Goal: Task Accomplishment & Management: Use online tool/utility

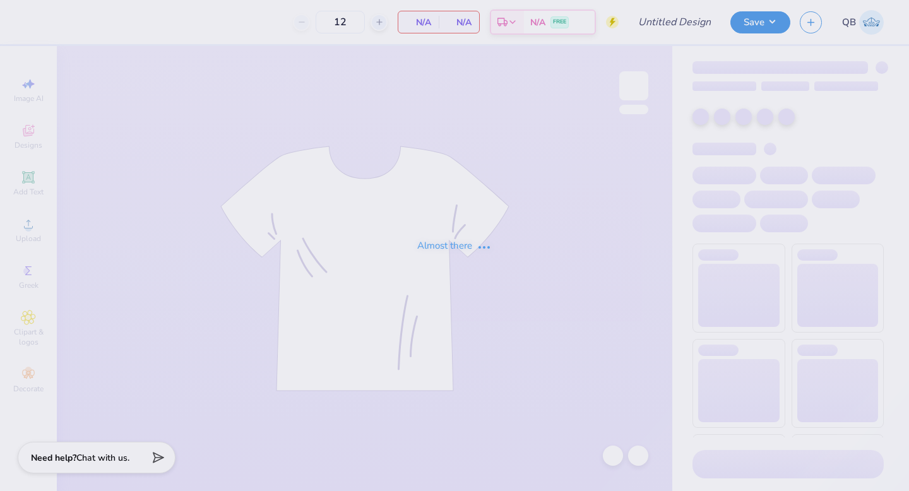
type input "dphie bid day hoodie"
type input "24"
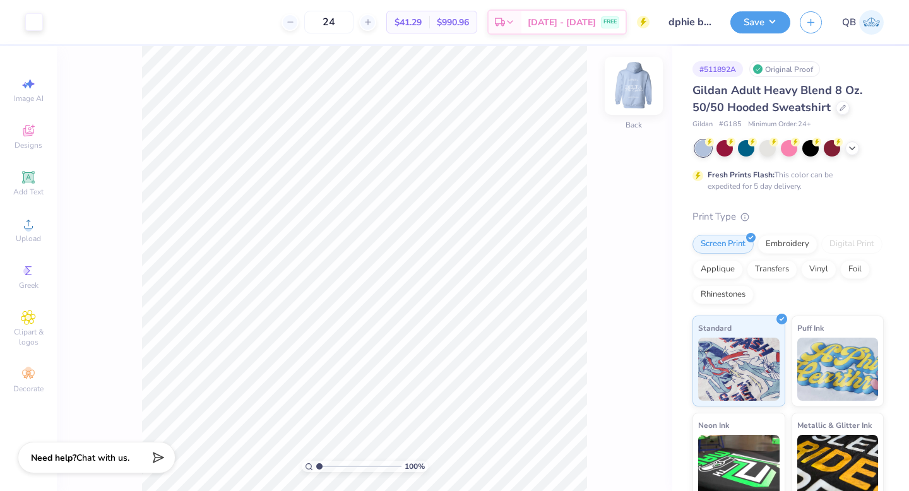
click at [631, 83] on img at bounding box center [633, 86] width 50 height 50
click at [62, 26] on div at bounding box center [57, 21] width 18 height 18
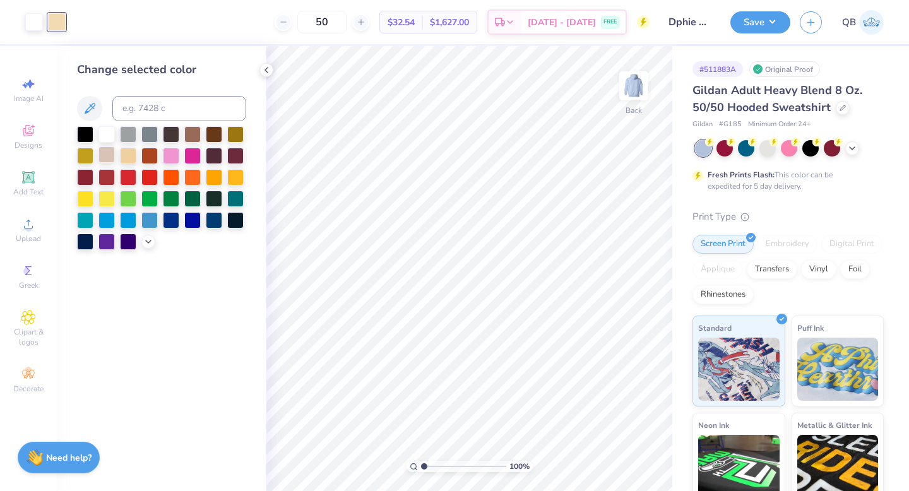
click at [110, 155] on div at bounding box center [106, 154] width 16 height 16
click at [615, 454] on icon at bounding box center [613, 455] width 13 height 13
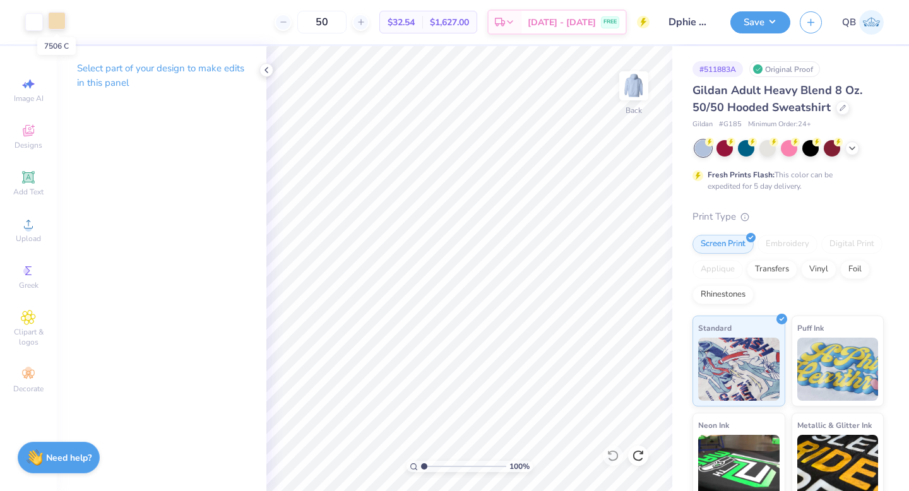
click at [56, 23] on div at bounding box center [57, 21] width 18 height 18
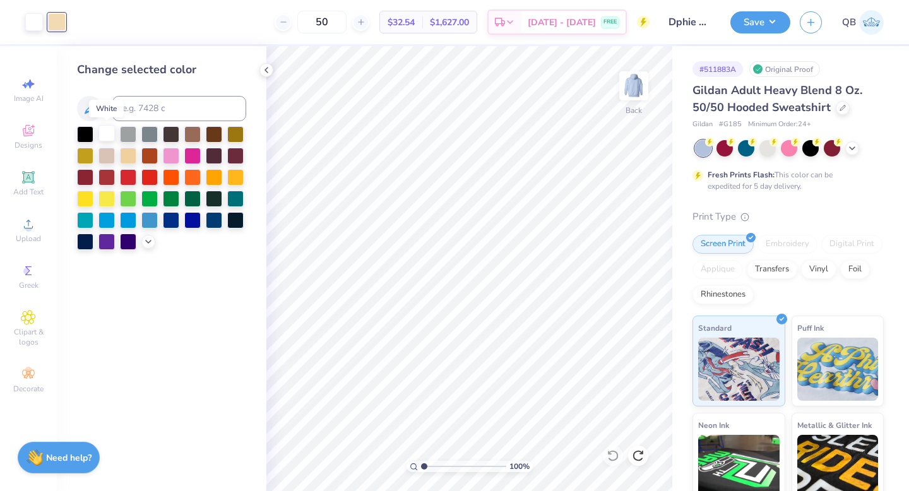
click at [103, 136] on div at bounding box center [106, 133] width 16 height 16
click at [615, 453] on icon at bounding box center [613, 455] width 13 height 13
click at [146, 240] on icon at bounding box center [148, 240] width 10 height 10
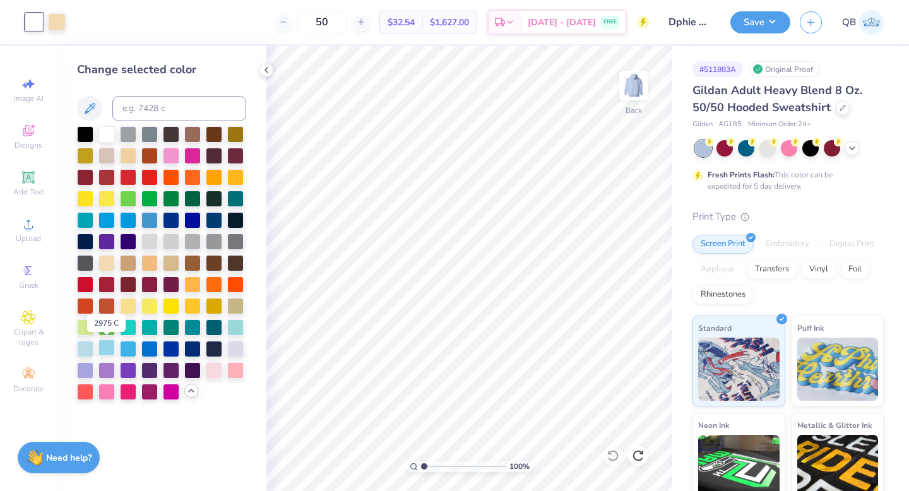
click at [105, 350] on div at bounding box center [106, 348] width 16 height 16
click at [63, 20] on div at bounding box center [57, 21] width 18 height 18
click at [105, 127] on div at bounding box center [106, 133] width 16 height 16
click at [759, 20] on button "Save" at bounding box center [760, 20] width 60 height 22
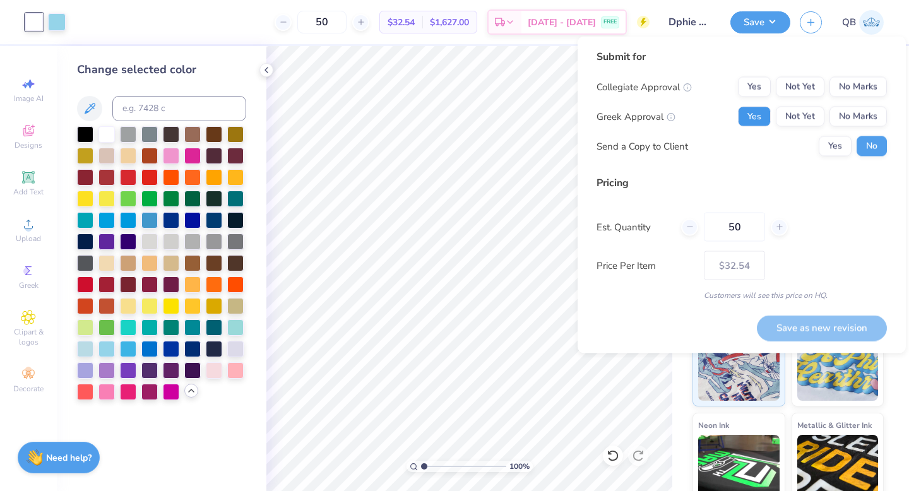
click at [757, 112] on button "Yes" at bounding box center [754, 117] width 33 height 20
click at [856, 78] on button "No Marks" at bounding box center [857, 87] width 57 height 20
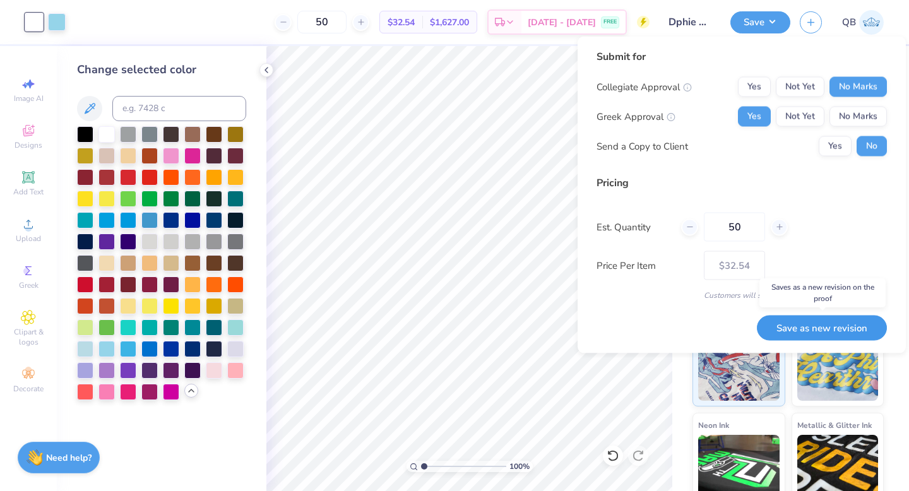
click at [826, 325] on button "Save as new revision" at bounding box center [822, 328] width 130 height 26
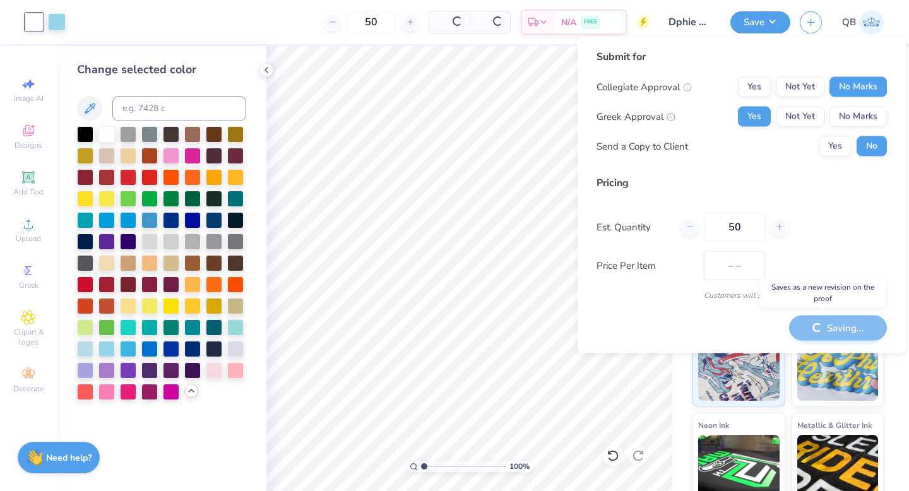
type input "$32.54"
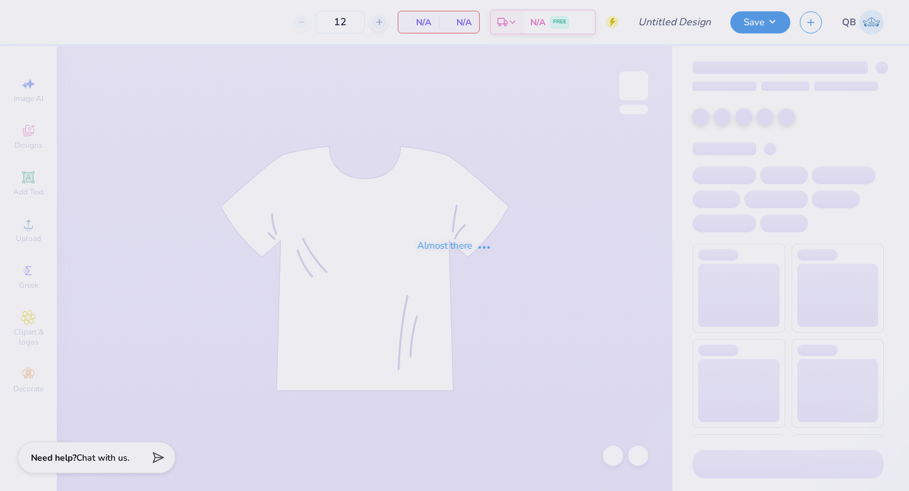
type input "Dphie bid day hoodie"
type input "50"
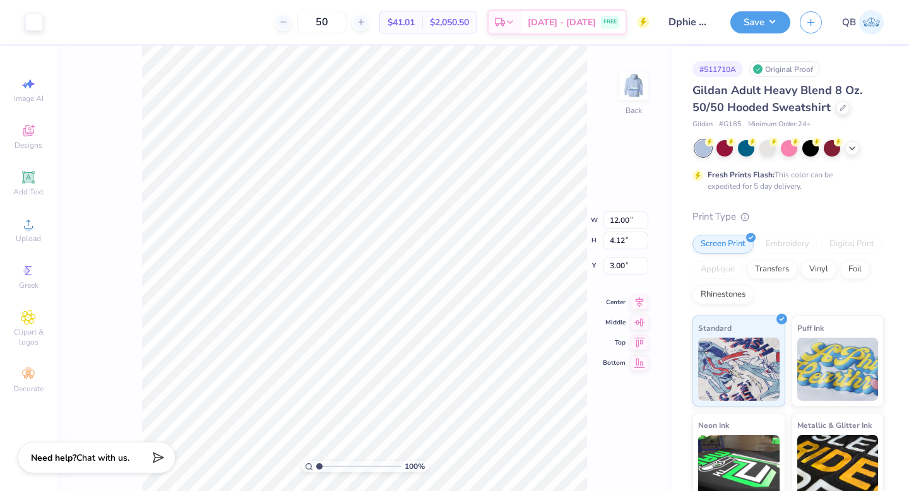
type input "8.18"
type input "2.80"
type input "4.07"
click at [39, 22] on div at bounding box center [34, 21] width 18 height 18
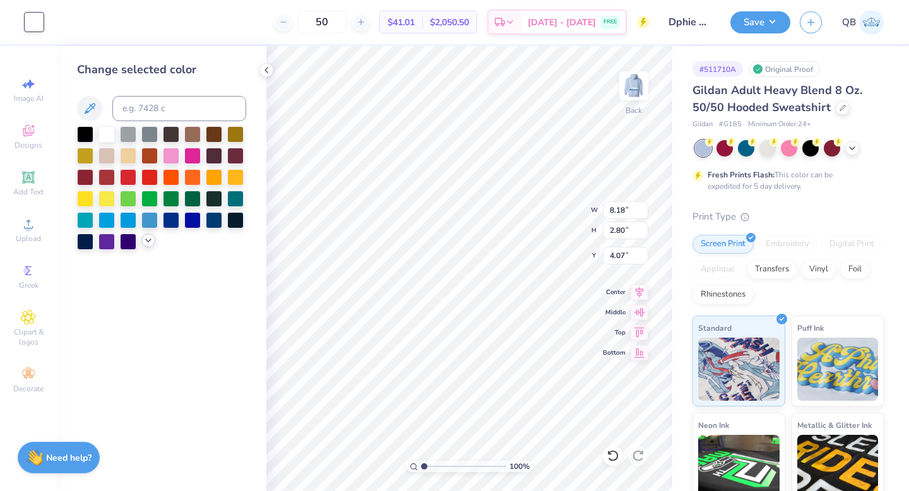
click at [146, 242] on icon at bounding box center [148, 240] width 10 height 10
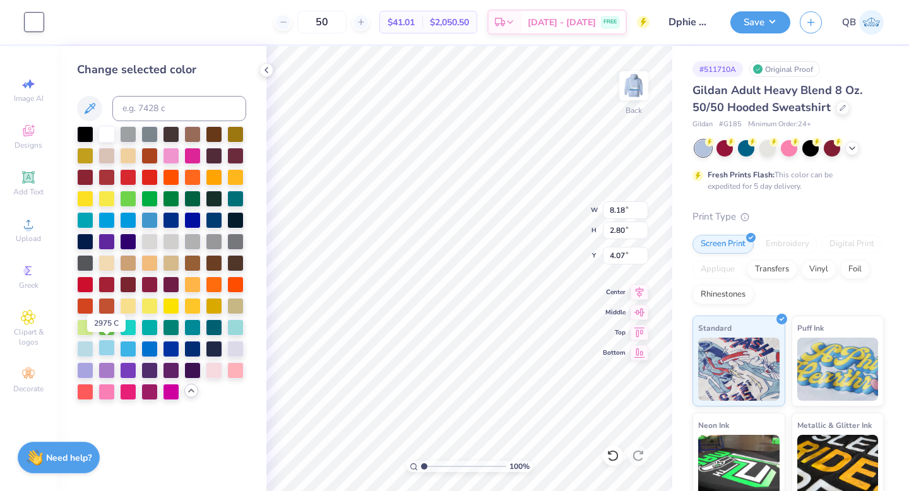
click at [104, 348] on div at bounding box center [106, 348] width 16 height 16
click at [111, 154] on div at bounding box center [106, 154] width 16 height 16
click at [215, 133] on div at bounding box center [214, 133] width 16 height 16
click at [122, 258] on div at bounding box center [128, 262] width 16 height 16
click at [112, 263] on div at bounding box center [106, 262] width 16 height 16
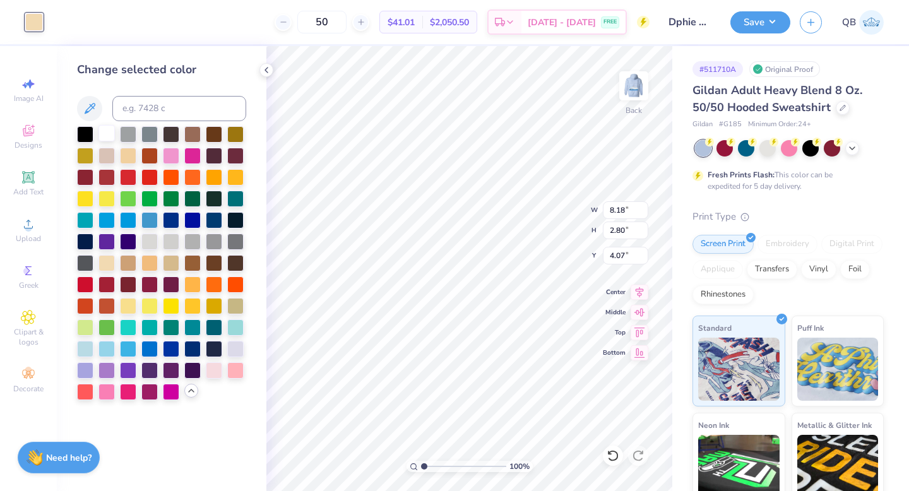
click at [100, 138] on div at bounding box center [106, 133] width 16 height 16
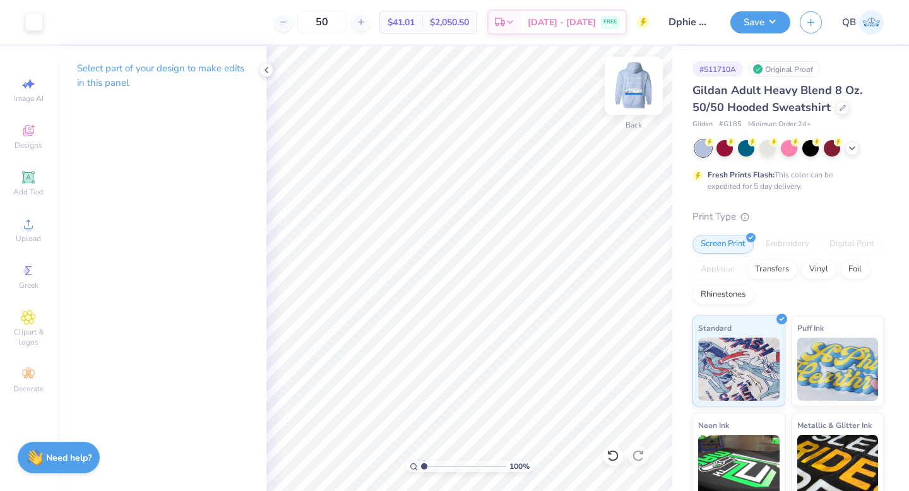
click at [631, 83] on img at bounding box center [633, 86] width 50 height 50
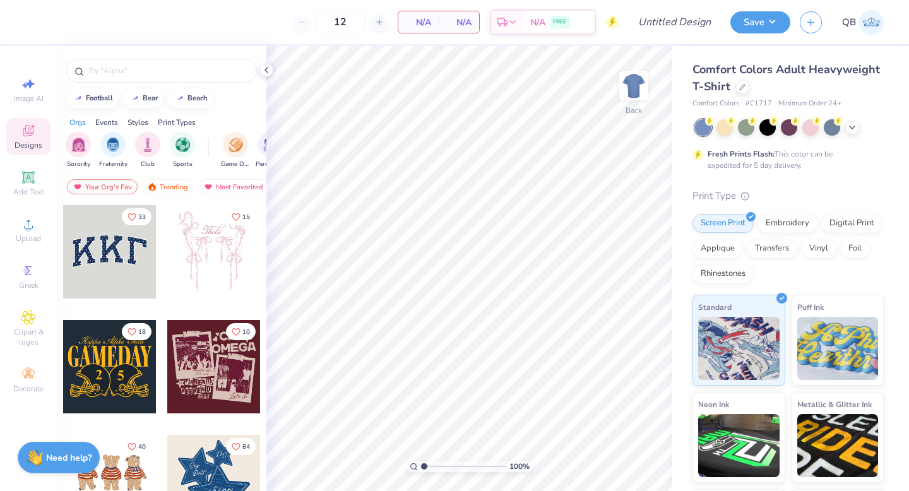
click at [736, 93] on div "Comfort Colors Adult Heavyweight T-Shirt" at bounding box center [787, 78] width 191 height 34
click at [736, 89] on div at bounding box center [742, 86] width 14 height 14
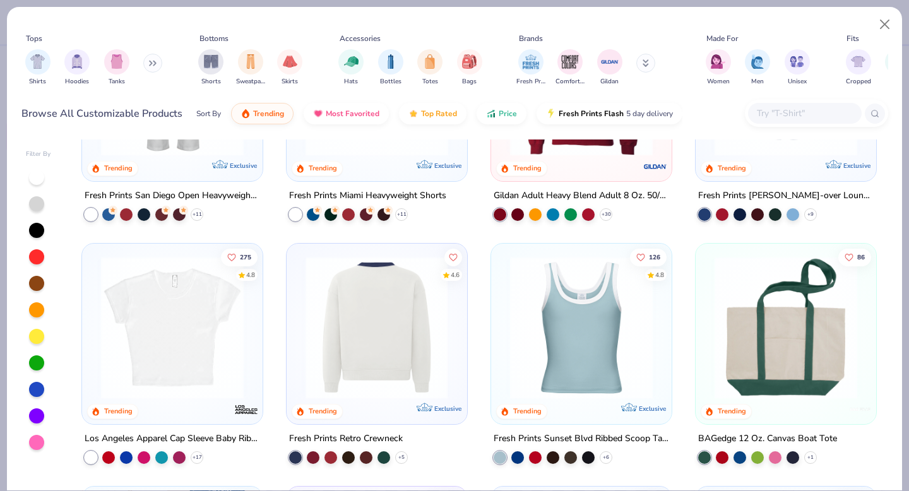
scroll to position [875, 0]
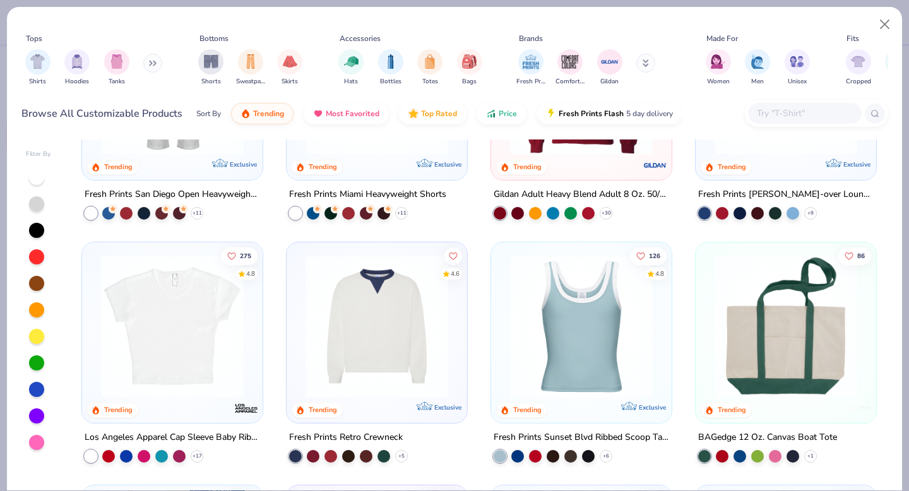
click at [378, 341] on img at bounding box center [376, 326] width 155 height 143
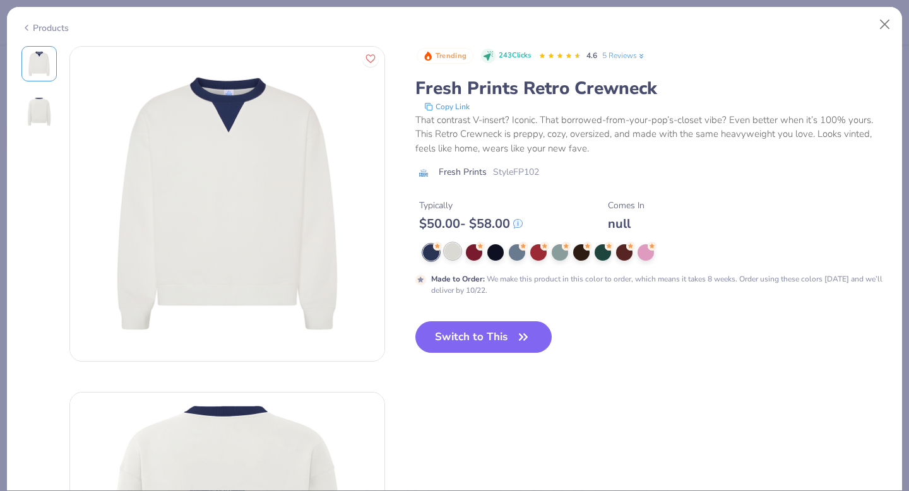
click at [455, 255] on div at bounding box center [452, 251] width 16 height 16
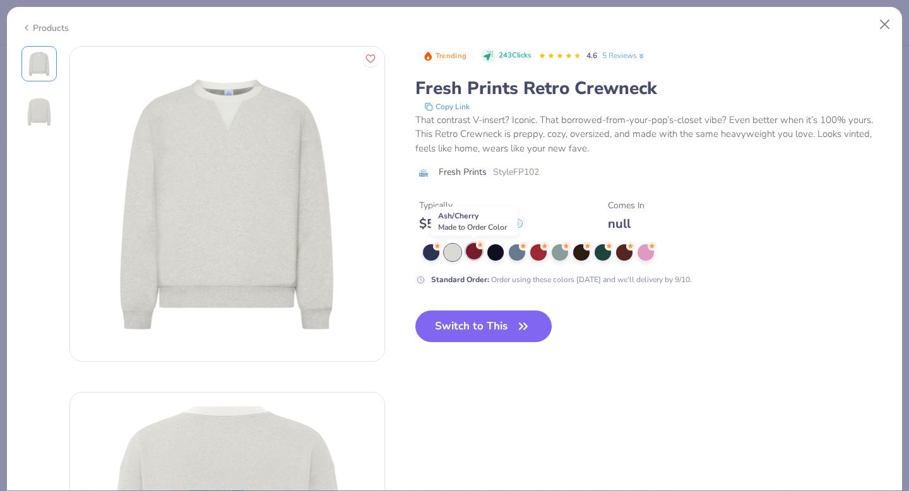
click at [476, 254] on div at bounding box center [474, 251] width 16 height 16
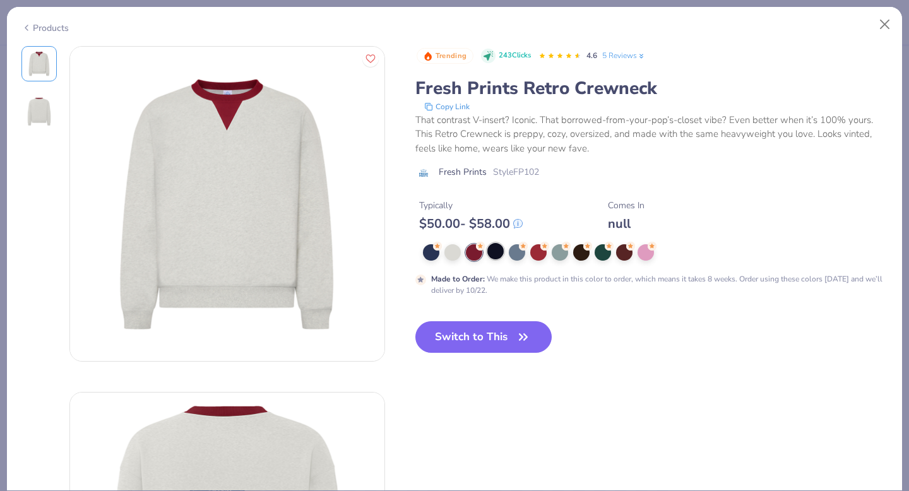
click at [487, 252] on div at bounding box center [495, 251] width 16 height 16
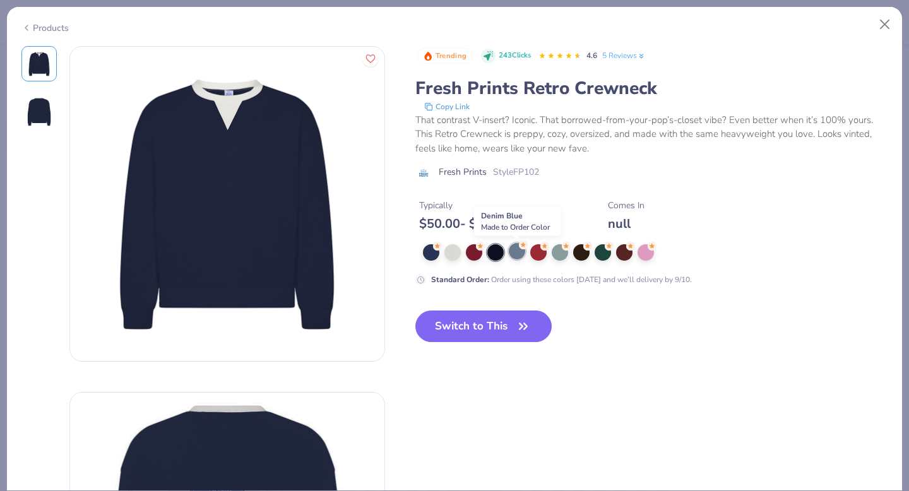
click at [511, 252] on div at bounding box center [517, 251] width 16 height 16
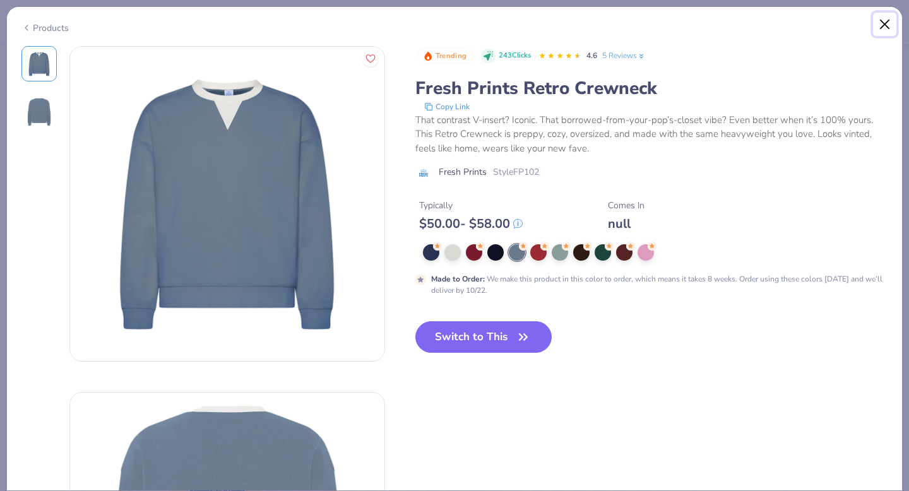
click at [887, 30] on button "Close" at bounding box center [885, 25] width 24 height 24
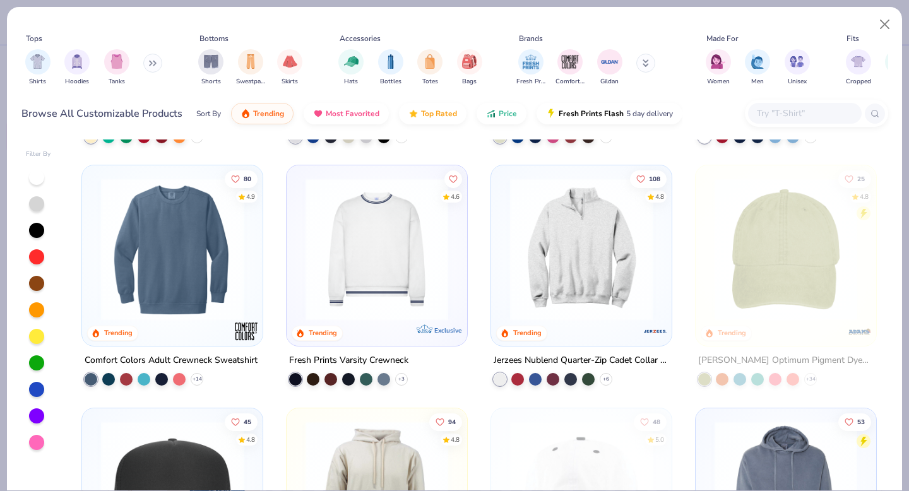
scroll to position [1680, 0]
click at [407, 271] on img at bounding box center [376, 250] width 155 height 143
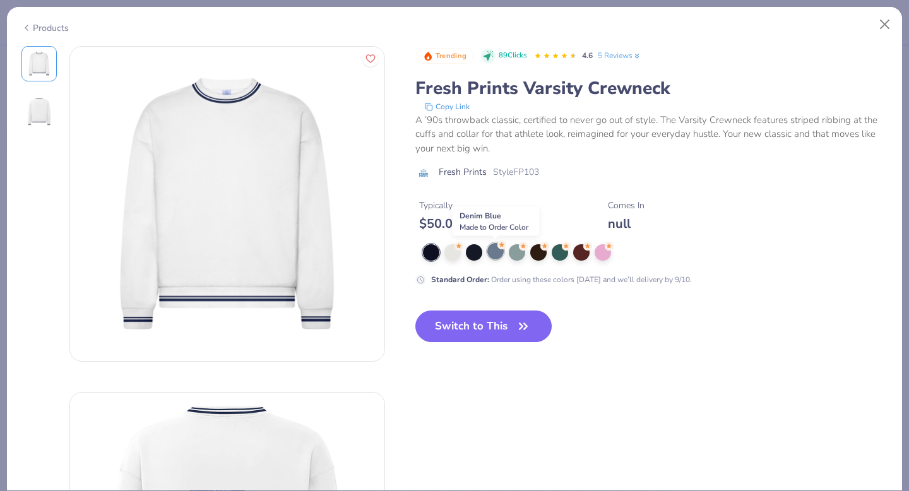
click at [493, 252] on div at bounding box center [495, 251] width 16 height 16
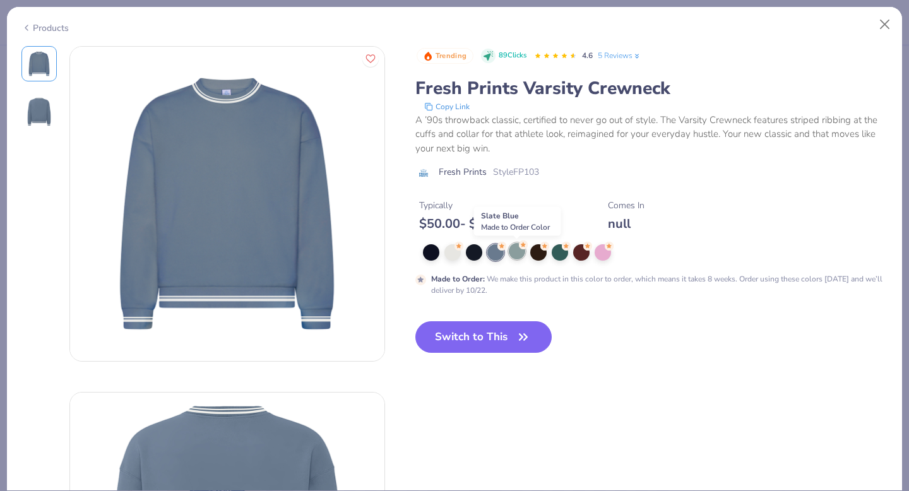
click at [517, 254] on div at bounding box center [517, 251] width 16 height 16
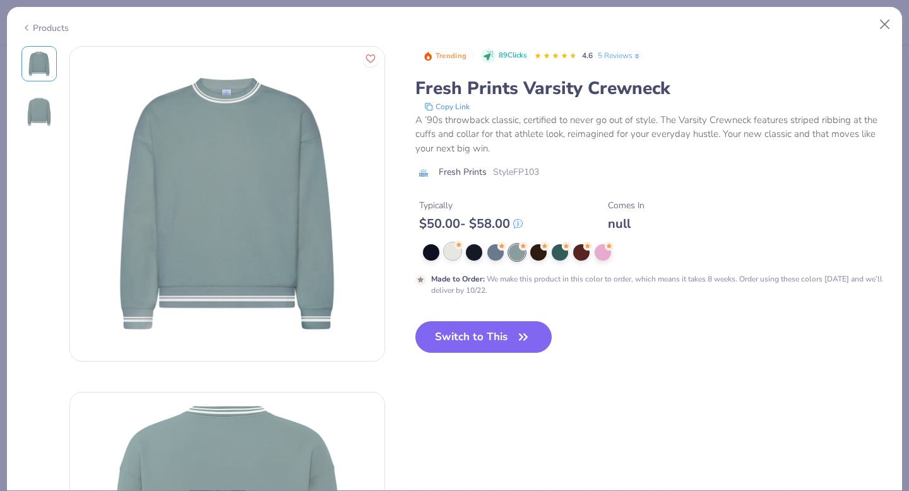
click at [454, 253] on div at bounding box center [452, 251] width 16 height 16
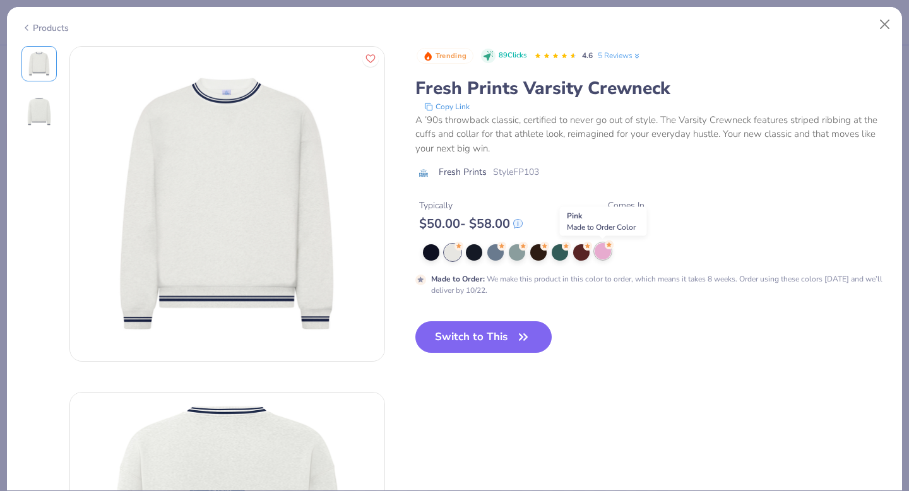
click at [603, 256] on div at bounding box center [603, 251] width 16 height 16
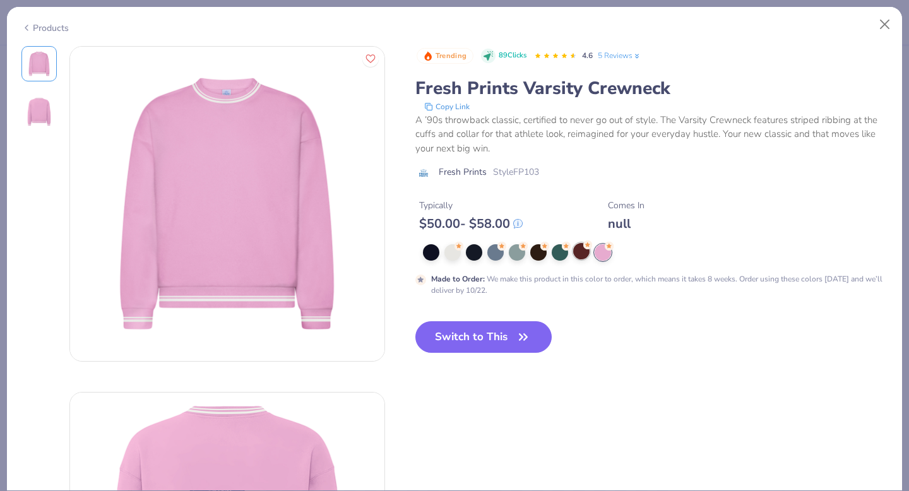
click at [586, 252] on div at bounding box center [581, 251] width 16 height 16
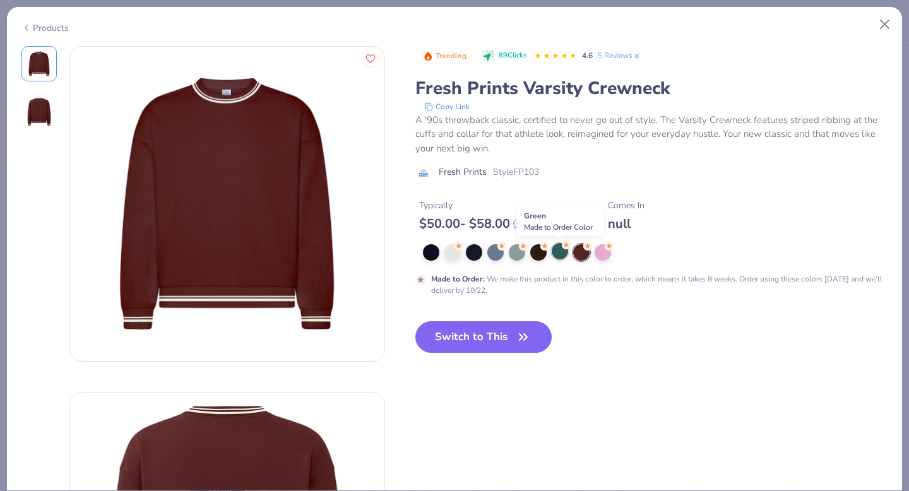
click at [560, 252] on div at bounding box center [560, 251] width 16 height 16
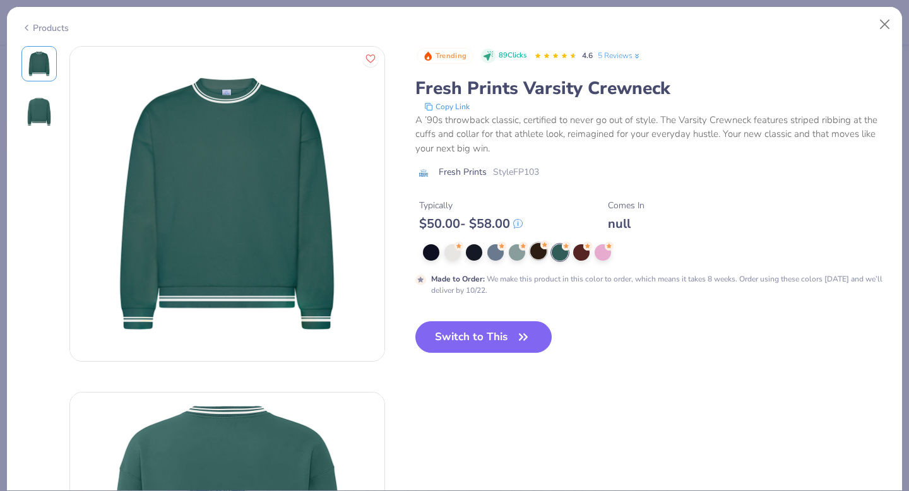
click at [535, 254] on div at bounding box center [538, 251] width 16 height 16
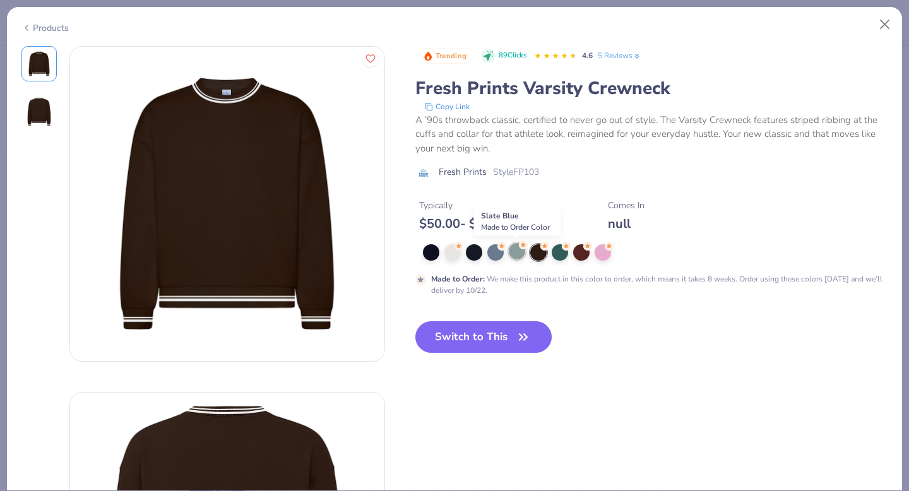
click at [516, 253] on div at bounding box center [517, 251] width 16 height 16
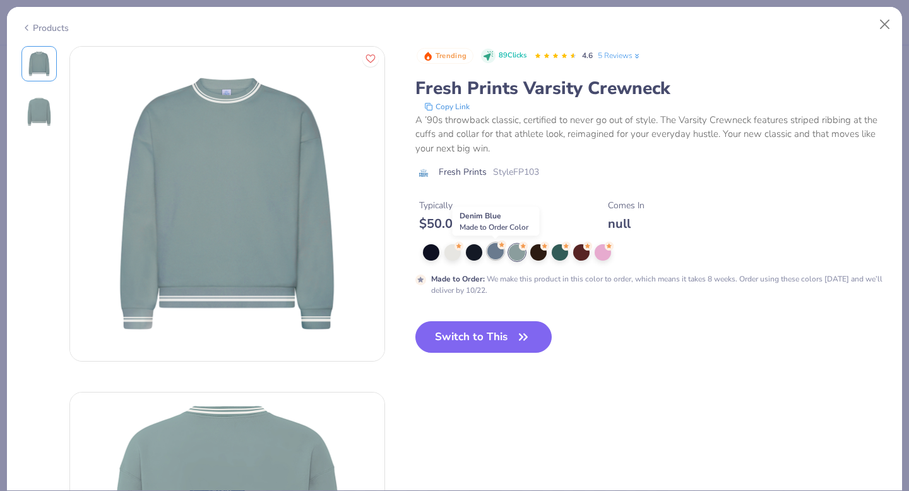
click at [494, 252] on div at bounding box center [495, 251] width 16 height 16
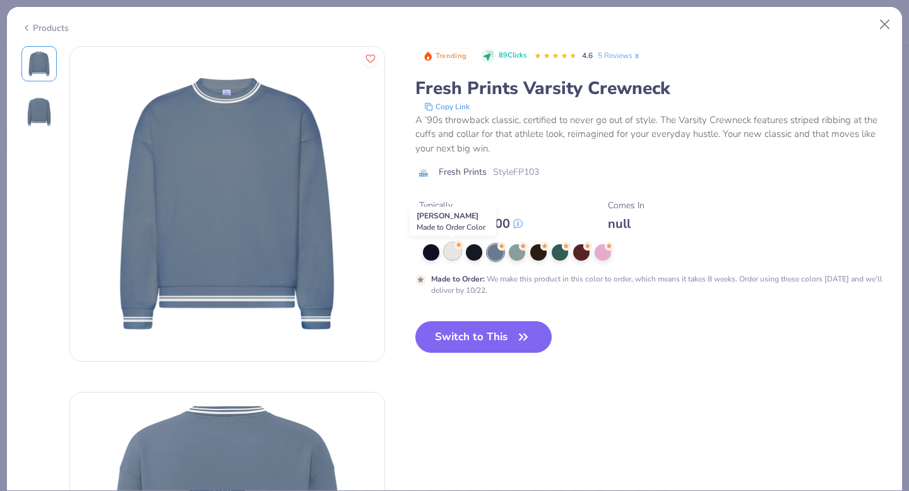
click at [456, 251] on div at bounding box center [452, 251] width 16 height 16
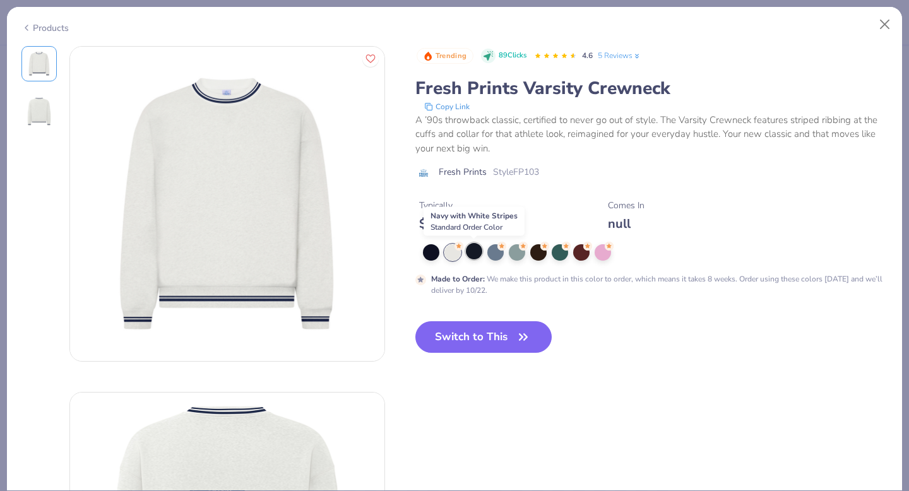
click at [474, 250] on div at bounding box center [474, 251] width 16 height 16
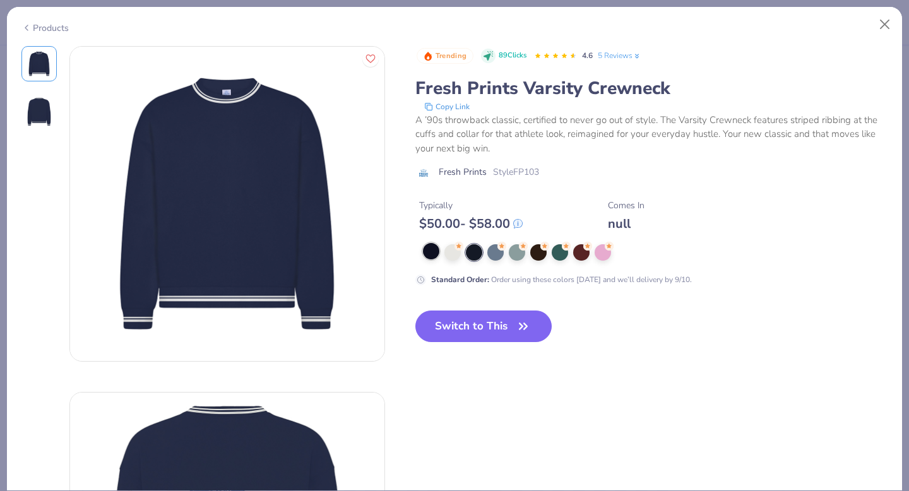
click at [433, 252] on div at bounding box center [431, 251] width 16 height 16
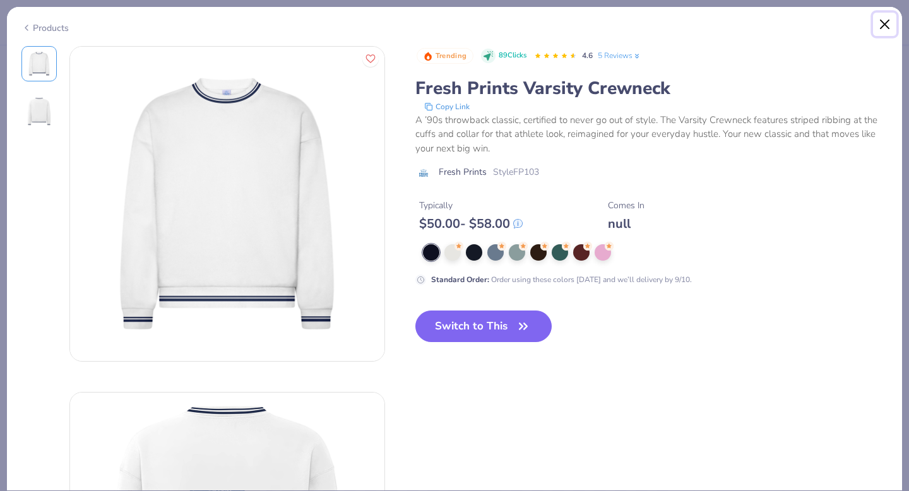
click at [889, 30] on button "Close" at bounding box center [885, 25] width 24 height 24
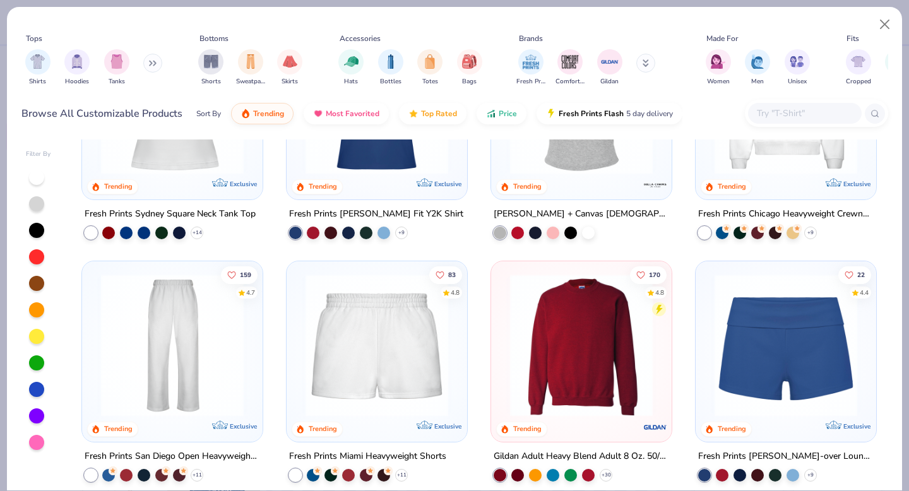
scroll to position [585, 0]
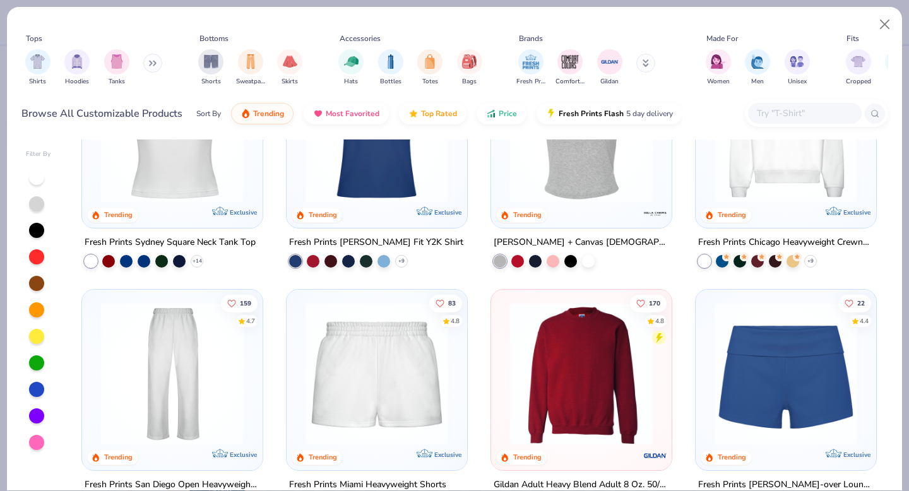
click at [566, 370] on img at bounding box center [581, 373] width 155 height 143
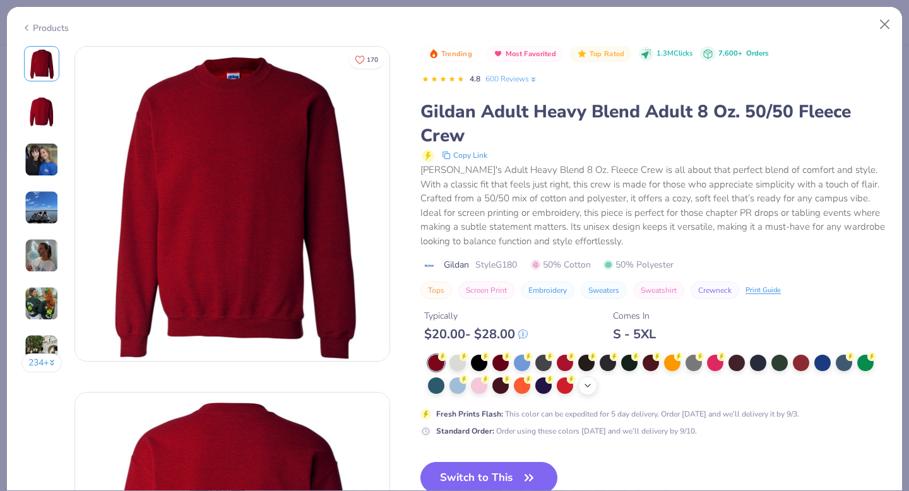
click at [594, 385] on div "+ 8" at bounding box center [587, 385] width 19 height 19
click at [720, 385] on div at bounding box center [715, 384] width 16 height 16
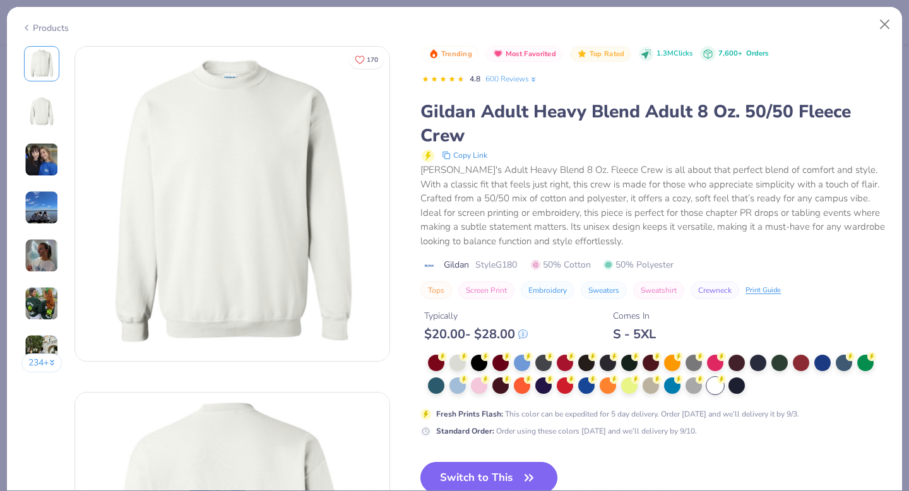
click at [485, 474] on button "Switch to This" at bounding box center [488, 478] width 137 height 32
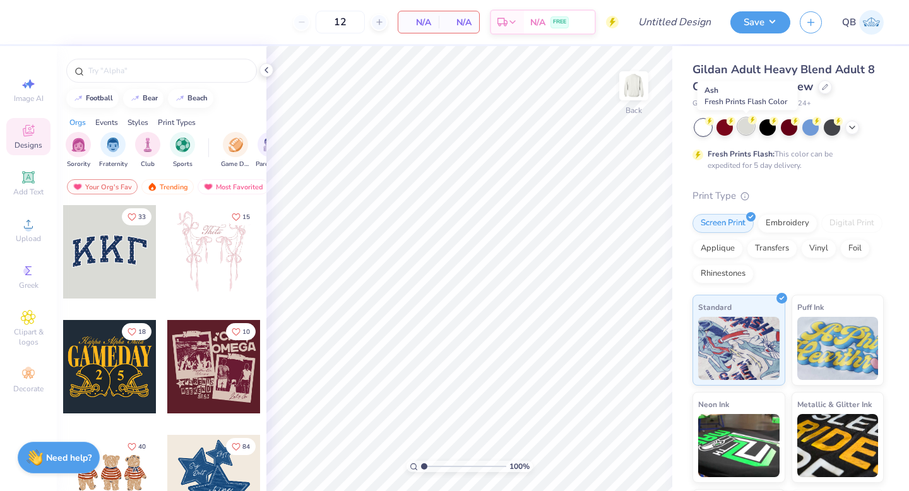
click at [742, 126] on div at bounding box center [746, 126] width 16 height 16
click at [855, 128] on icon at bounding box center [852, 126] width 10 height 10
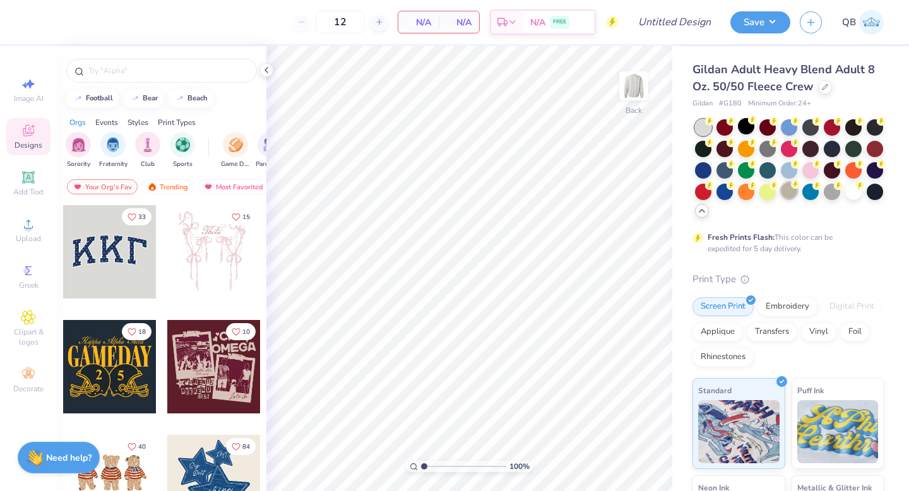
click at [792, 189] on div at bounding box center [789, 190] width 16 height 16
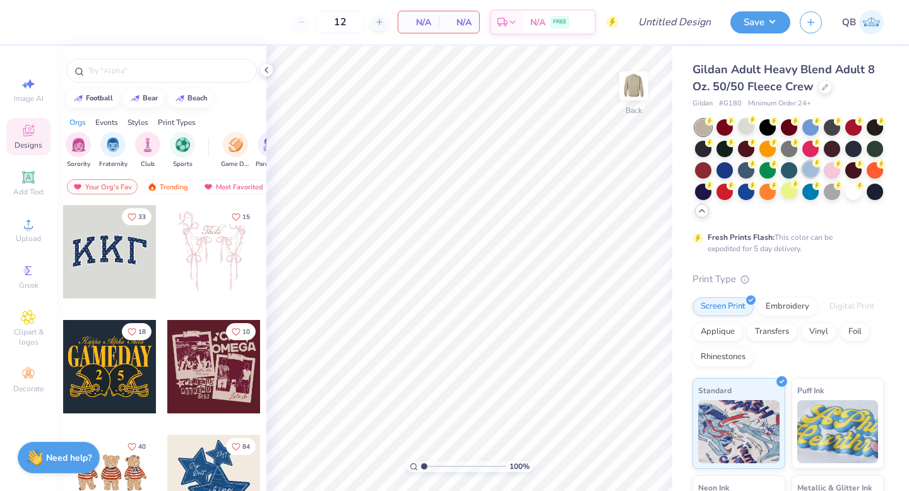
click at [810, 168] on div at bounding box center [810, 169] width 16 height 16
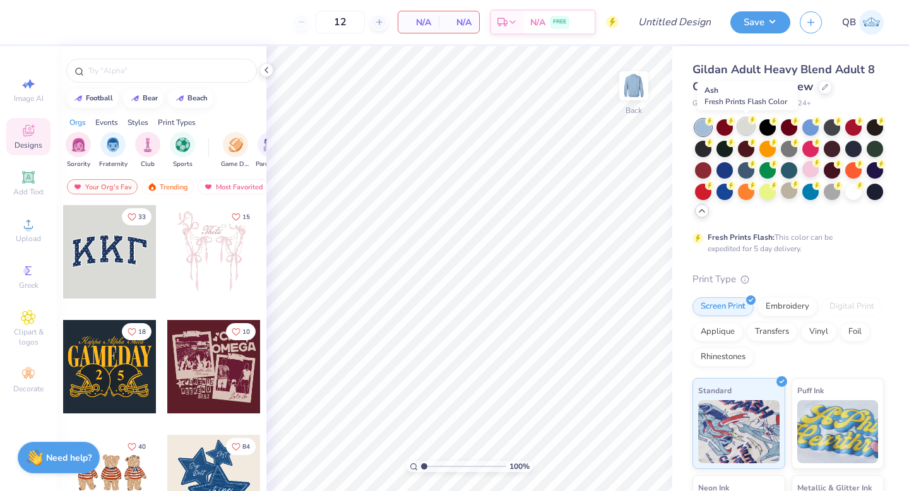
click at [744, 129] on div at bounding box center [746, 126] width 16 height 16
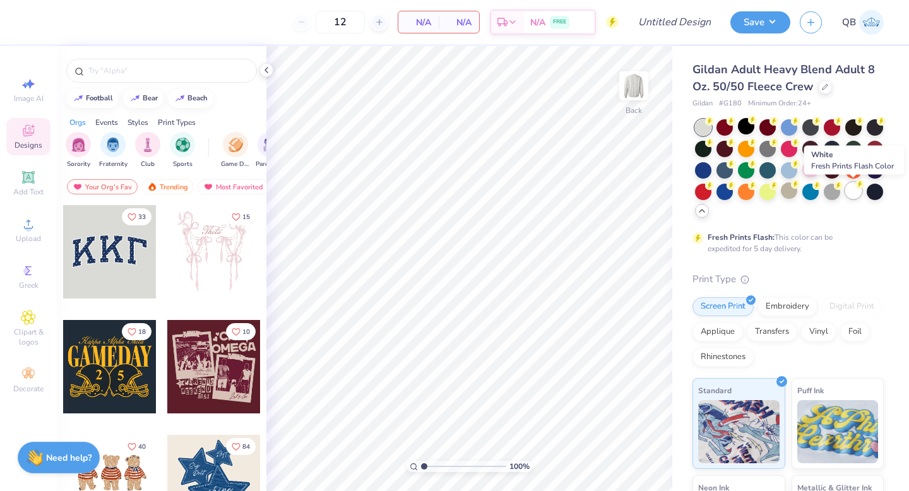
click at [858, 192] on div at bounding box center [853, 190] width 16 height 16
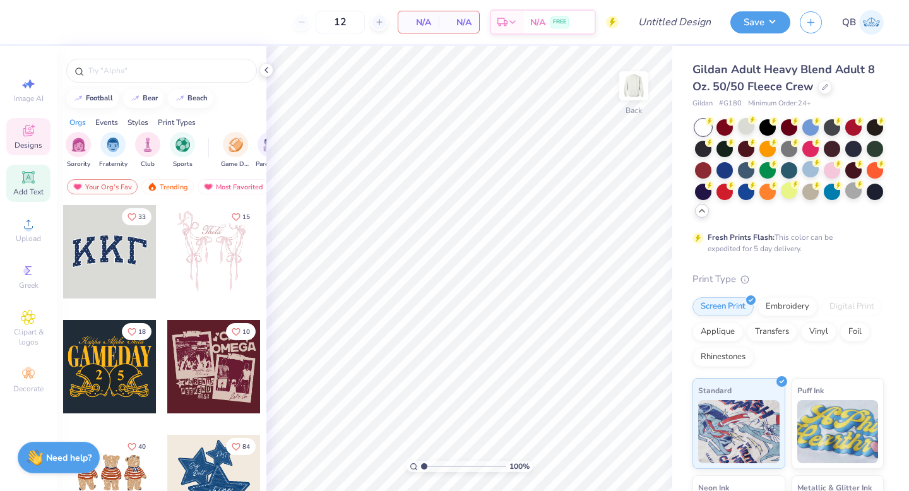
click at [28, 186] on div "Add Text" at bounding box center [28, 183] width 44 height 37
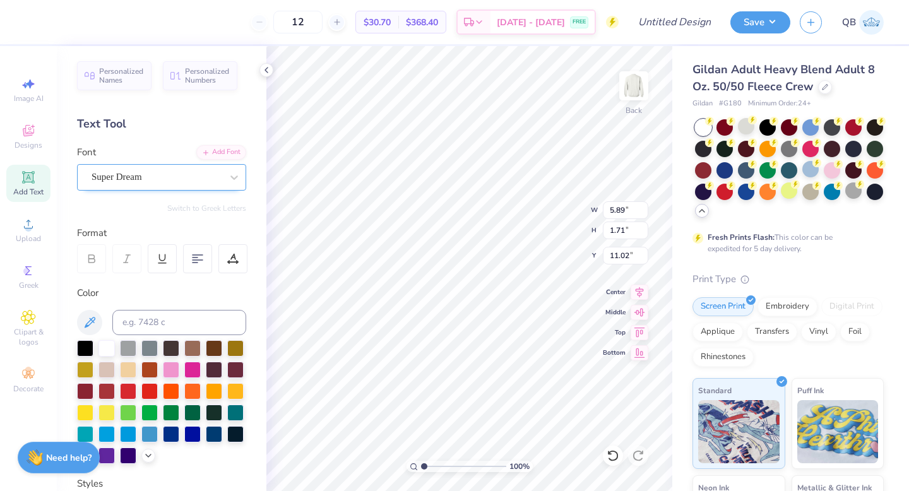
type textarea "19"
click at [158, 183] on div "Super Dream" at bounding box center [156, 177] width 133 height 20
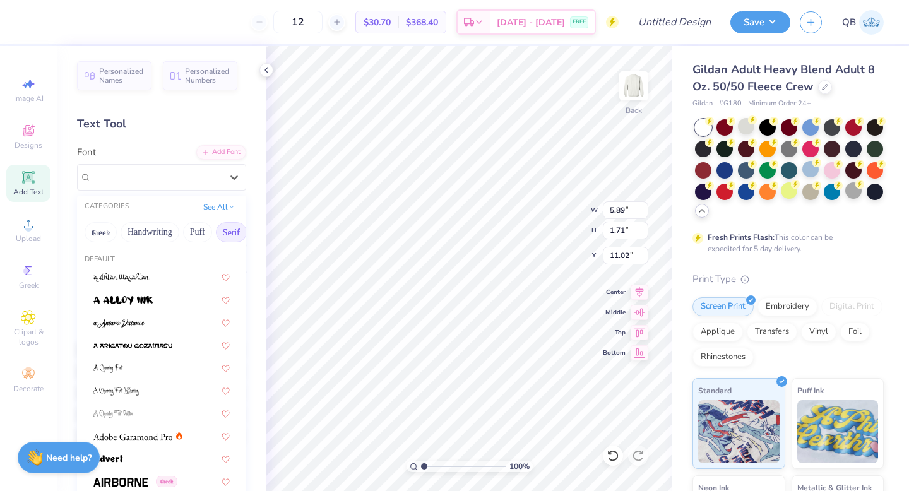
click at [216, 231] on button "Serif" at bounding box center [231, 232] width 31 height 20
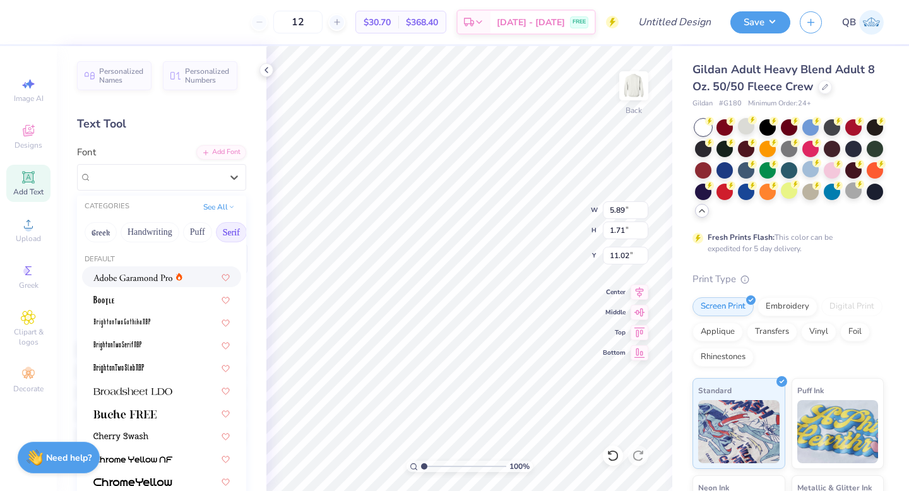
click at [174, 275] on div at bounding box center [137, 276] width 89 height 13
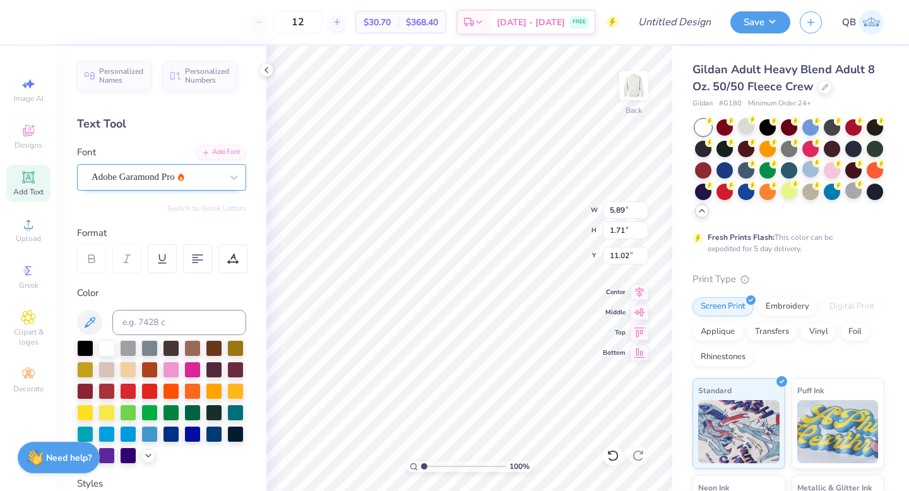
click at [166, 182] on div "Adobe Garamond Pro" at bounding box center [156, 177] width 133 height 20
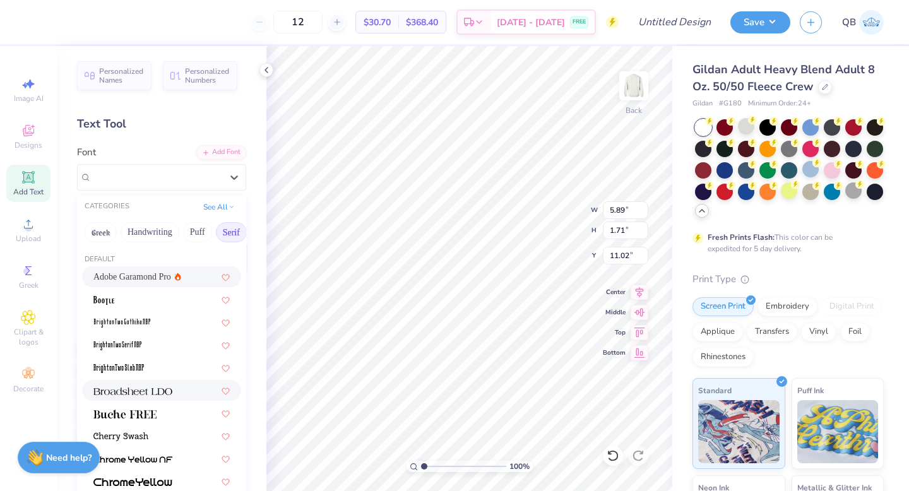
click at [160, 394] on img at bounding box center [132, 391] width 79 height 9
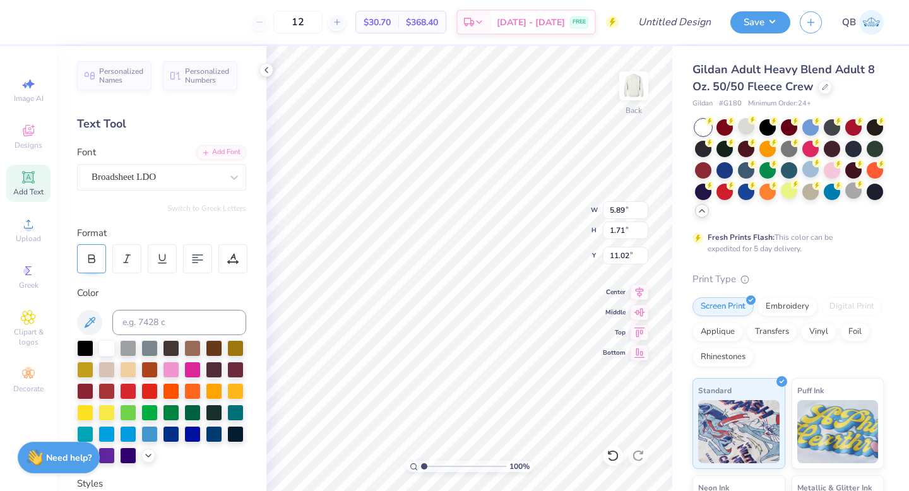
click at [94, 258] on icon at bounding box center [91, 258] width 11 height 11
click at [148, 454] on polyline at bounding box center [148, 454] width 5 height 3
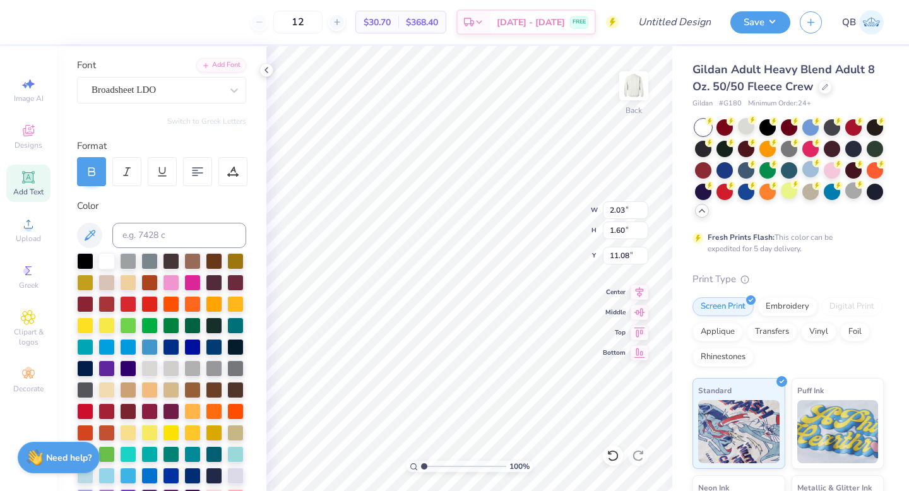
scroll to position [162, 0]
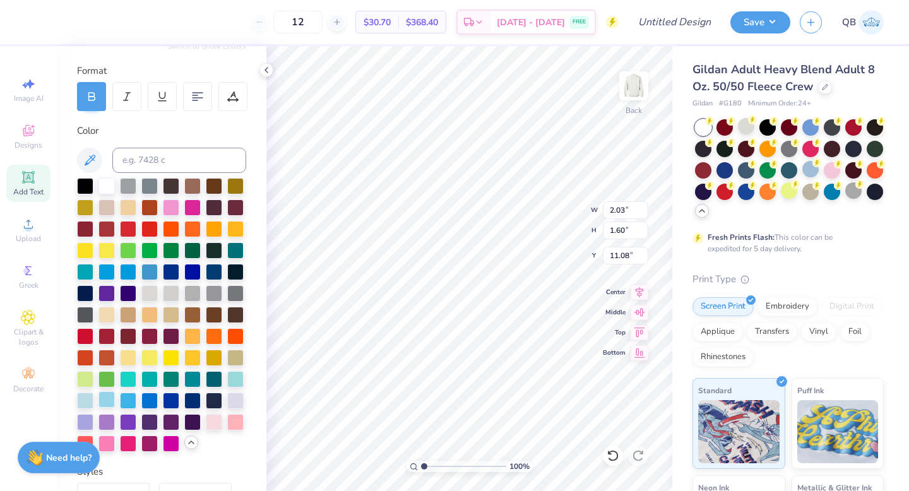
click at [109, 400] on div at bounding box center [106, 399] width 16 height 16
type input "6.13"
type input "4.83"
type input "0.93"
type input "5.68"
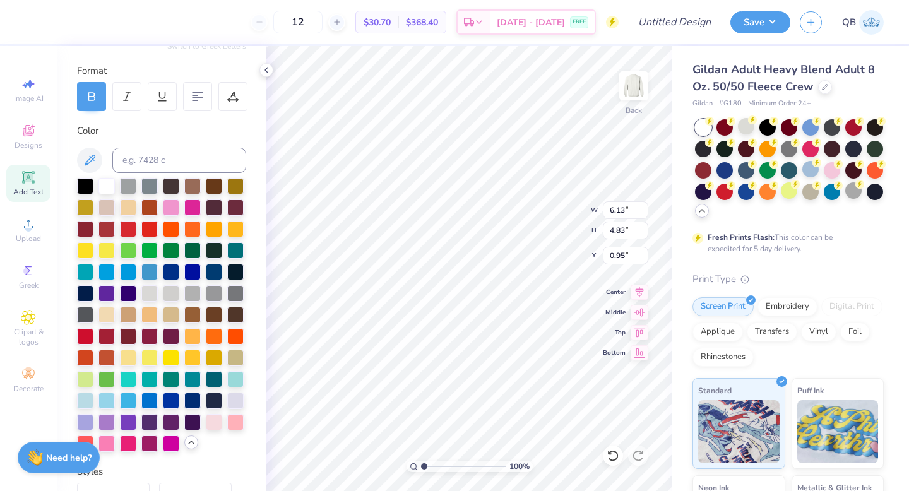
type input "4.48"
type input "1.13"
click at [26, 189] on span "Add Text" at bounding box center [28, 192] width 30 height 10
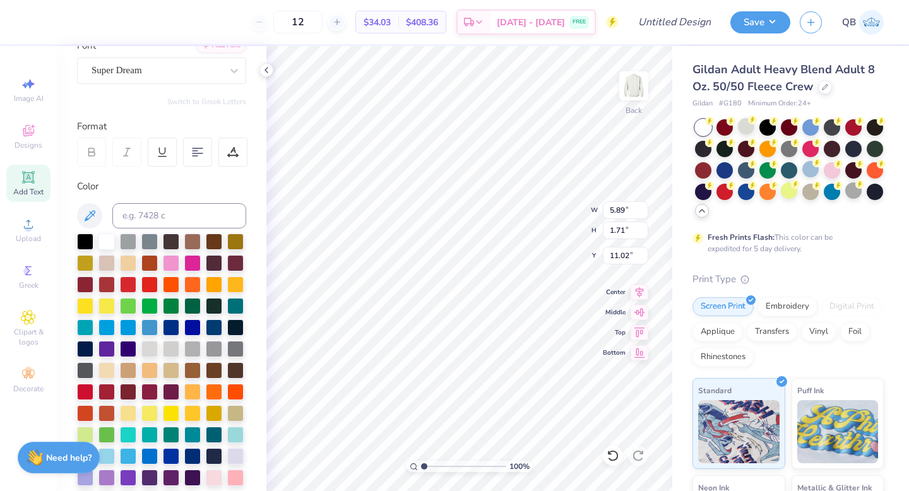
scroll to position [0, 0]
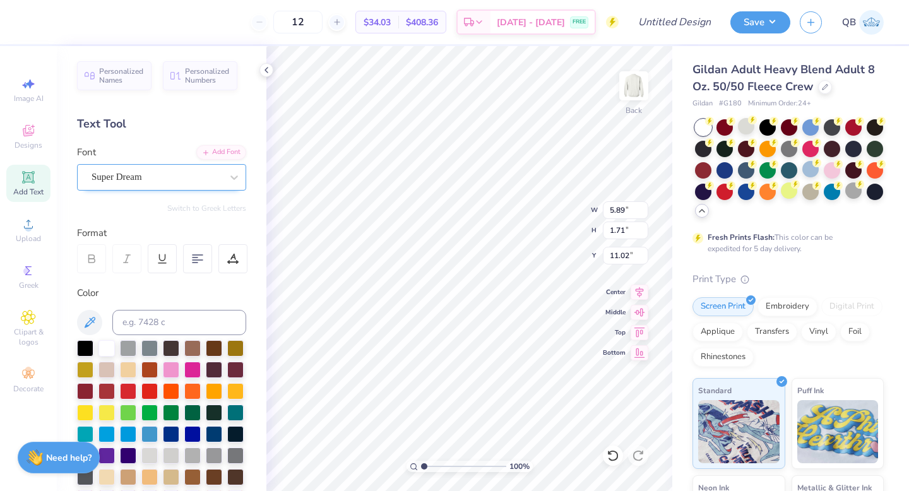
type textarea "17"
click at [119, 175] on div "Super Dream" at bounding box center [156, 177] width 133 height 20
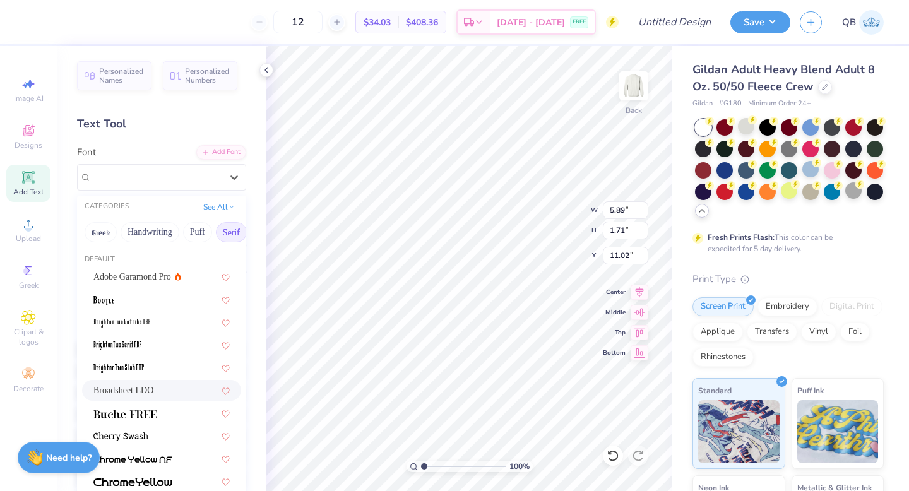
click at [151, 396] on span "Broadsheet LDO" at bounding box center [123, 390] width 60 height 13
click at [159, 181] on div "Broadsheet LDO" at bounding box center [156, 177] width 133 height 20
click at [157, 417] on div at bounding box center [161, 412] width 136 height 13
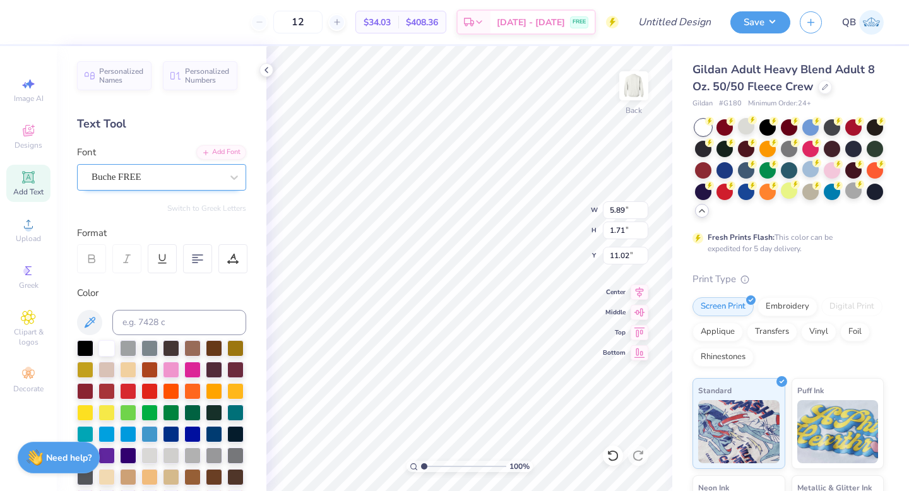
click at [167, 175] on div "Buche FREE" at bounding box center [156, 177] width 133 height 20
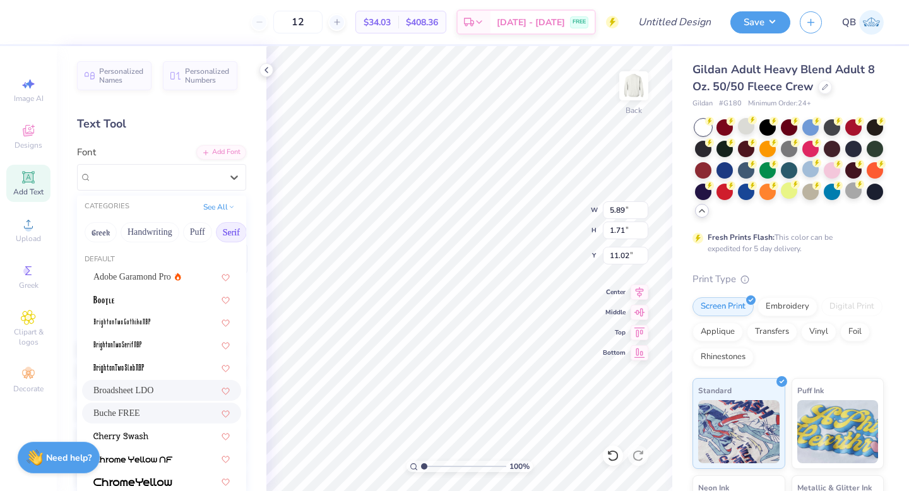
click at [153, 393] on span "Broadsheet LDO" at bounding box center [123, 390] width 60 height 13
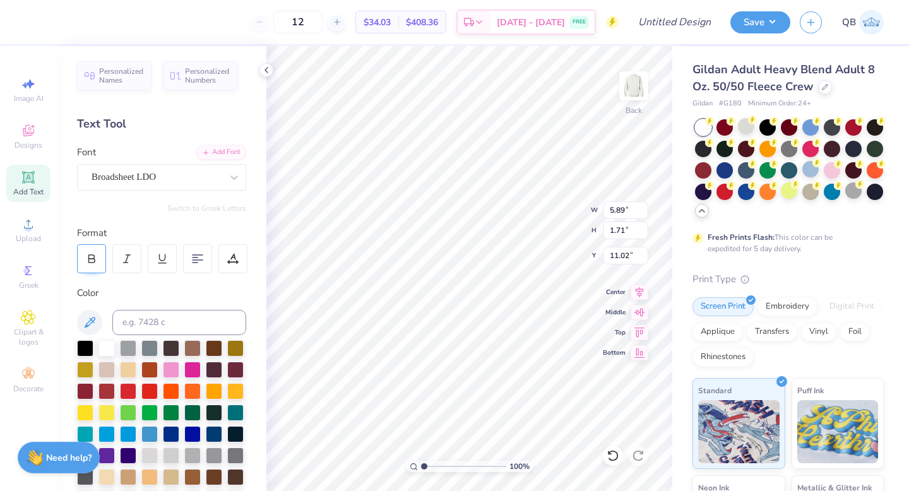
click at [98, 264] on div at bounding box center [91, 258] width 29 height 29
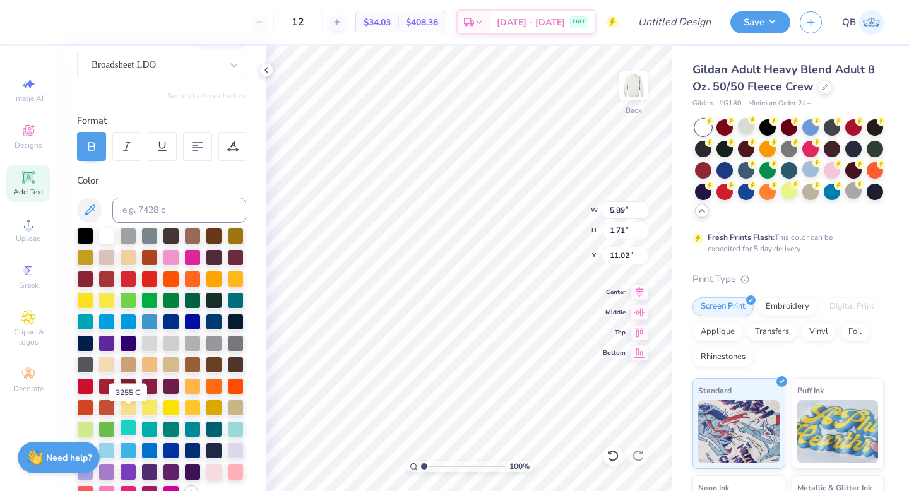
scroll to position [132, 0]
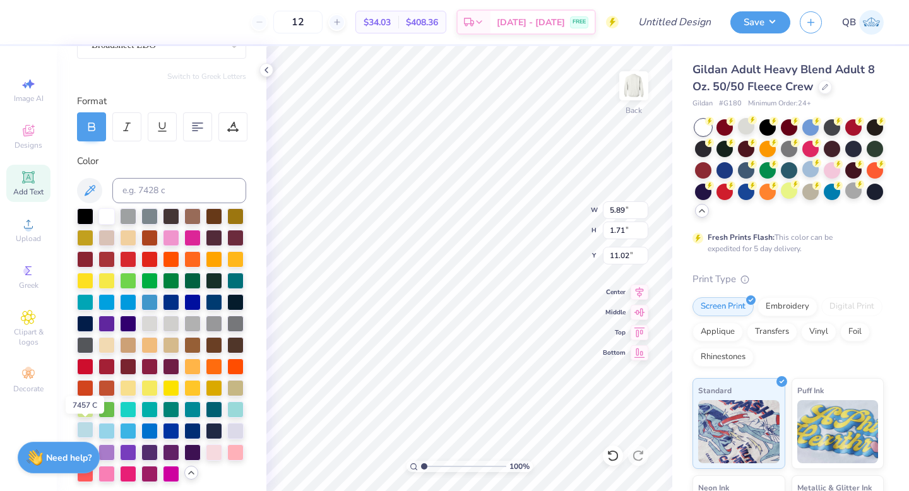
click at [88, 429] on div at bounding box center [85, 430] width 16 height 16
click at [109, 430] on div at bounding box center [106, 430] width 16 height 16
click at [88, 427] on div at bounding box center [85, 430] width 16 height 16
click at [86, 427] on div at bounding box center [85, 430] width 16 height 16
type input "5.64"
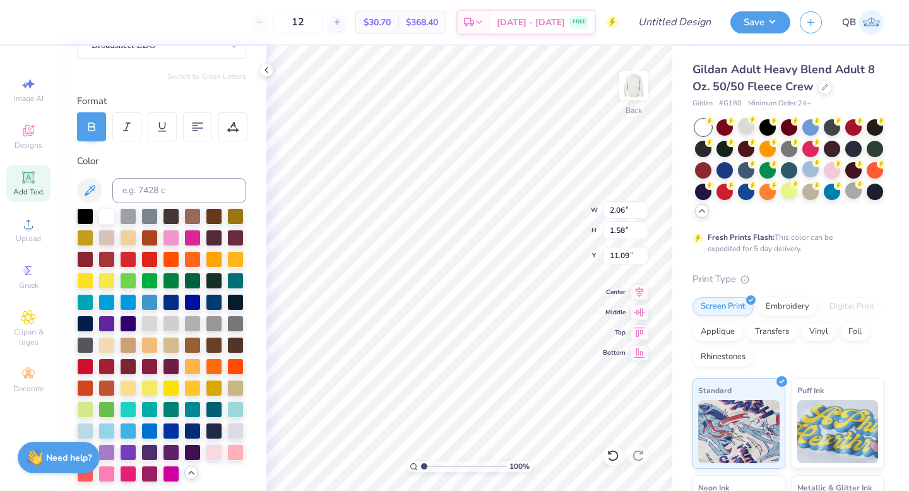
type input "4.32"
type input "17.81"
click at [24, 178] on icon at bounding box center [27, 176] width 9 height 9
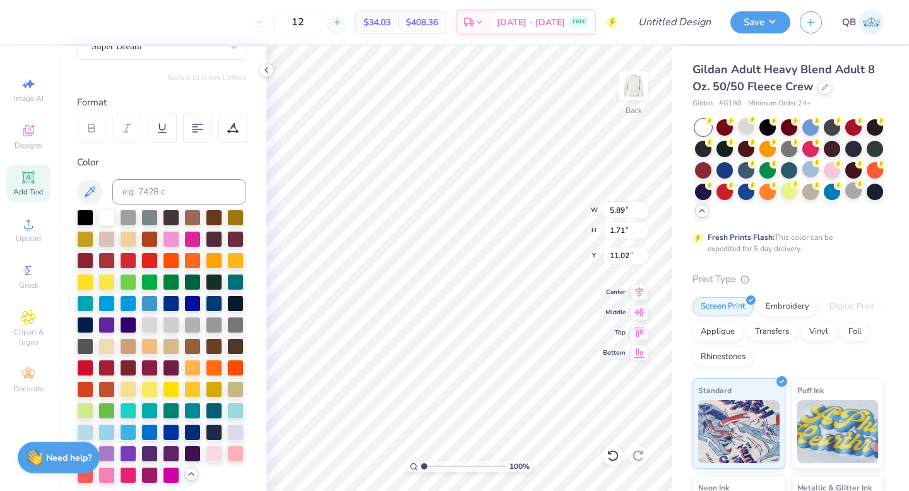
scroll to position [20, 0]
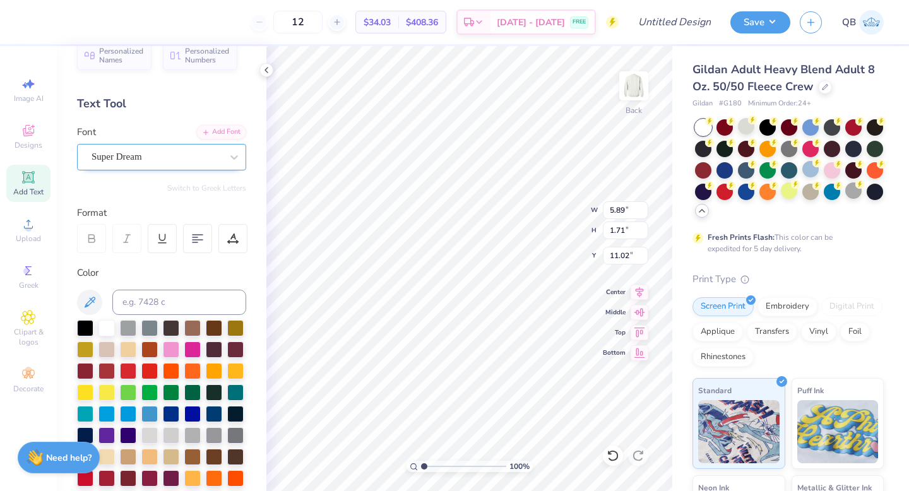
type textarea "dphie"
click at [148, 152] on div "Super Dream" at bounding box center [156, 157] width 133 height 20
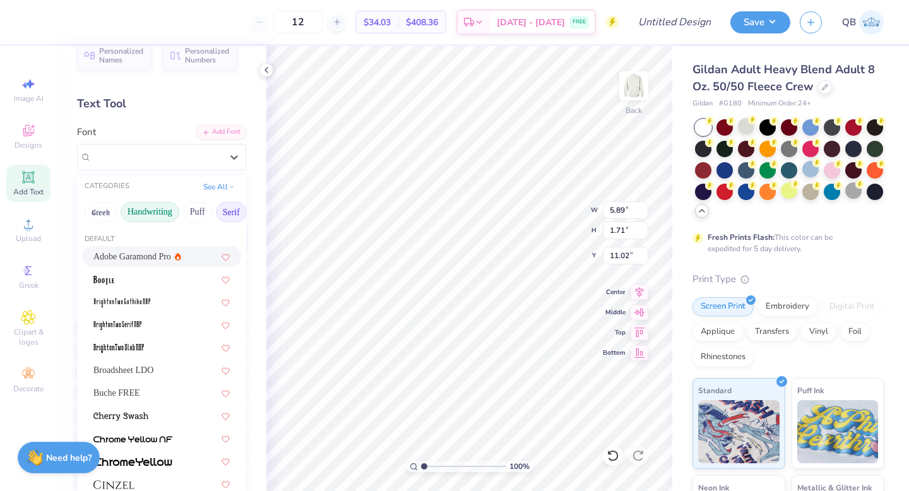
click at [125, 214] on button "Handwriting" at bounding box center [150, 212] width 59 height 20
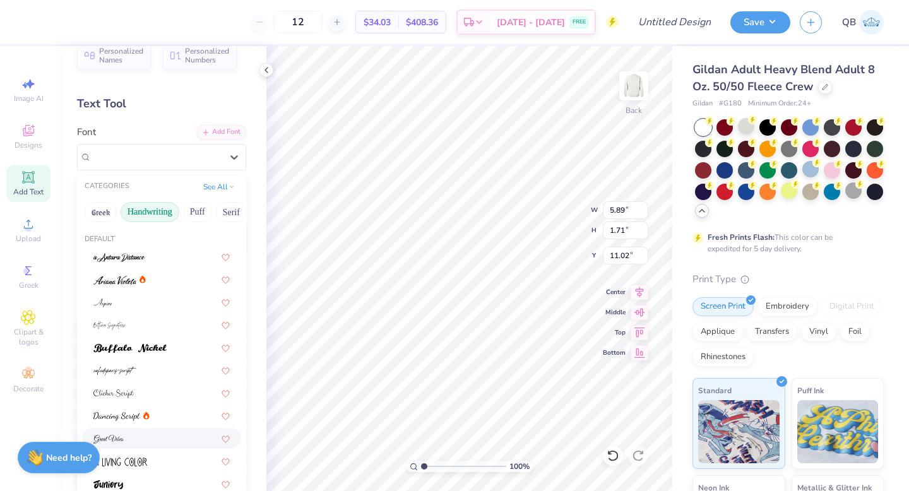
click at [133, 439] on div at bounding box center [161, 438] width 136 height 13
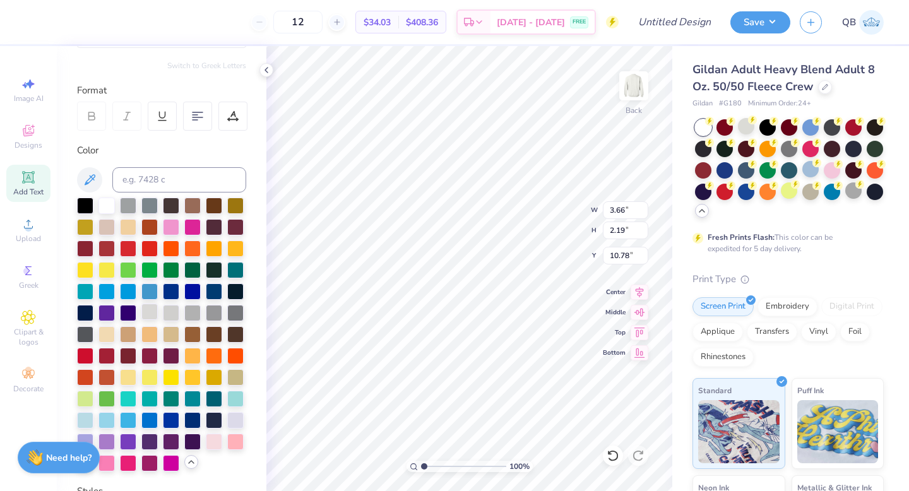
scroll to position [169, 0]
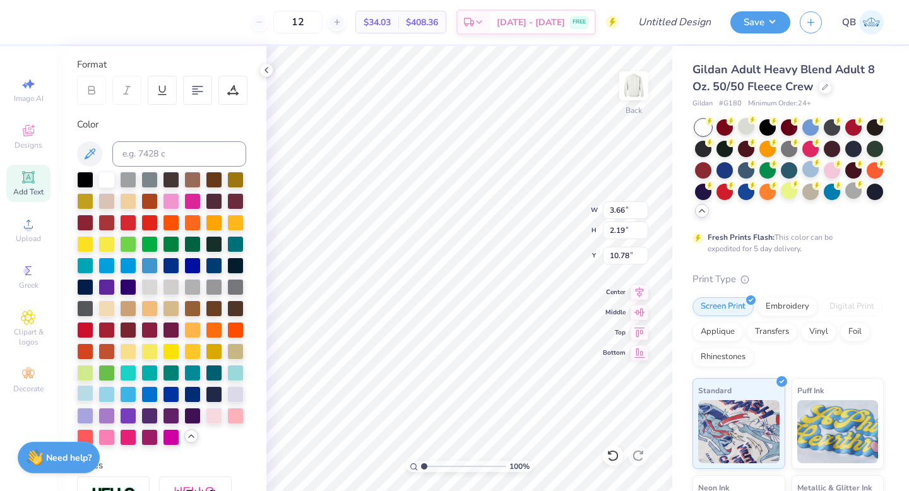
click at [84, 390] on div at bounding box center [85, 393] width 16 height 16
type input "2.10"
type input "1.25"
type input "10.22"
type input "4.76"
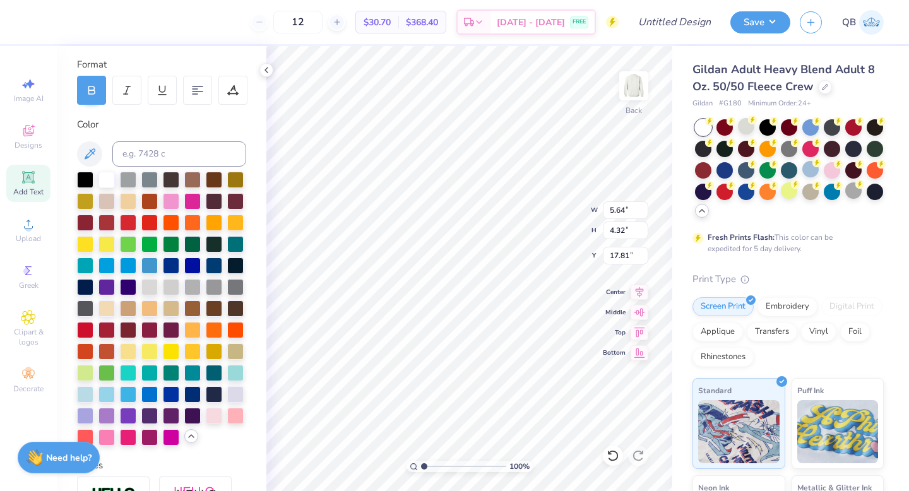
type input "3.65"
type input "18.75"
type input "4.45"
type input "3.50"
type input "1.61"
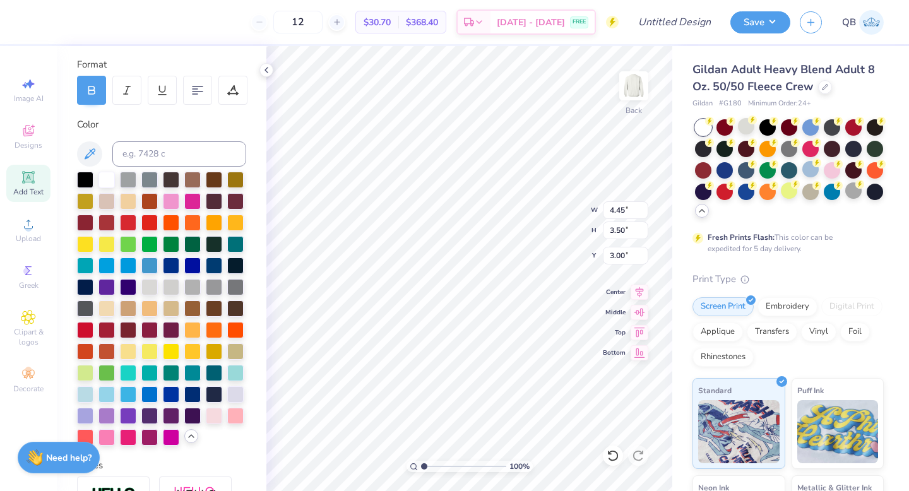
type input "3.00"
type input "4.31"
type input "3.30"
type input "19.12"
drag, startPoint x: 33, startPoint y: 180, endPoint x: 208, endPoint y: 195, distance: 175.5
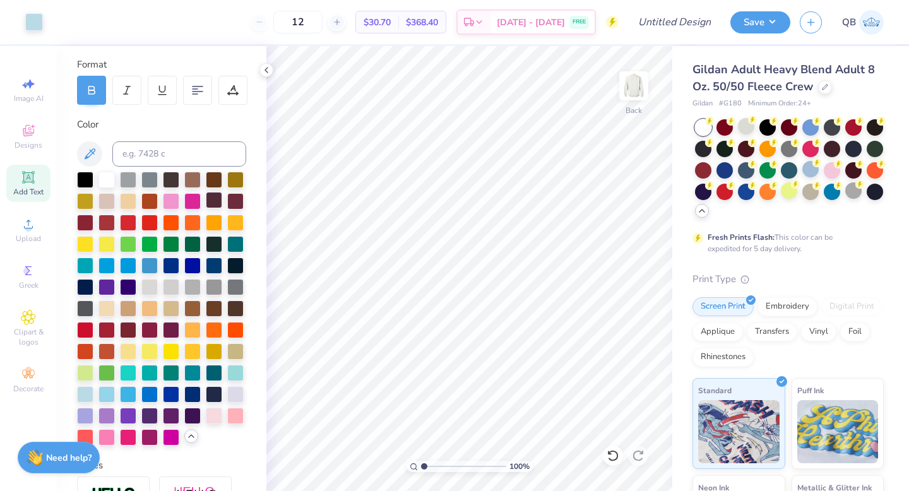
click at [33, 180] on icon at bounding box center [28, 177] width 15 height 15
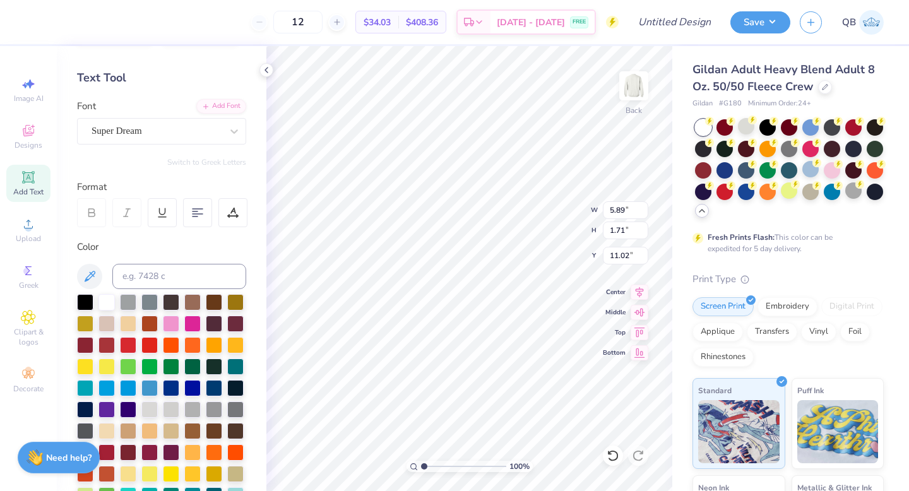
scroll to position [0, 0]
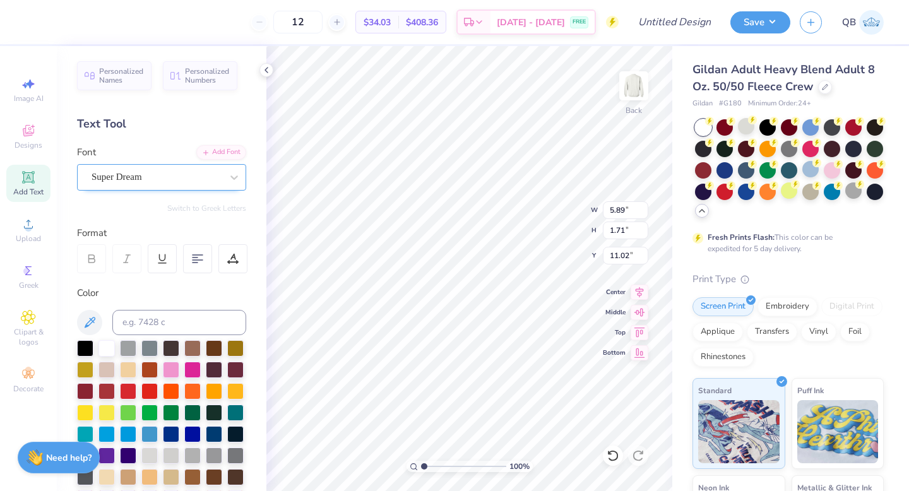
type textarea "always and forever"
click at [146, 174] on div "Super Dream" at bounding box center [156, 177] width 133 height 20
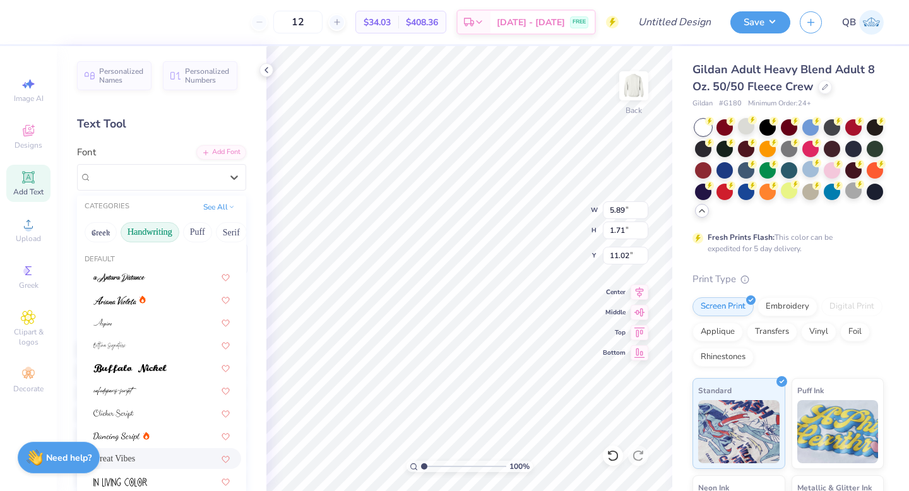
click at [138, 456] on div "Great Vibes" at bounding box center [161, 458] width 136 height 13
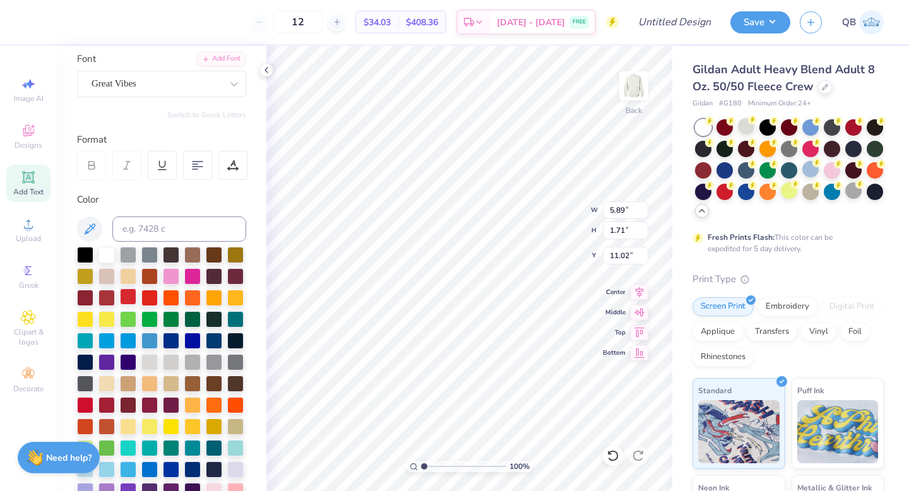
scroll to position [150, 0]
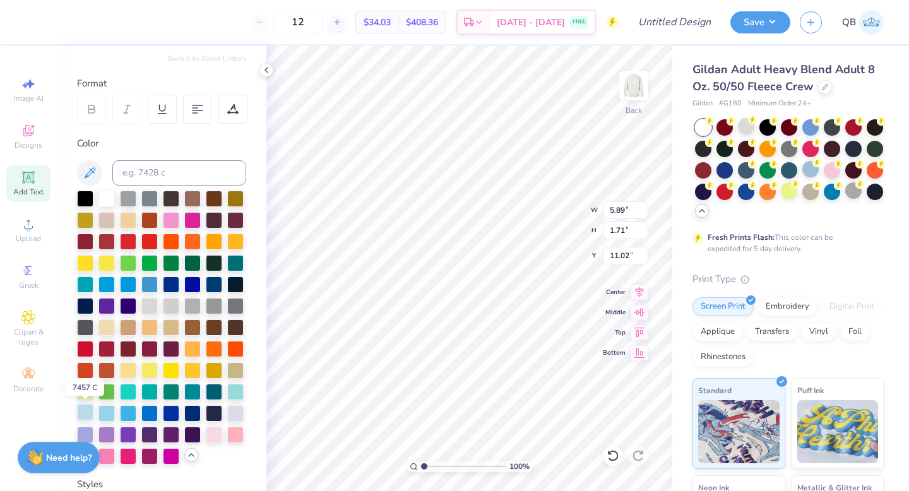
click at [85, 412] on div at bounding box center [85, 412] width 16 height 16
type input "5.62"
type input "1.00"
type input "11.37"
type input "3.79"
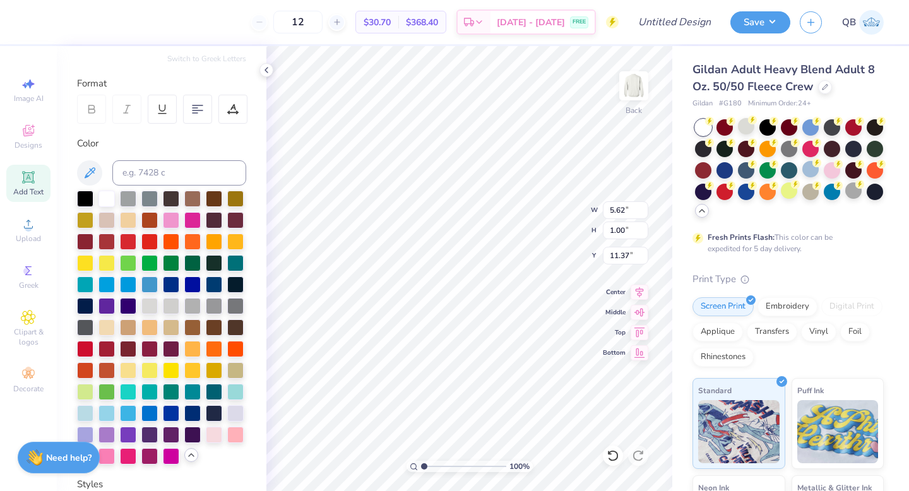
type input "0.67"
type input "11.54"
type input "2.56"
type input "1.53"
type input "10.01"
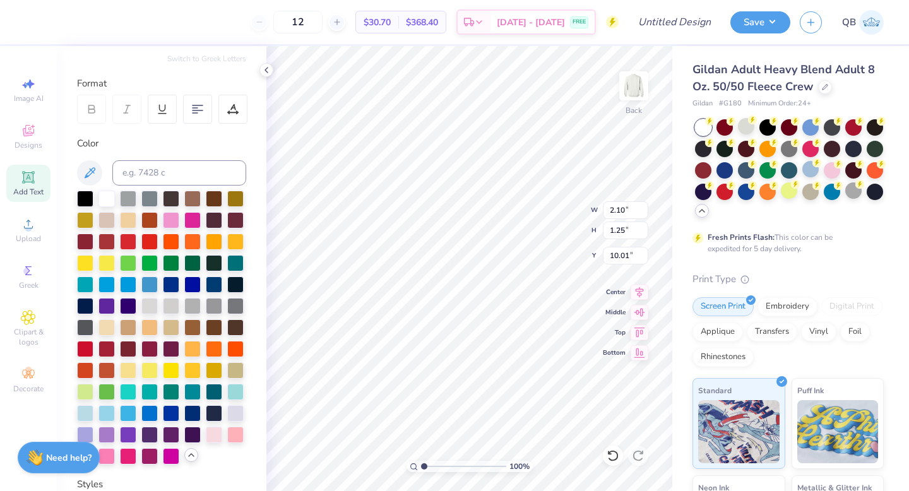
type input "2.10"
type input "1.25"
type input "10.05"
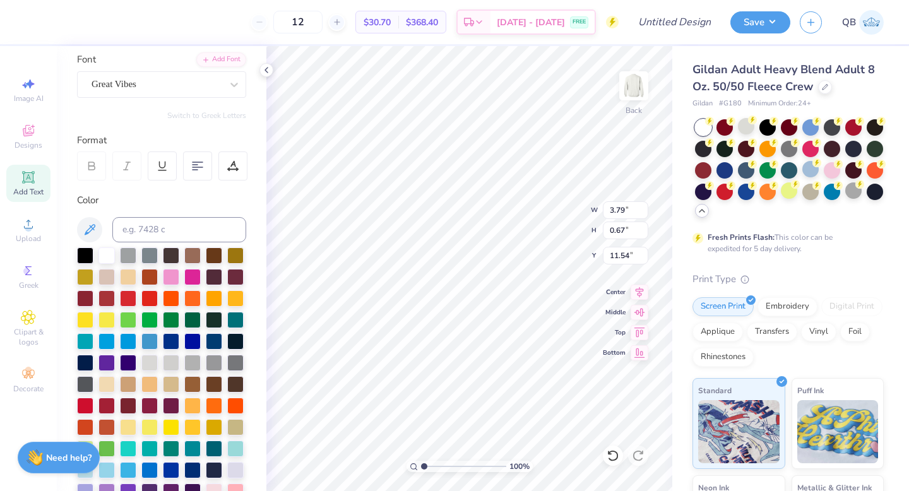
scroll to position [0, 0]
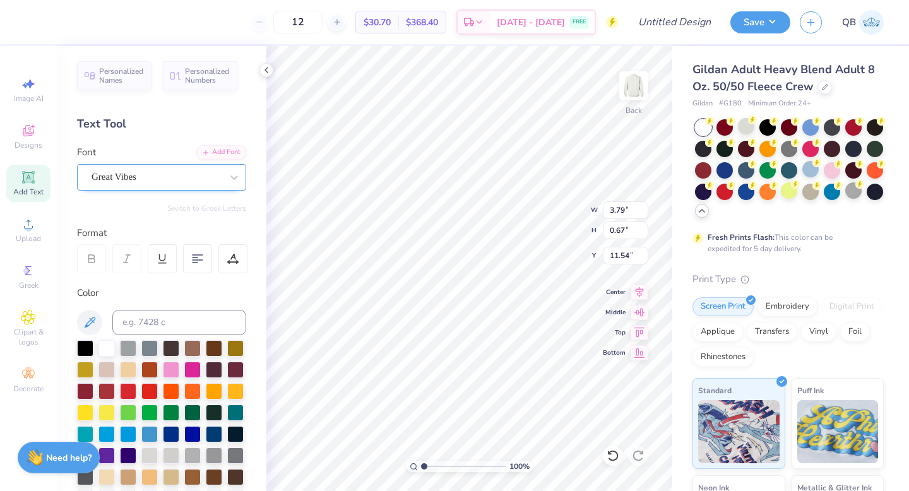
click at [143, 172] on div "Great Vibes" at bounding box center [156, 177] width 133 height 20
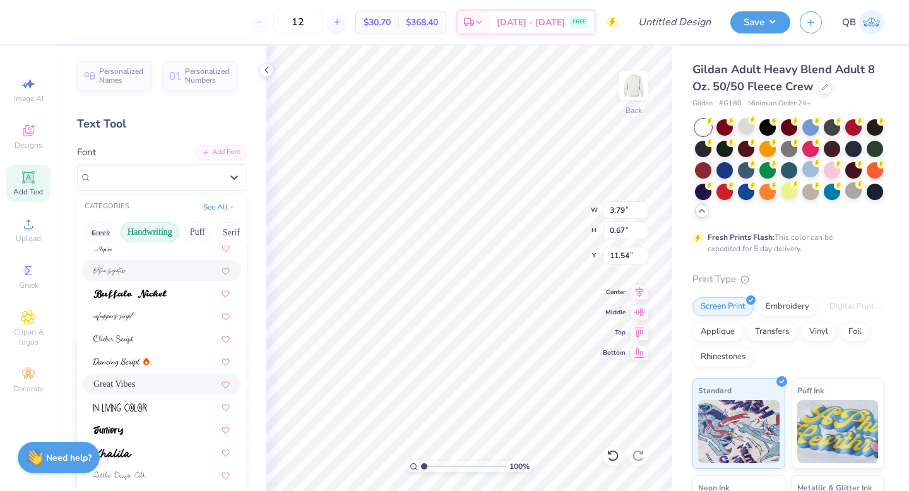
scroll to position [121, 0]
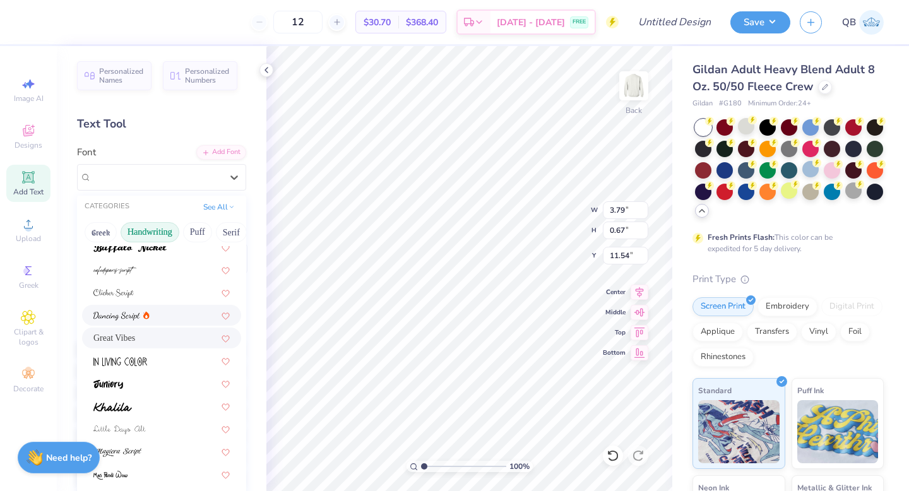
click at [146, 312] on icon at bounding box center [146, 315] width 6 height 8
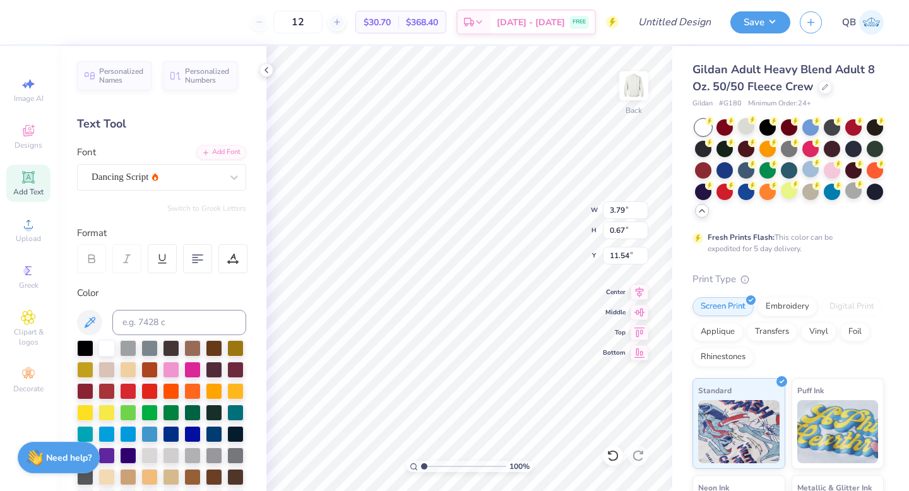
type input "4.76"
type input "0.69"
type input "11.53"
click at [198, 175] on div "Dancing Script" at bounding box center [156, 177] width 133 height 20
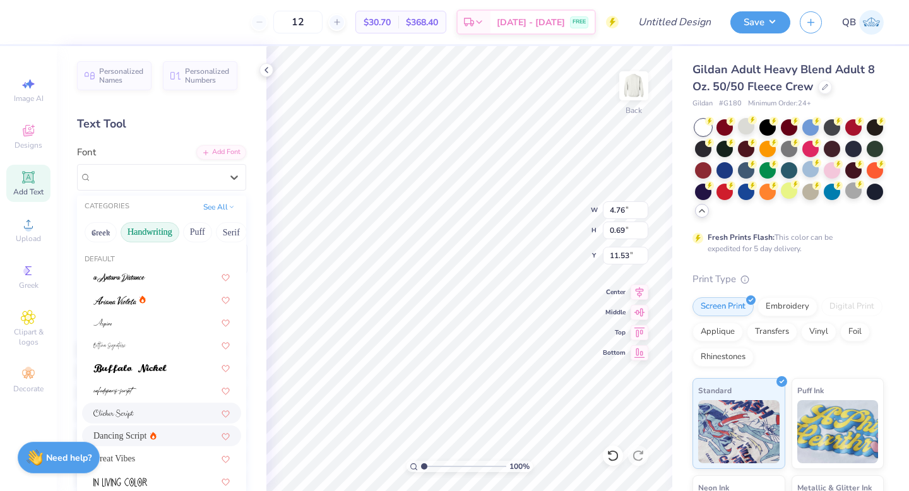
click at [146, 413] on div at bounding box center [161, 412] width 136 height 13
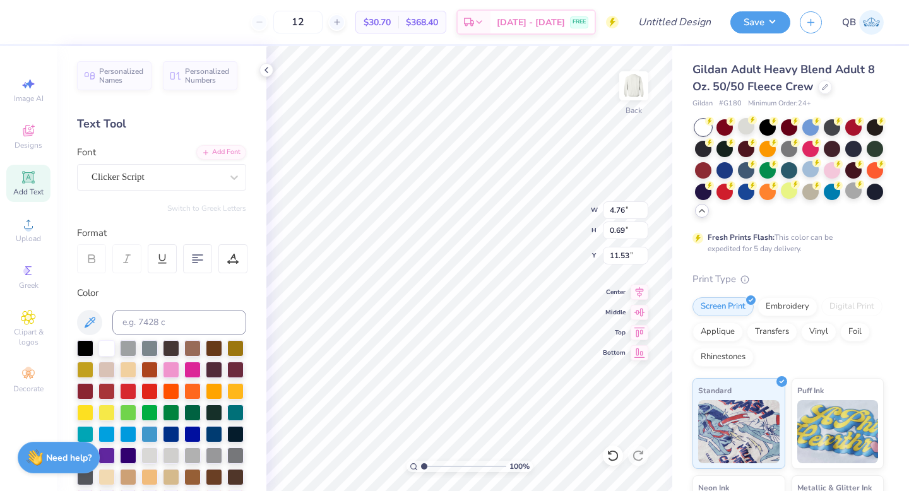
type input "3.95"
type input "0.66"
type input "11.54"
click at [176, 171] on div "Clicker Script" at bounding box center [156, 177] width 133 height 20
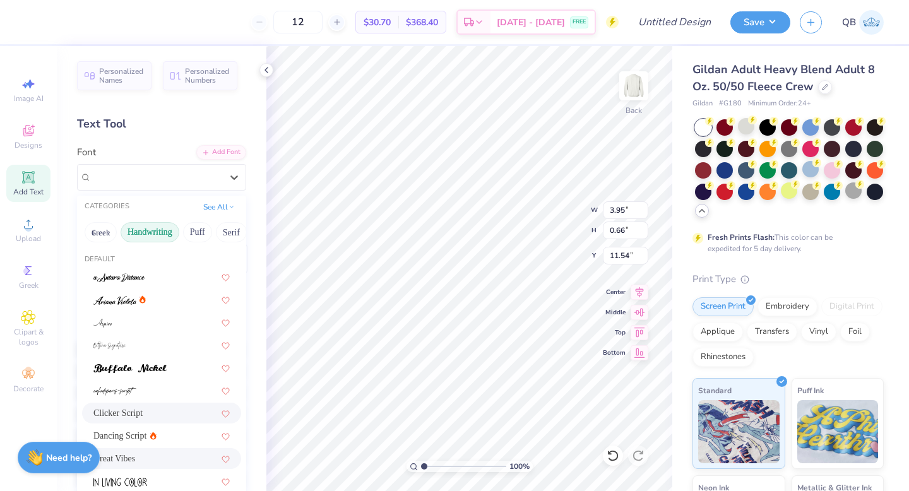
click at [148, 450] on div "Great Vibes" at bounding box center [161, 458] width 159 height 21
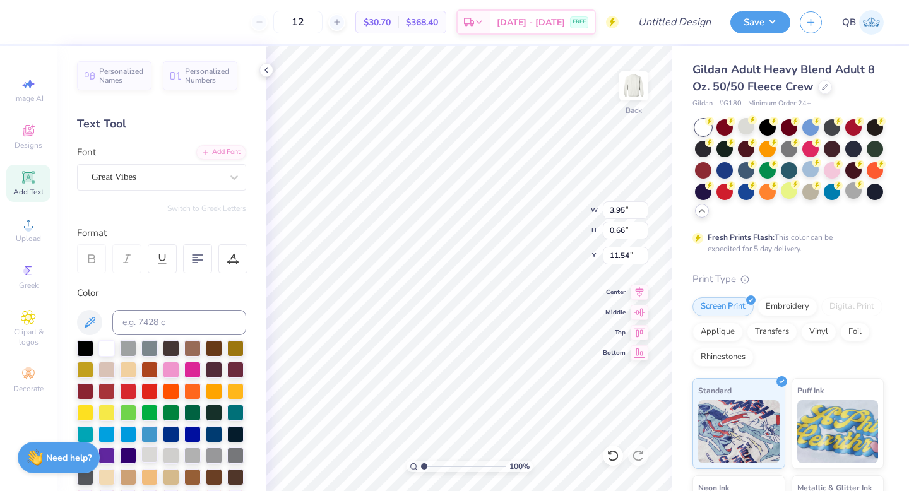
type input "3.79"
type input "0.67"
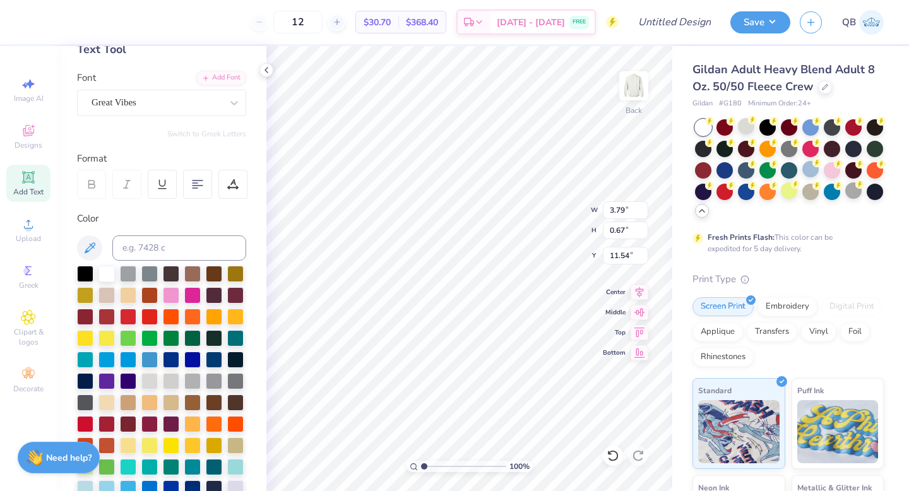
scroll to position [99, 0]
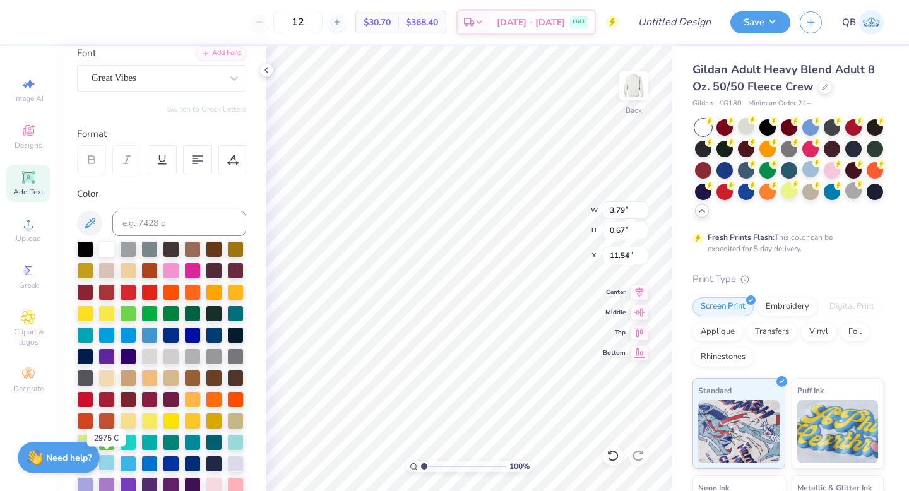
click at [109, 461] on div at bounding box center [106, 462] width 16 height 16
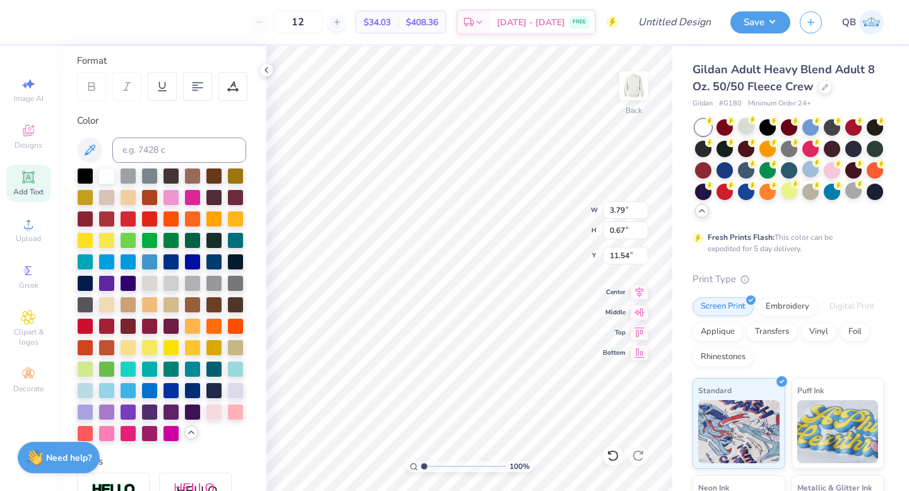
scroll to position [206, 0]
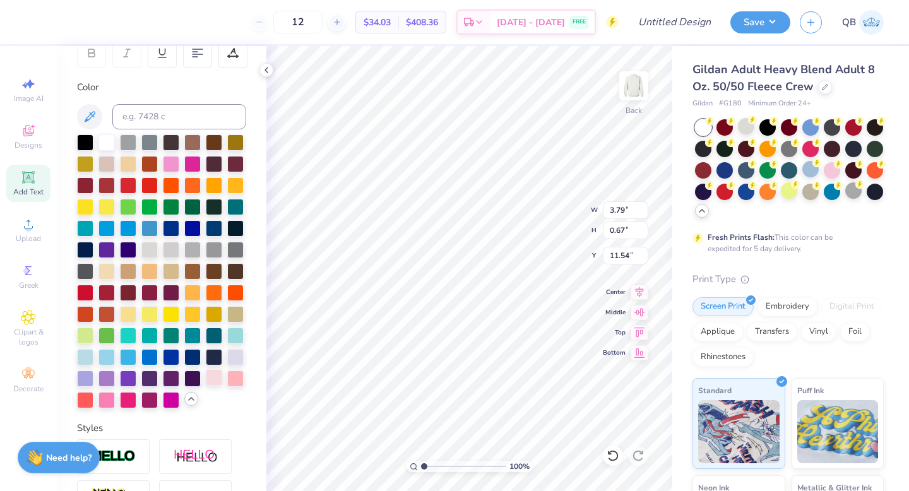
click at [211, 378] on div at bounding box center [214, 377] width 16 height 16
click at [83, 360] on div at bounding box center [85, 356] width 16 height 16
type input "3.99"
type input "0.71"
type input "11.16"
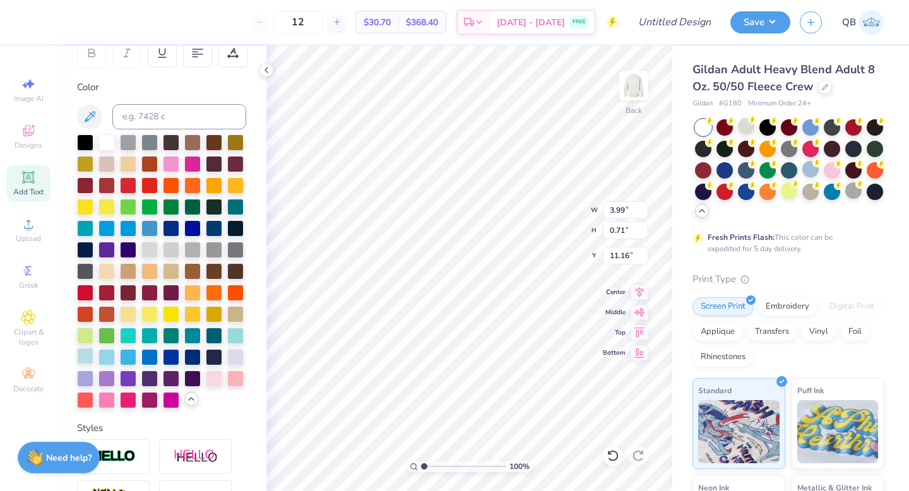
type input "11.52"
type input "10.27"
click at [750, 37] on div "Save QB" at bounding box center [819, 22] width 179 height 44
click at [750, 29] on button "Save" at bounding box center [760, 20] width 60 height 22
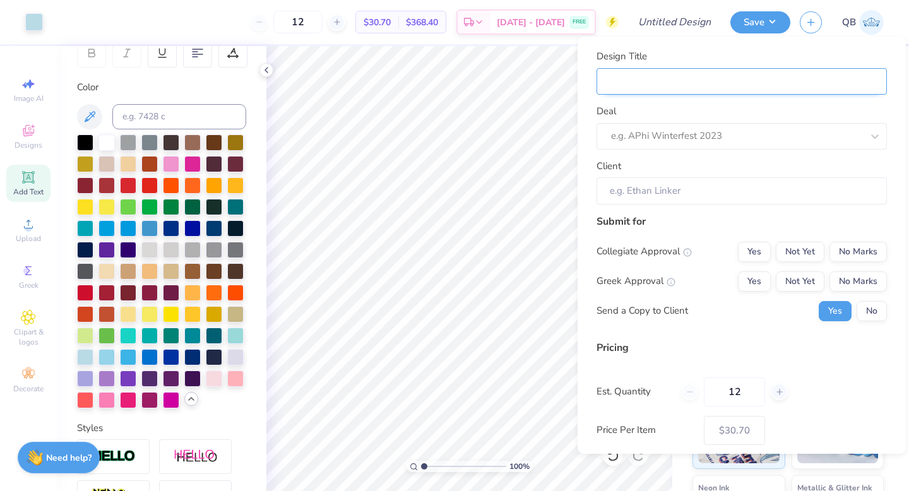
click at [643, 86] on input "Design Title" at bounding box center [741, 81] width 290 height 27
type input "d"
type input "dp"
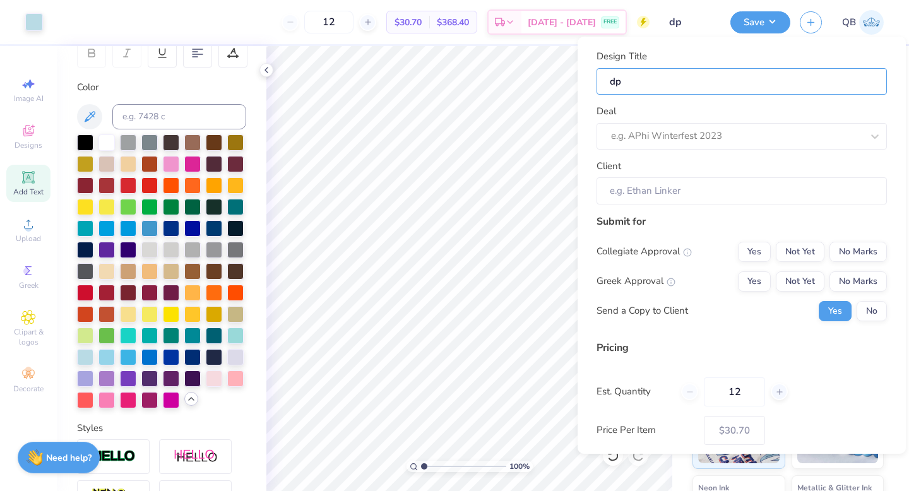
type input "dph"
type input "dphi"
type input "dphie"
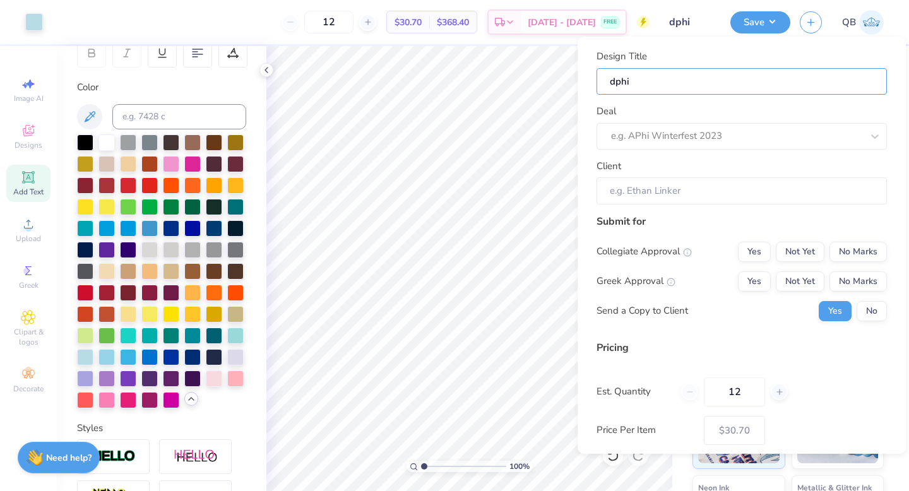
type input "dphie"
type input "dphie b"
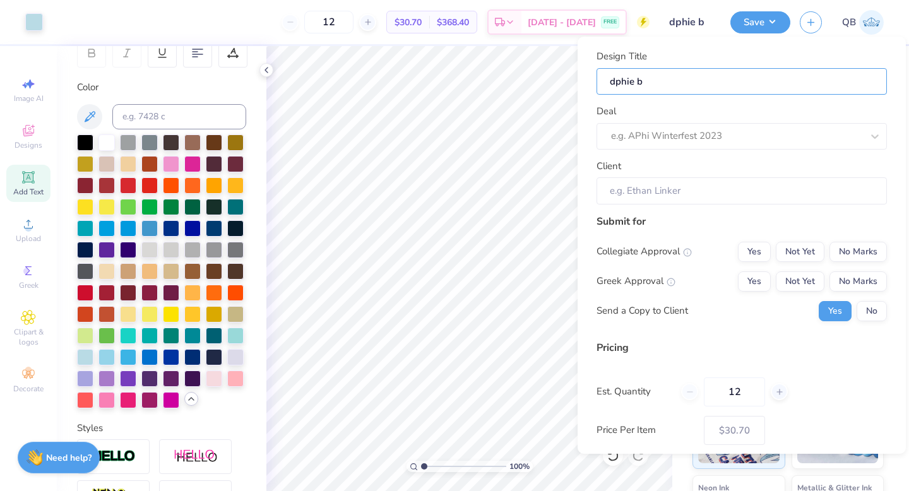
type input "dphie bi"
type input "dphie bid"
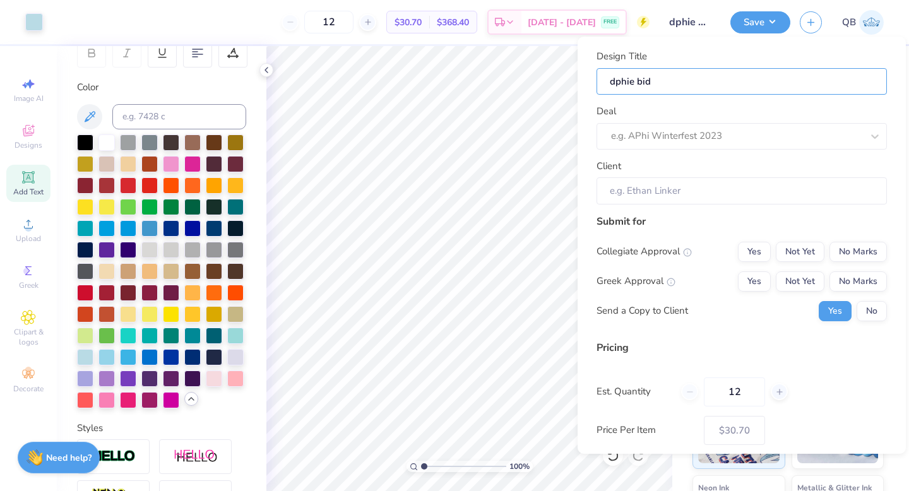
type input "dphie bid"
type input "dphie bid d"
type input "dphie bid da"
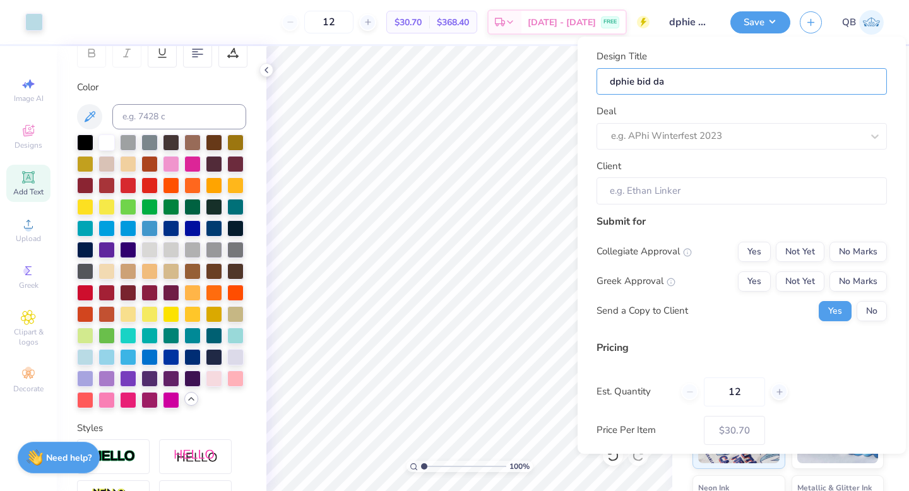
type input "dphie bid day"
type input "dphie bid day c"
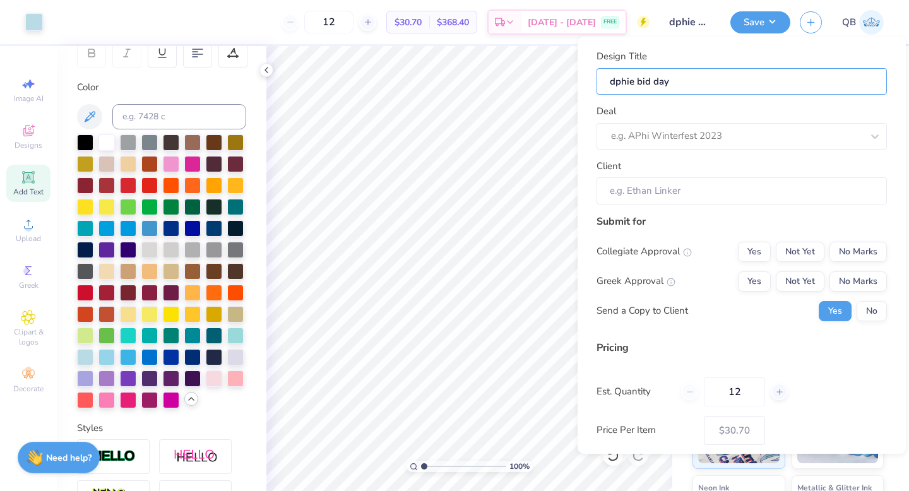
type input "dphie bid day c"
type input "dphie bid day cr"
type input "dphie bid day cre"
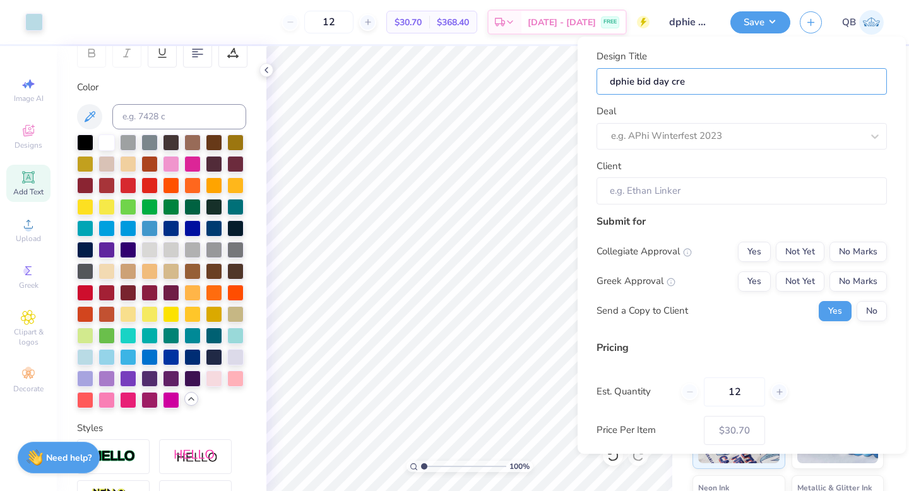
type input "dphie bid day crew"
type input "dphie bid day crewn"
type input "dphie bid day crewne"
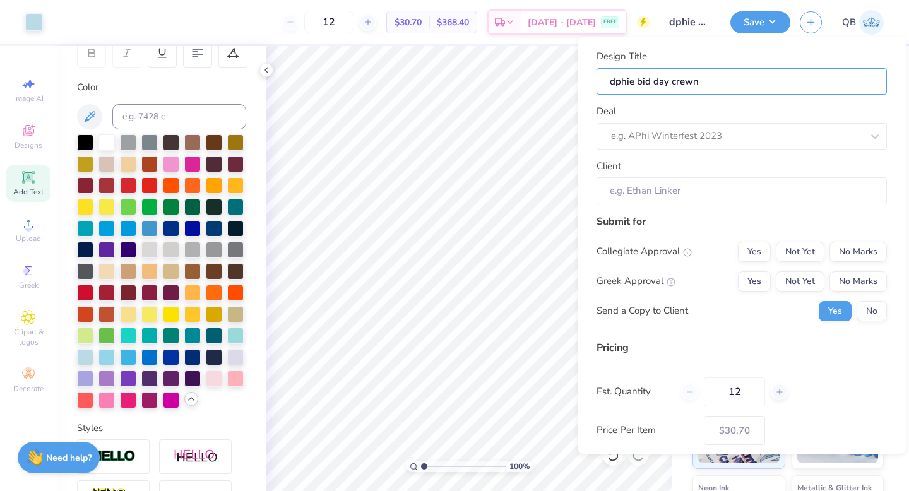
type input "dphie bid day crewne"
type input "dphie bid day crewnek"
type input "dphie bid day crewne"
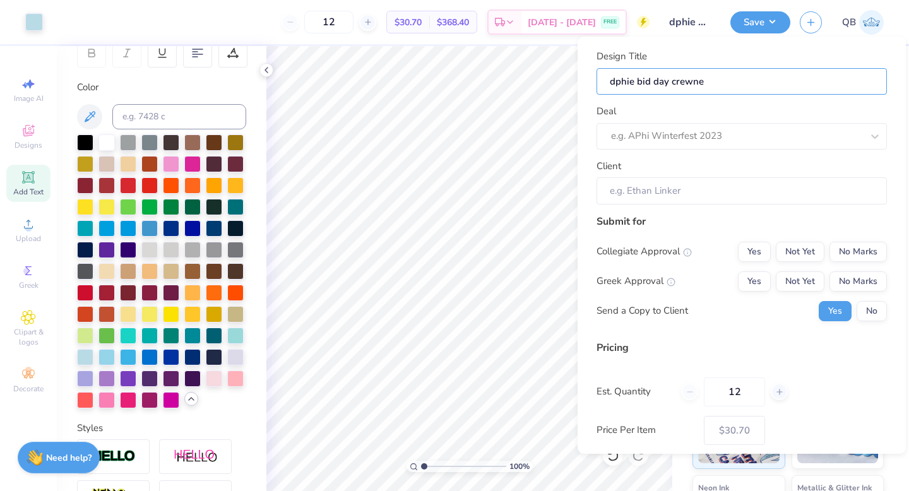
type input "dphie bid day crewnec"
type input "dphie bid day crewneck"
type input "Dphie bid day crewneck"
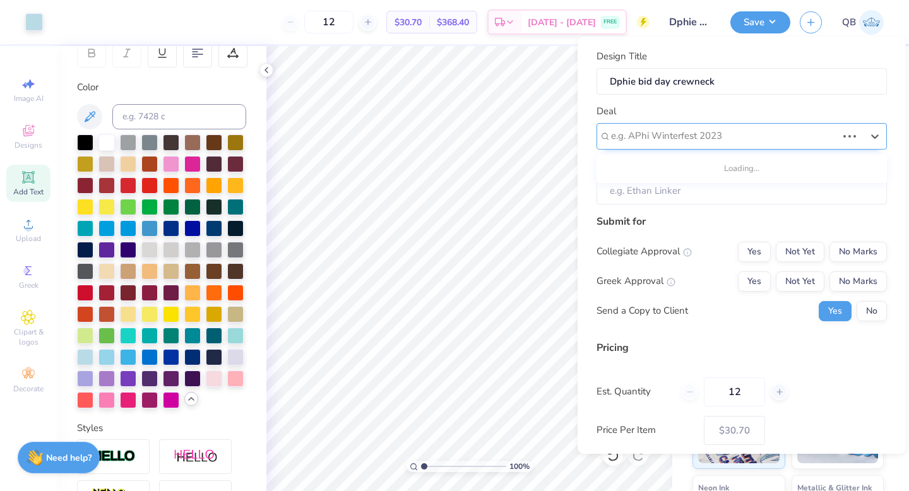
click at [701, 131] on div at bounding box center [724, 135] width 226 height 17
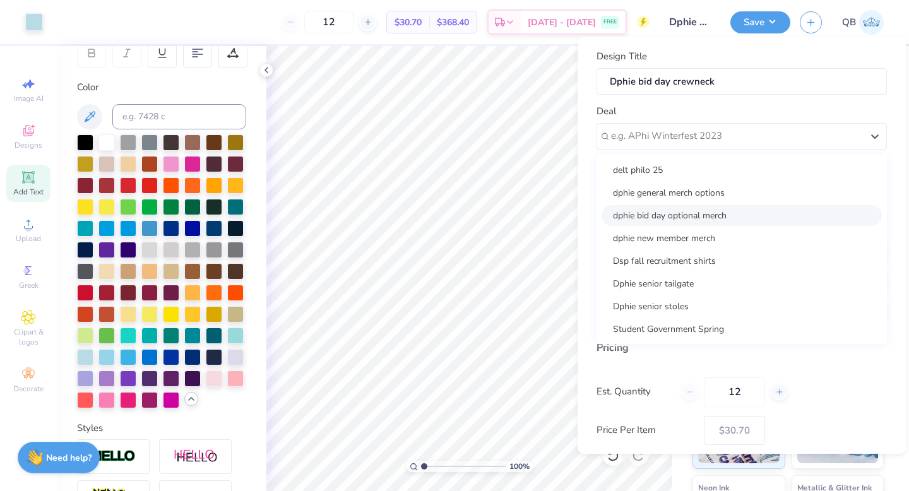
click at [702, 216] on div "dphie bid day optional merch" at bounding box center [741, 215] width 280 height 21
type input "[PERSON_NAME]"
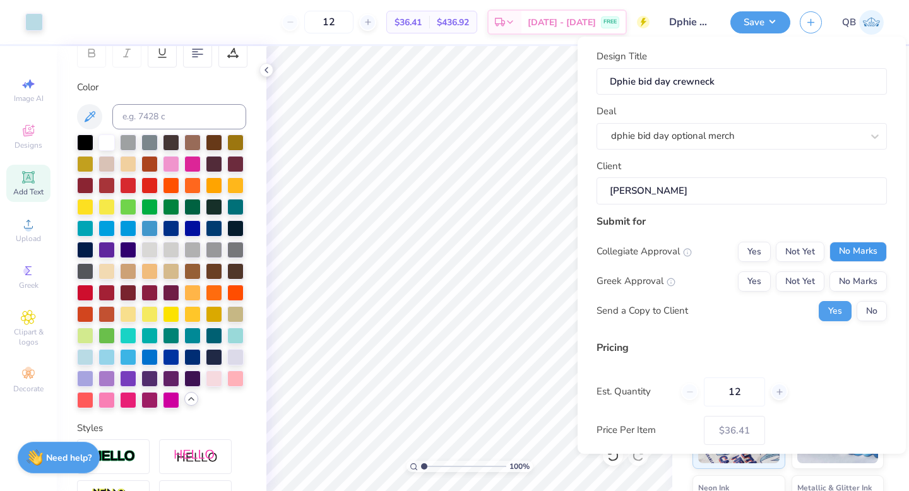
click at [862, 246] on button "No Marks" at bounding box center [857, 252] width 57 height 20
click at [754, 278] on button "Yes" at bounding box center [754, 281] width 33 height 20
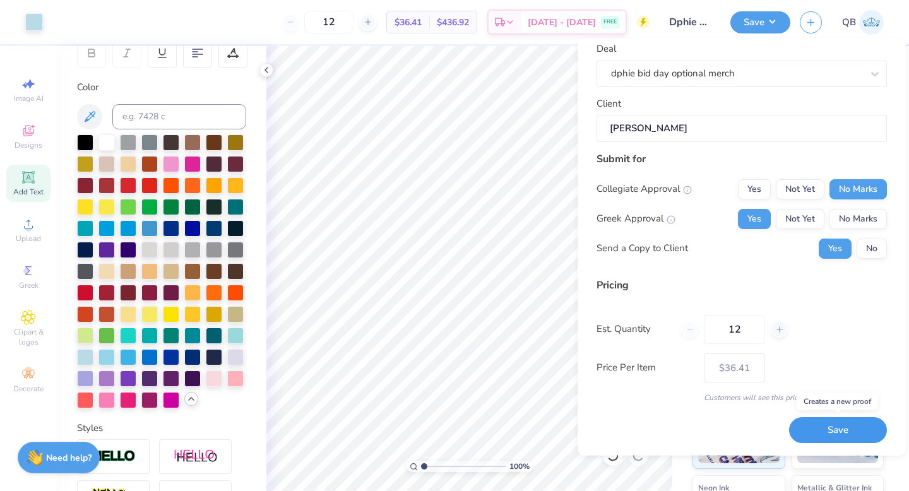
click at [839, 428] on button "Save" at bounding box center [838, 431] width 98 height 26
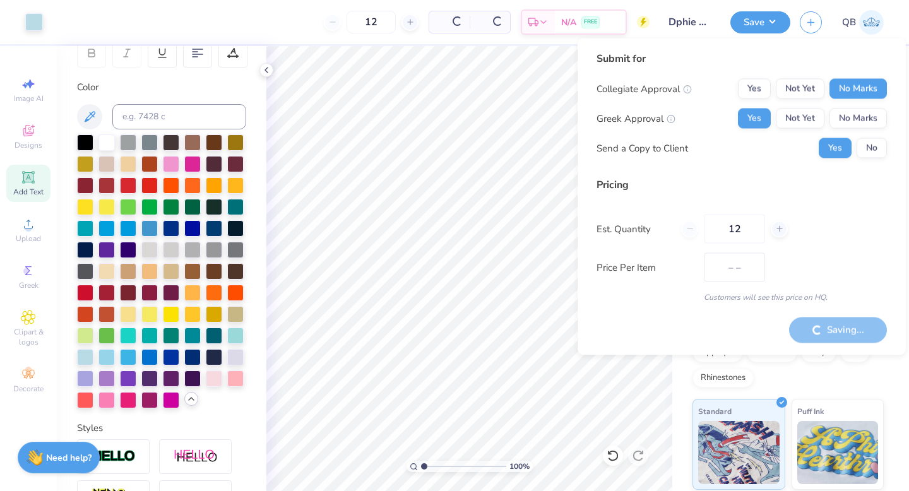
type input "$36.41"
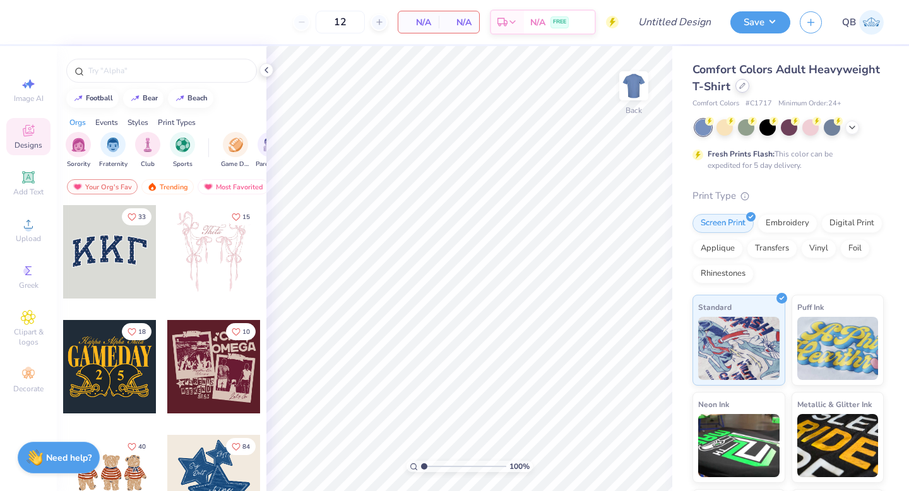
click at [745, 88] on div at bounding box center [742, 86] width 14 height 14
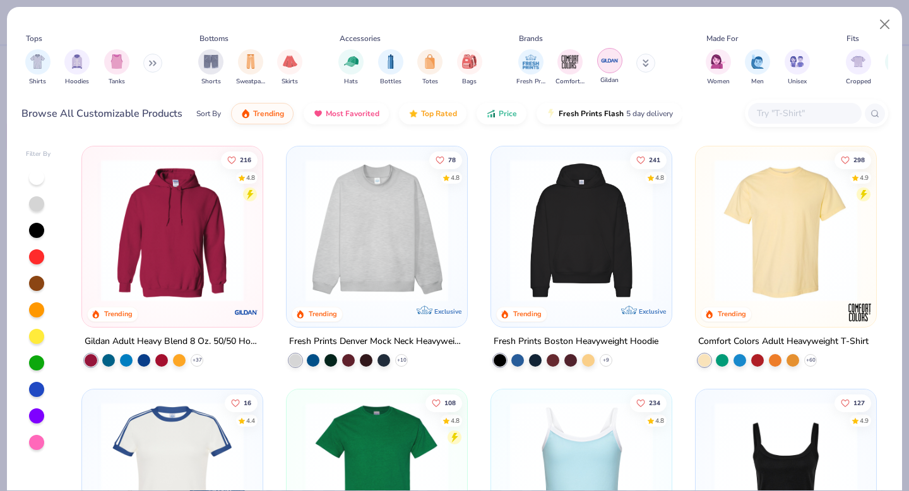
click at [611, 65] on img "filter for Gildan" at bounding box center [609, 60] width 19 height 19
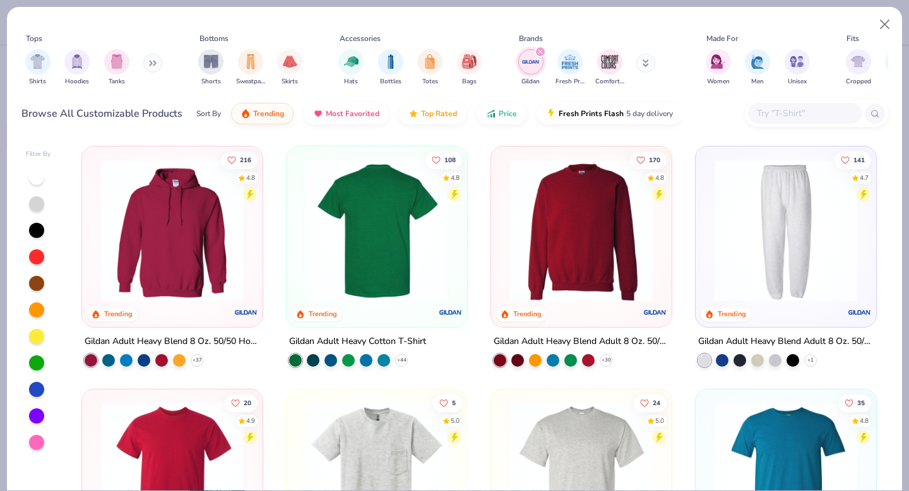
click at [776, 268] on img at bounding box center [785, 230] width 155 height 143
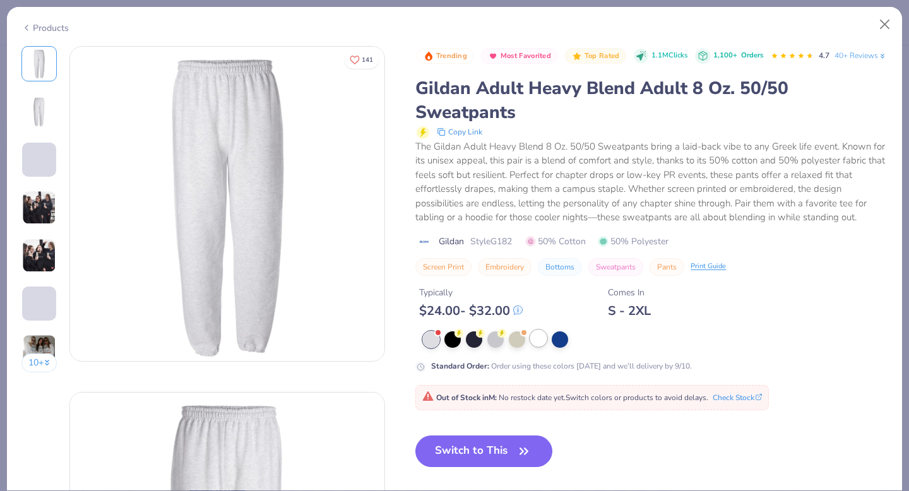
click at [535, 346] on div at bounding box center [538, 338] width 16 height 16
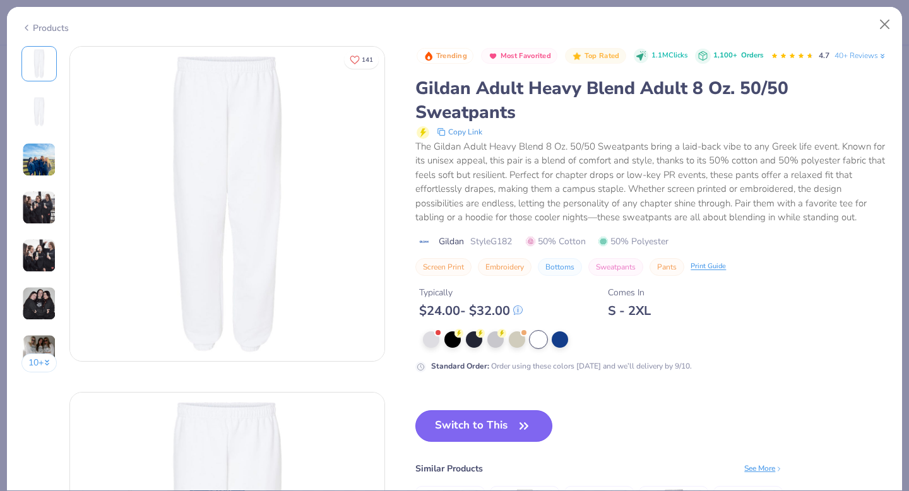
click at [478, 442] on button "Switch to This" at bounding box center [483, 426] width 137 height 32
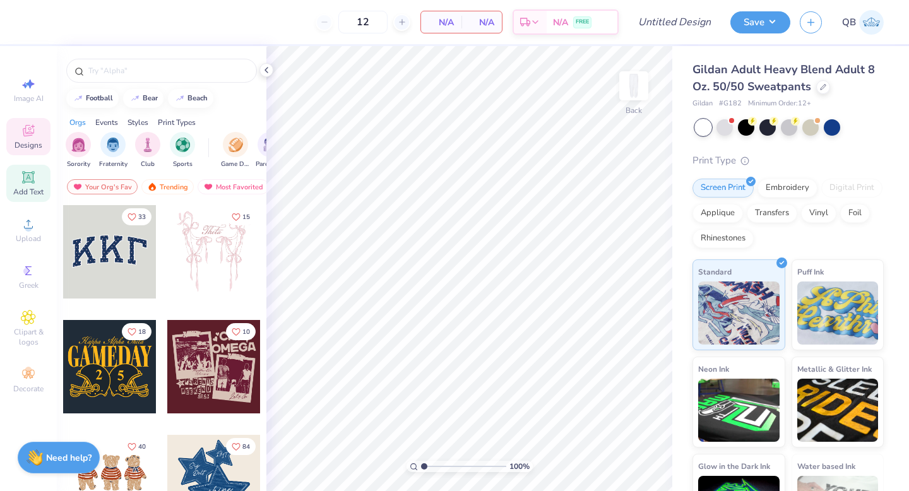
click at [27, 189] on span "Add Text" at bounding box center [28, 192] width 30 height 10
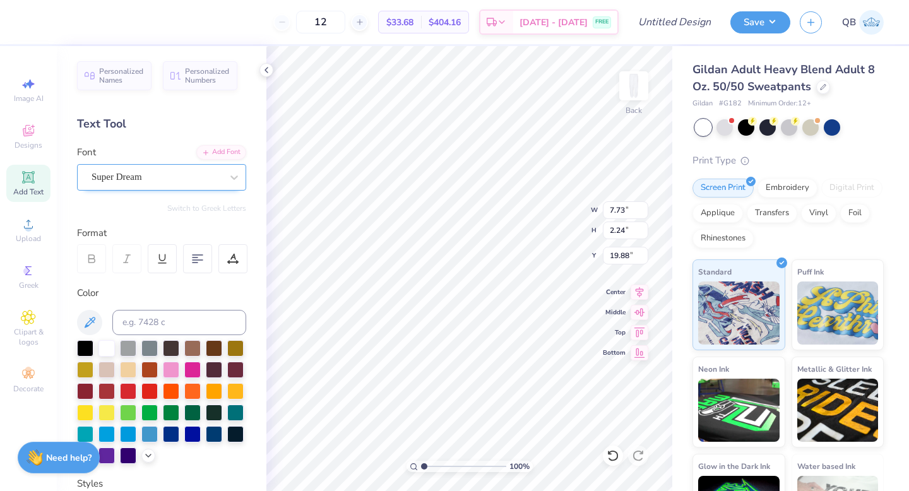
type textarea "19"
click at [177, 179] on div "Super Dream" at bounding box center [156, 177] width 133 height 20
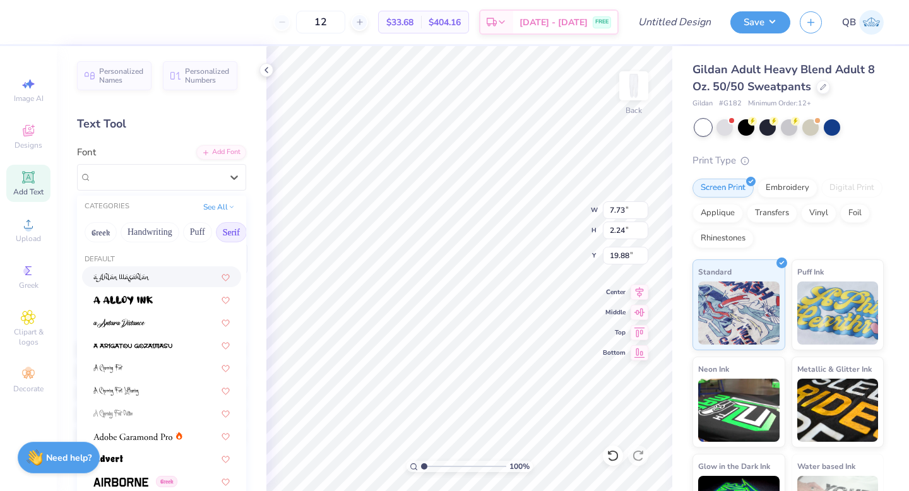
click at [231, 229] on button "Serif" at bounding box center [231, 232] width 31 height 20
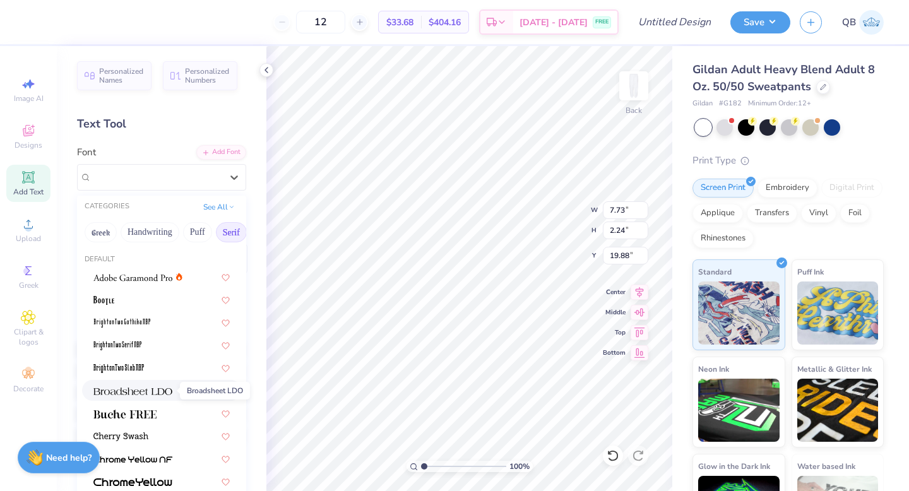
click at [159, 397] on span at bounding box center [132, 390] width 79 height 13
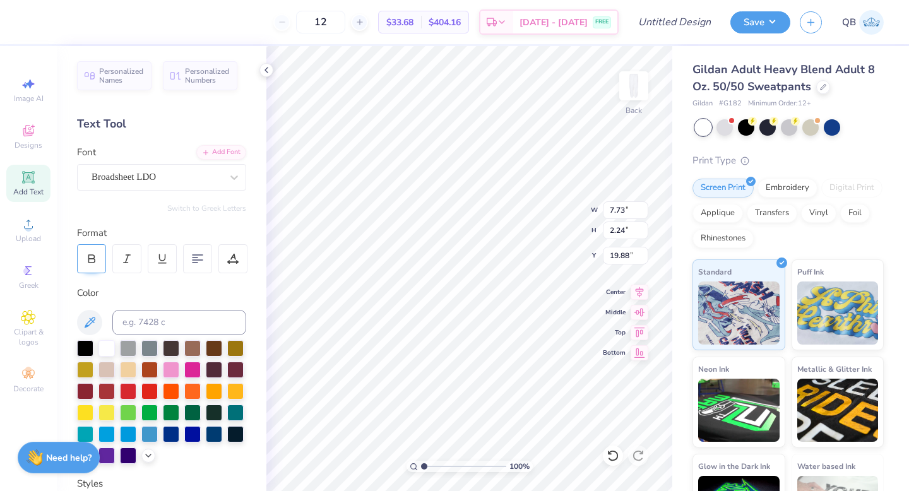
click at [93, 255] on icon at bounding box center [92, 257] width 6 height 4
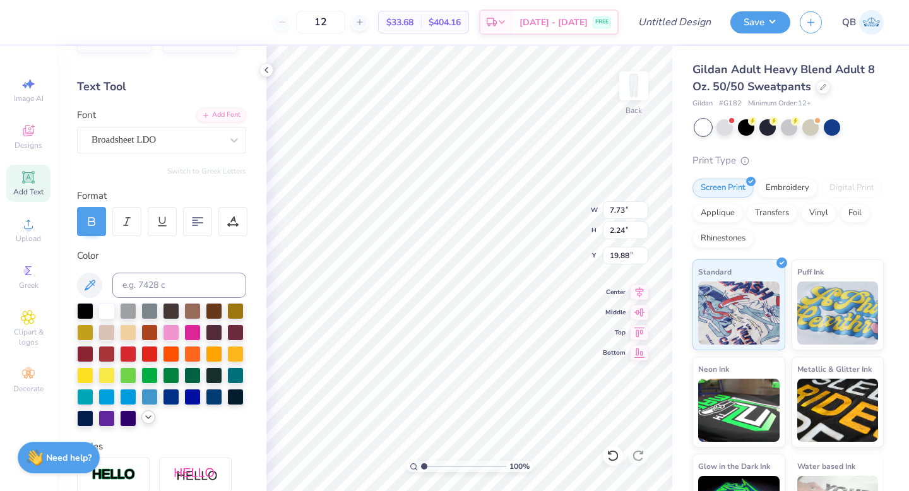
click at [145, 417] on icon at bounding box center [148, 417] width 10 height 10
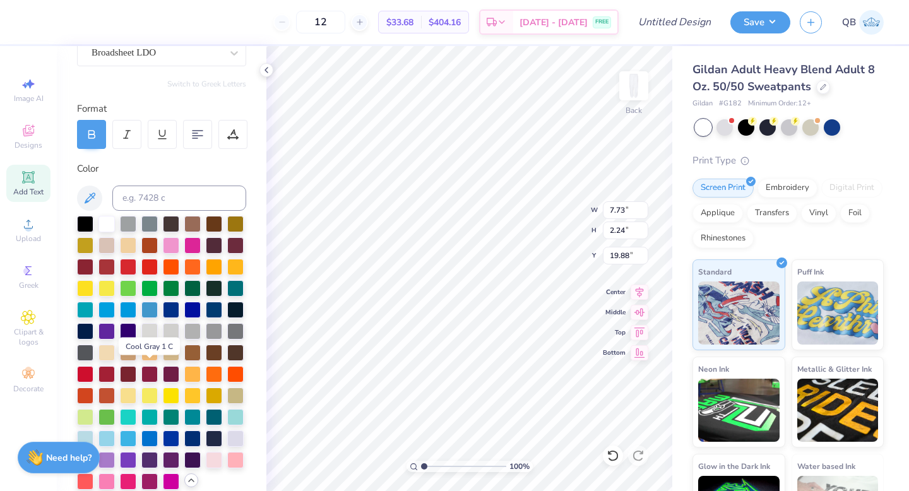
scroll to position [170, 0]
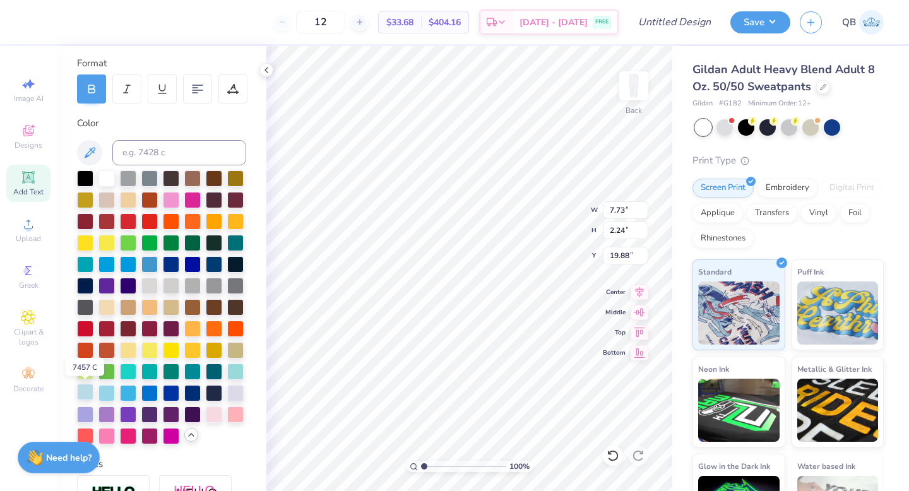
click at [84, 392] on div at bounding box center [85, 392] width 16 height 16
type input "1.04"
type input "0.82"
type input "1.30"
type input "1.03"
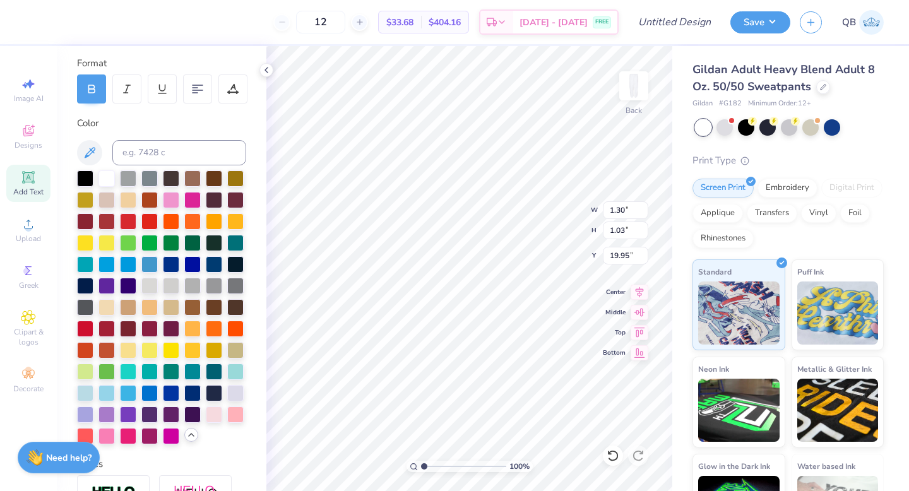
type input "2.00"
type input "2.89"
type input "2.13"
click at [27, 184] on icon at bounding box center [28, 177] width 15 height 15
type input "7.73"
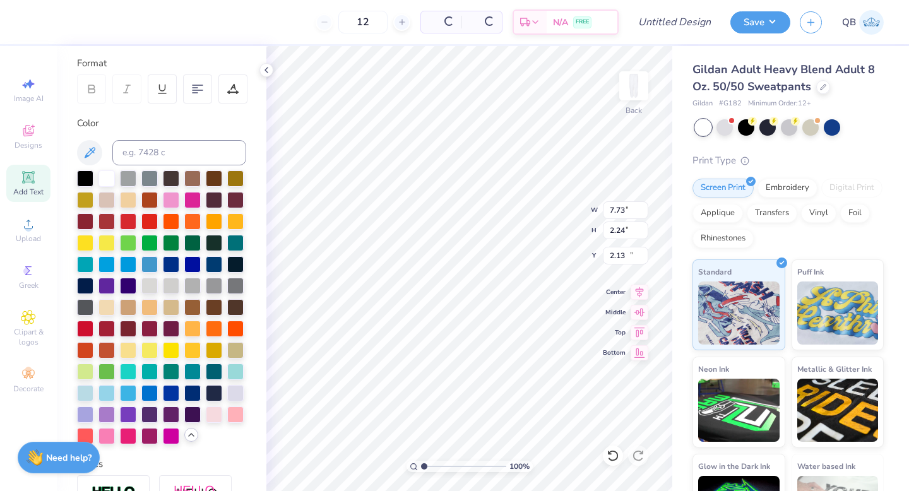
type input "2.24"
type input "19.88"
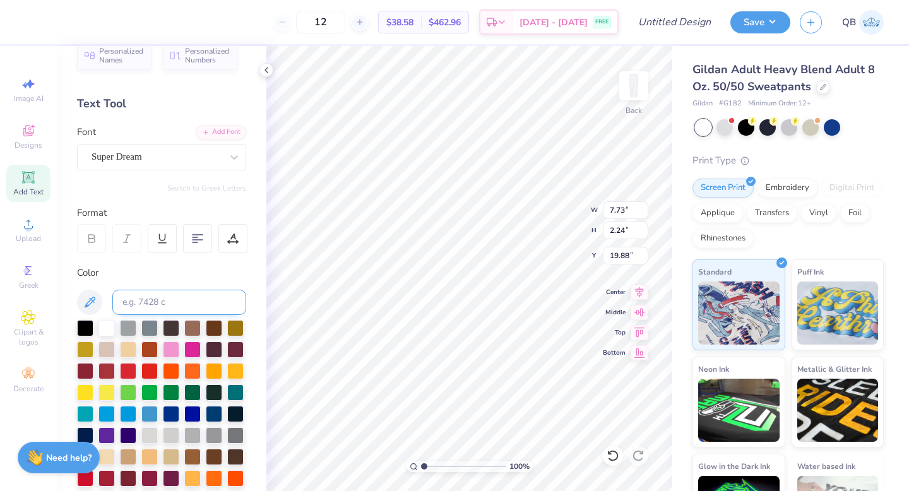
type textarea "17"
click at [182, 144] on div "Super Dream" at bounding box center [161, 157] width 169 height 27
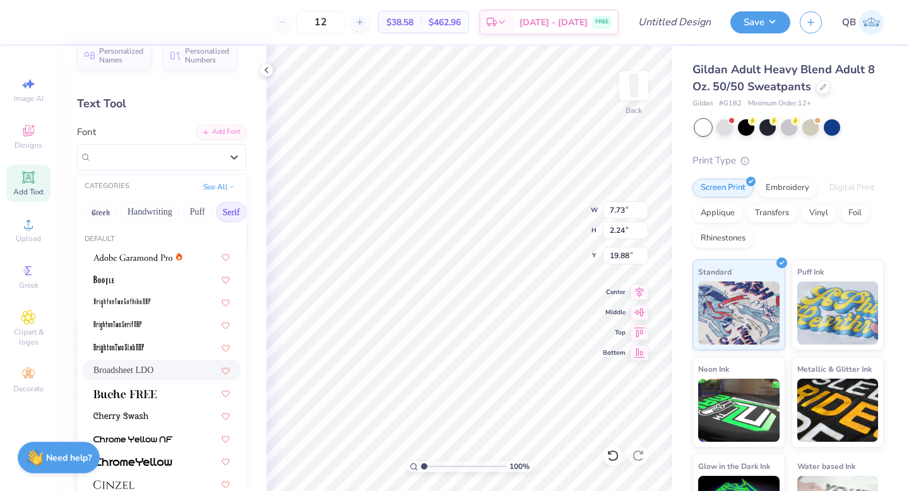
click at [138, 370] on span "Broadsheet LDO" at bounding box center [123, 370] width 60 height 13
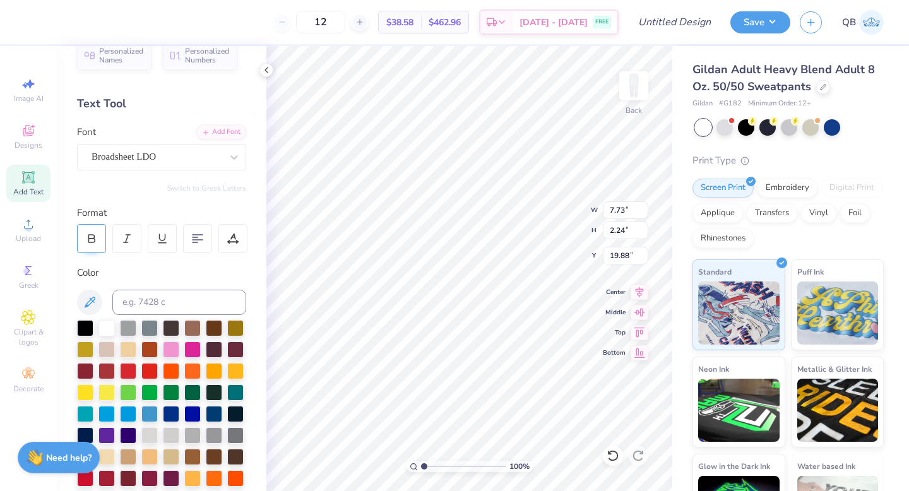
click at [97, 237] on div at bounding box center [91, 238] width 29 height 29
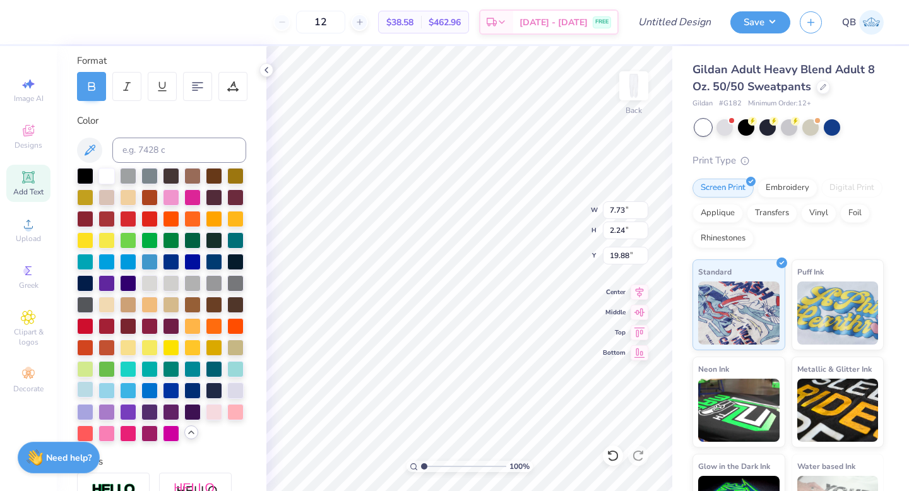
click at [83, 387] on div at bounding box center [85, 389] width 16 height 16
type input "1.29"
type input "0.99"
type input "3.16"
type input "1.50"
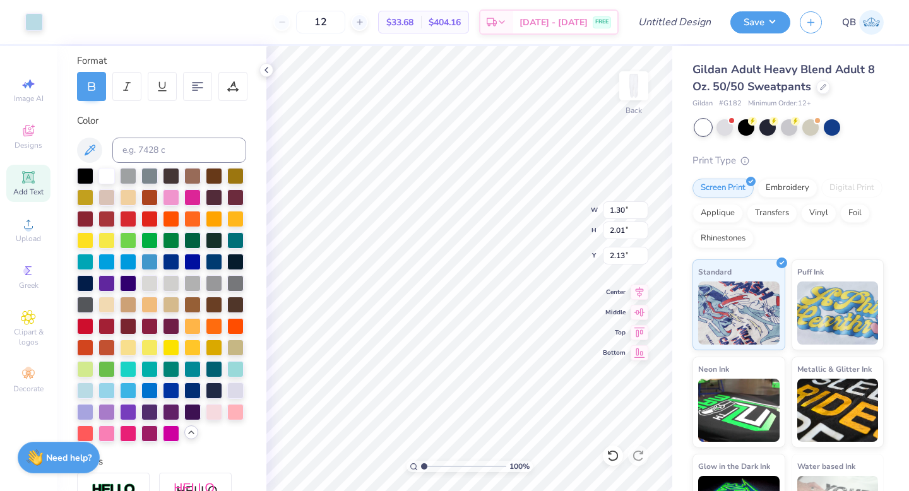
type input "2.31"
type input "3.89"
click at [35, 179] on icon at bounding box center [28, 177] width 15 height 15
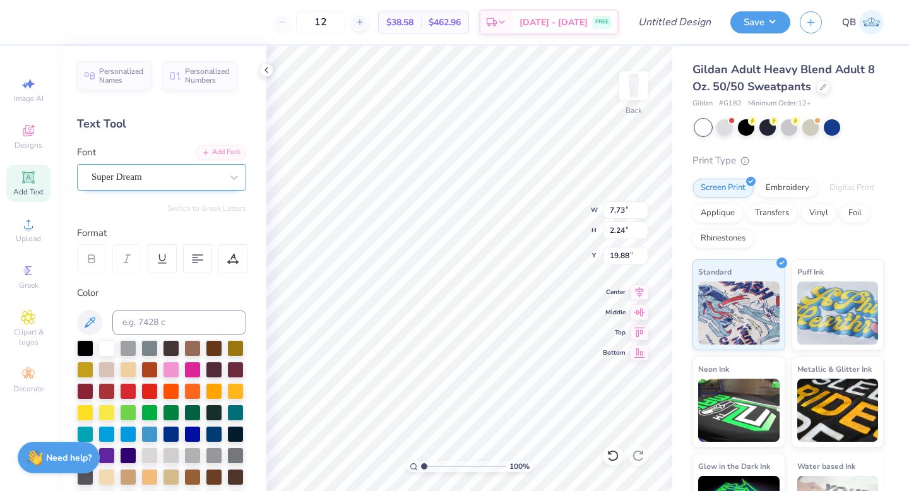
type textarea "dphie"
click at [141, 167] on div "Super Dream" at bounding box center [161, 177] width 169 height 27
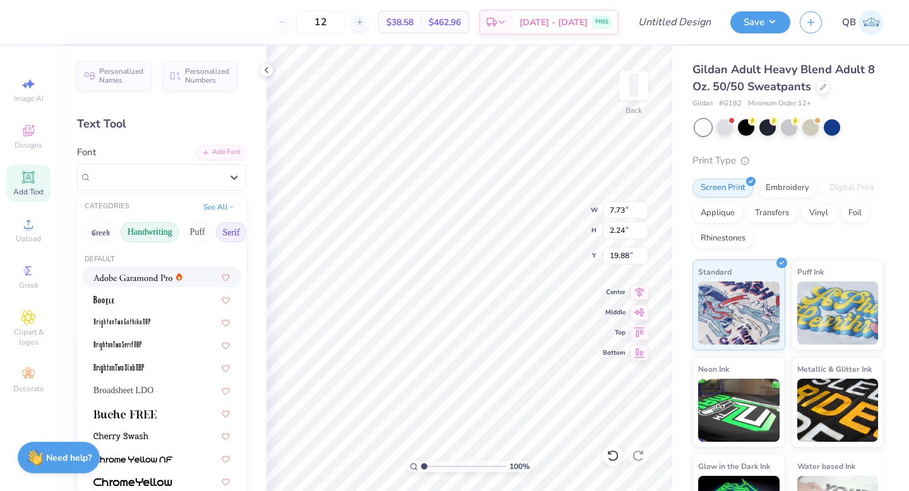
click at [146, 234] on button "Handwriting" at bounding box center [150, 232] width 59 height 20
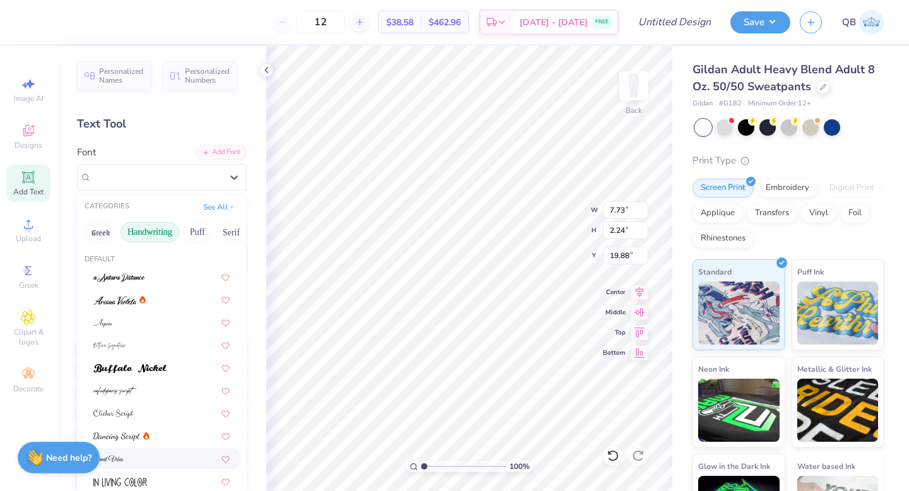
click at [135, 459] on div at bounding box center [161, 458] width 136 height 13
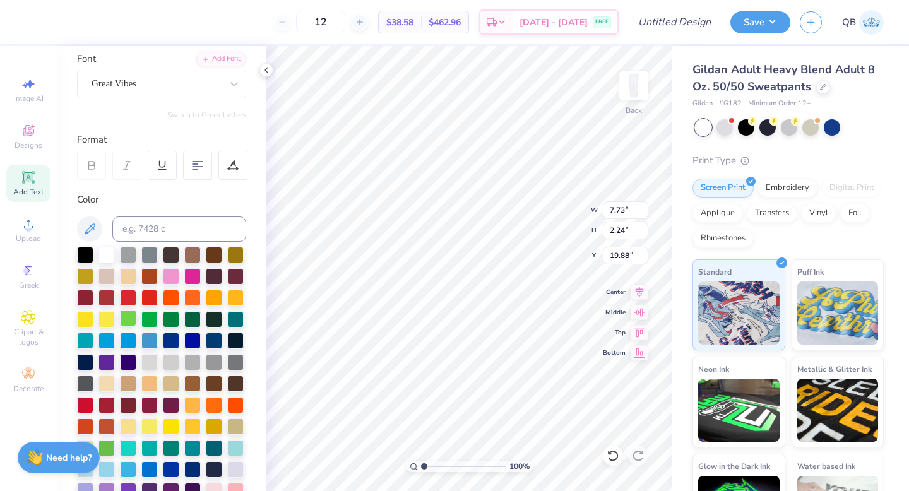
scroll to position [179, 0]
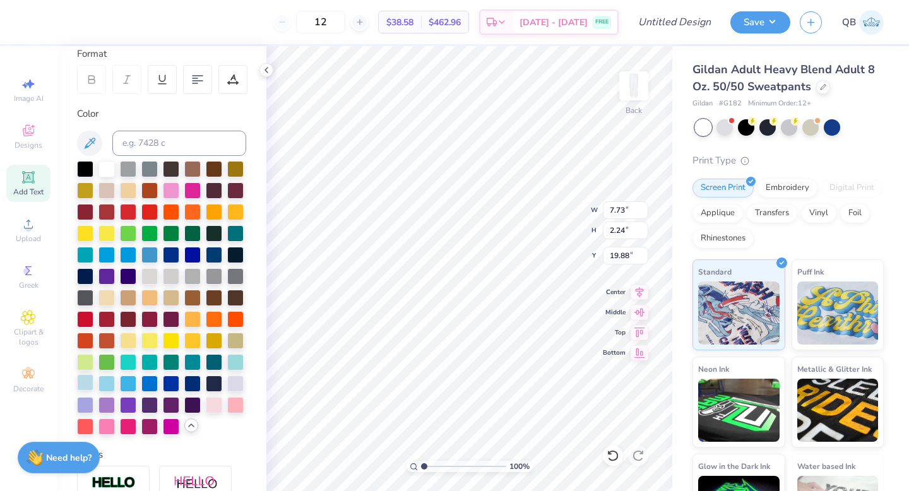
click at [88, 381] on div at bounding box center [85, 382] width 16 height 16
type input "2.59"
type input "1.55"
type input "5.02"
type input "5.46"
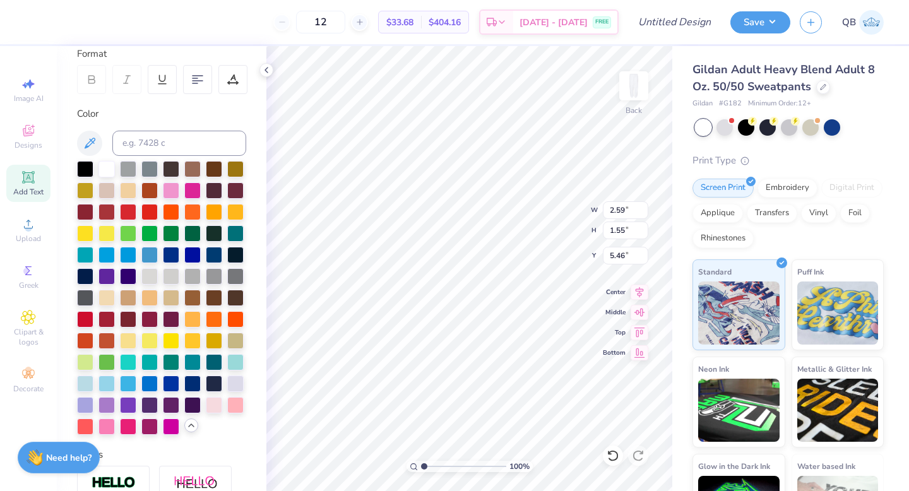
type input "2.15"
type input "1.29"
type input "5.76"
type input "6.15"
type input "2.87"
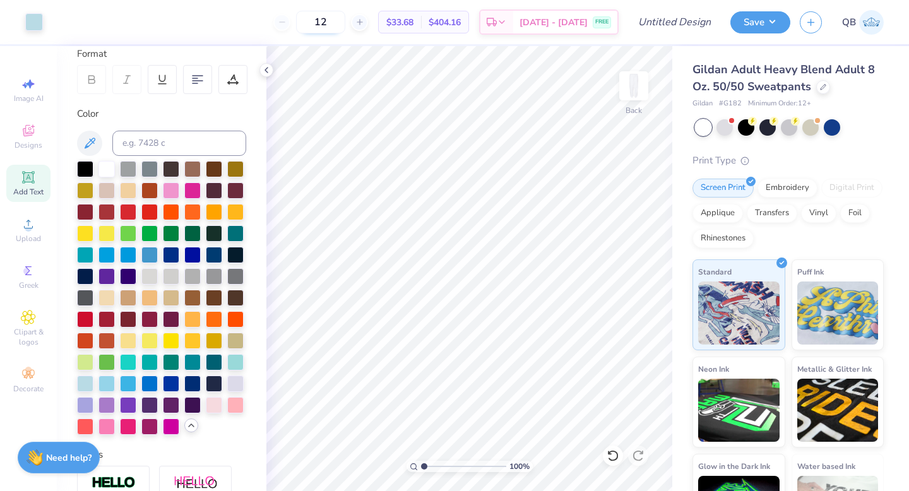
click at [343, 22] on input "12" at bounding box center [320, 22] width 49 height 23
type input "24"
click at [750, 25] on button "Save" at bounding box center [760, 20] width 60 height 22
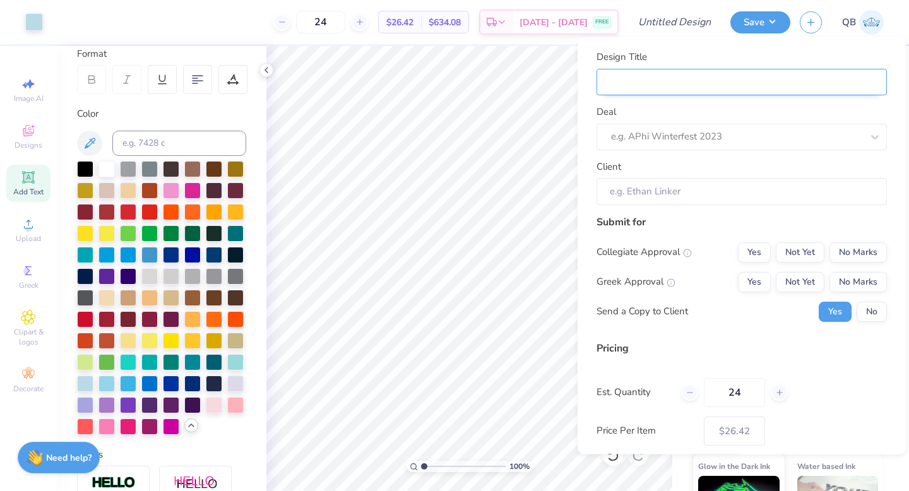
click at [721, 90] on input "Design Title" at bounding box center [741, 81] width 290 height 27
type input "d"
type input "dp"
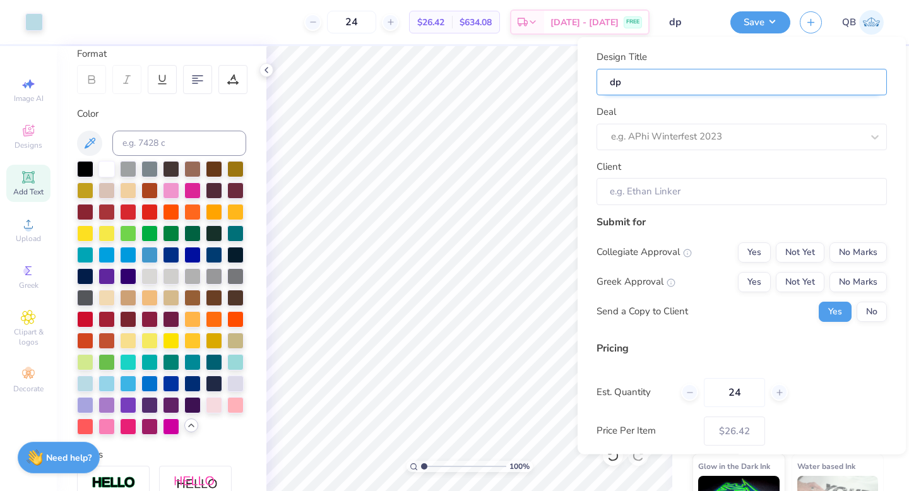
type input "dph"
type input "dphi"
type input "dphie"
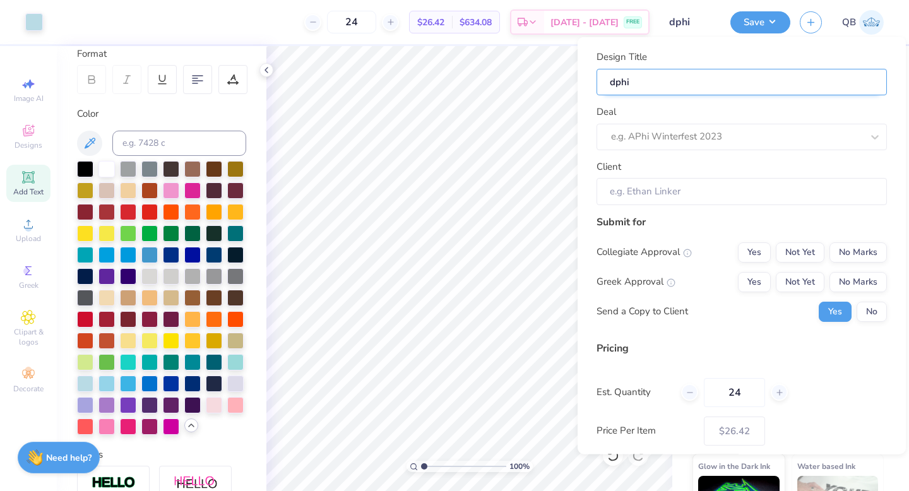
type input "dphie"
type input "dphie b"
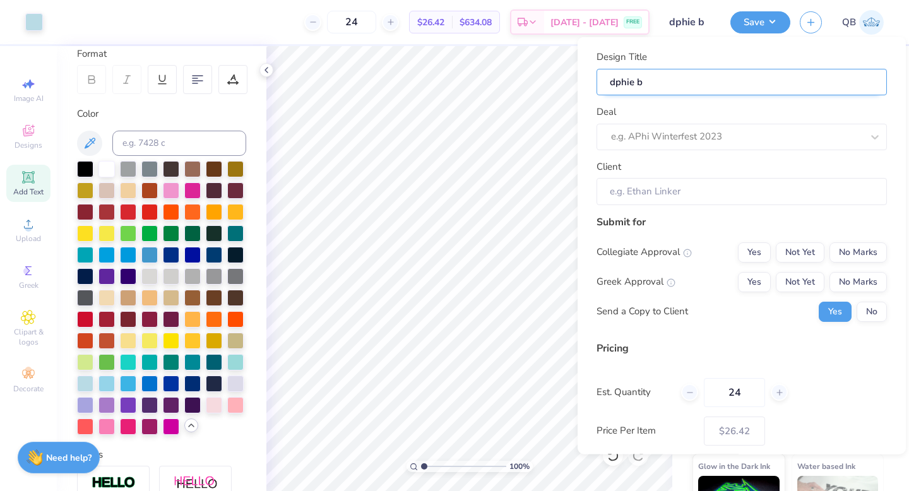
type input "dphie bi"
type input "dphie bid"
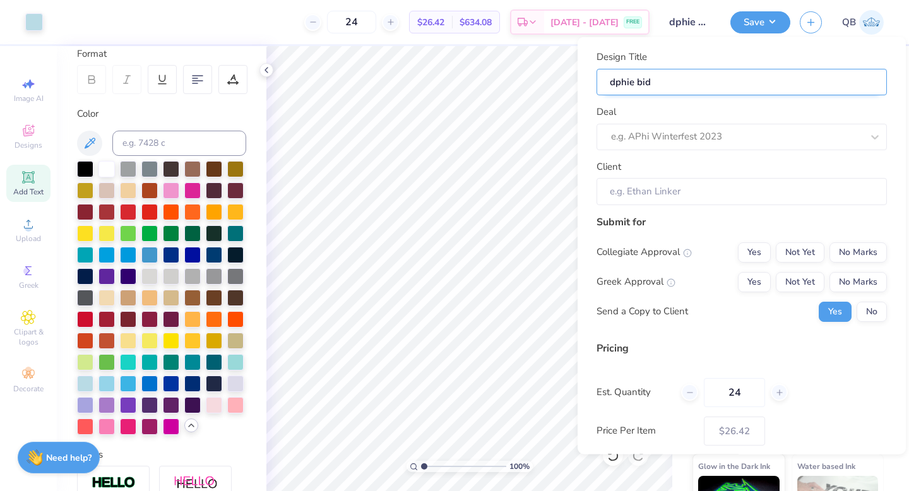
type input "dphie bid"
type input "dphie bid d"
type input "dphie bid da"
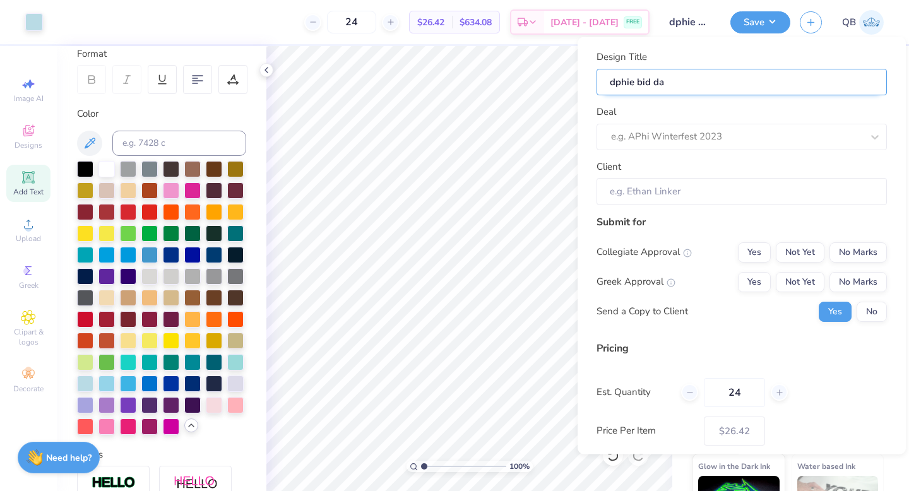
type input "dphie bid day"
type input "dphie bid day s"
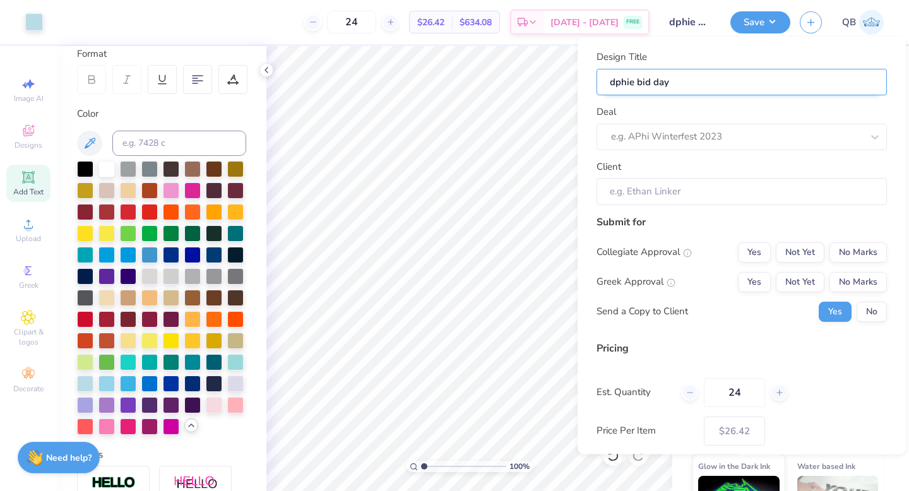
type input "dphie bid day s"
type input "dphie bid day sw"
type input "dphie bid day swe"
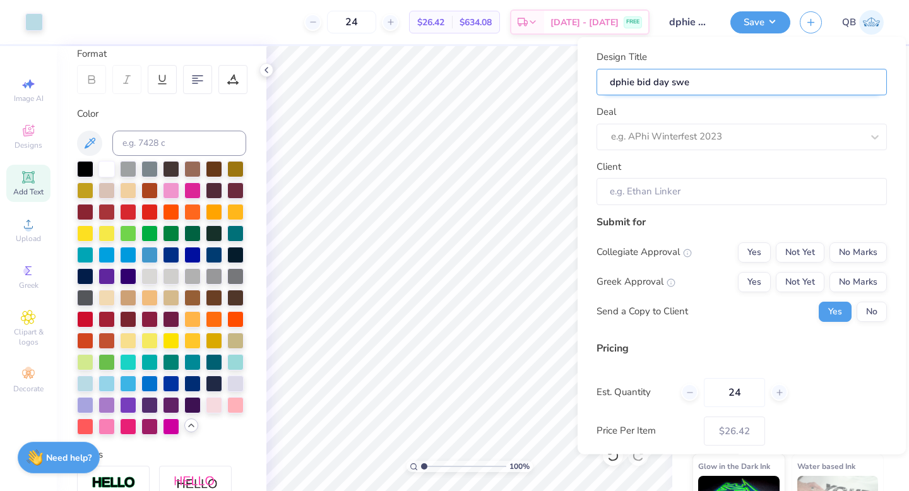
type input "dphie bid day swea"
type input "dphie bid day sweat"
type input "dphie bid day sweats"
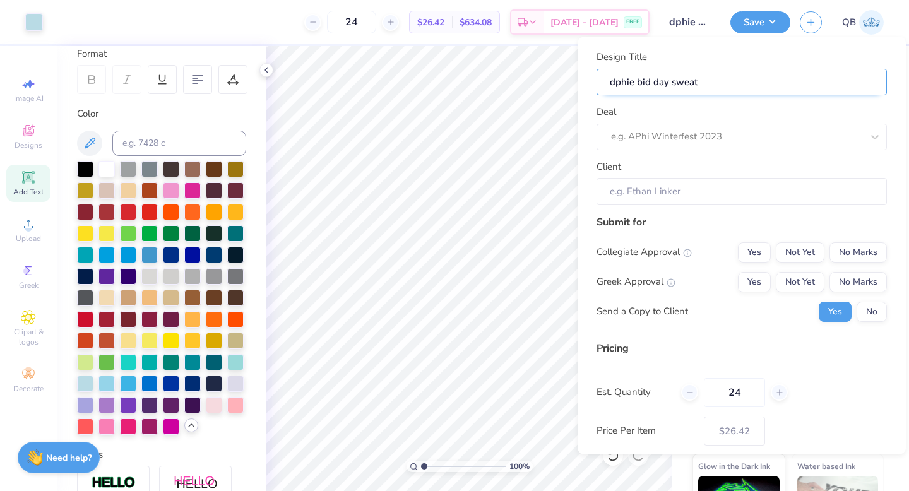
type input "dphie bid day sweats"
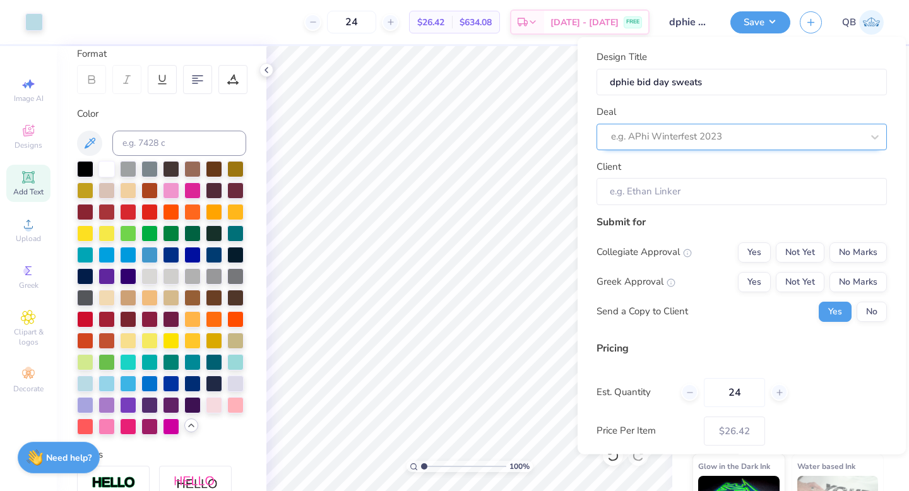
click at [713, 144] on div at bounding box center [736, 136] width 251 height 17
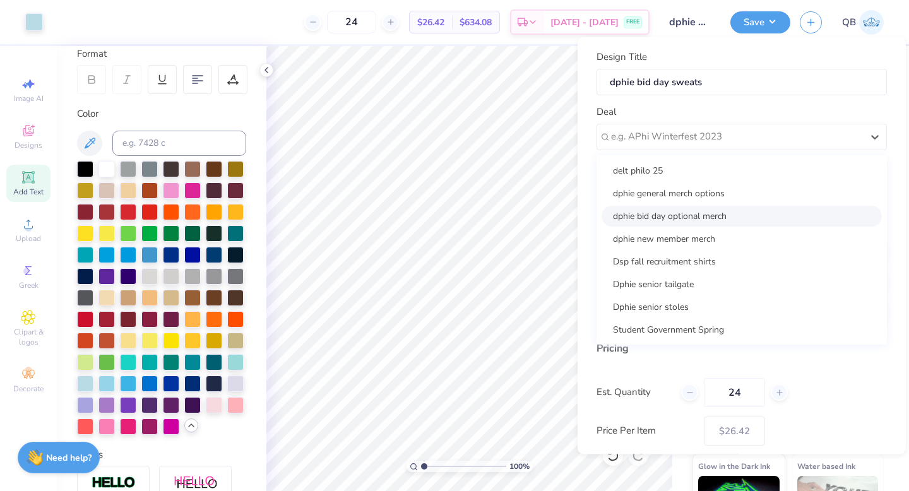
click at [705, 222] on div "dphie bid day optional merch" at bounding box center [741, 215] width 280 height 21
type input "[PERSON_NAME]"
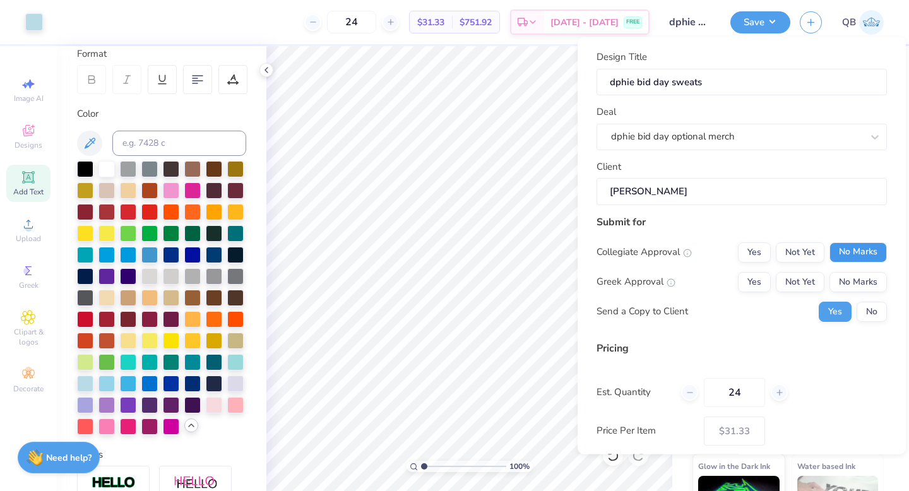
click at [853, 256] on button "No Marks" at bounding box center [857, 252] width 57 height 20
click at [762, 277] on button "Yes" at bounding box center [754, 281] width 33 height 20
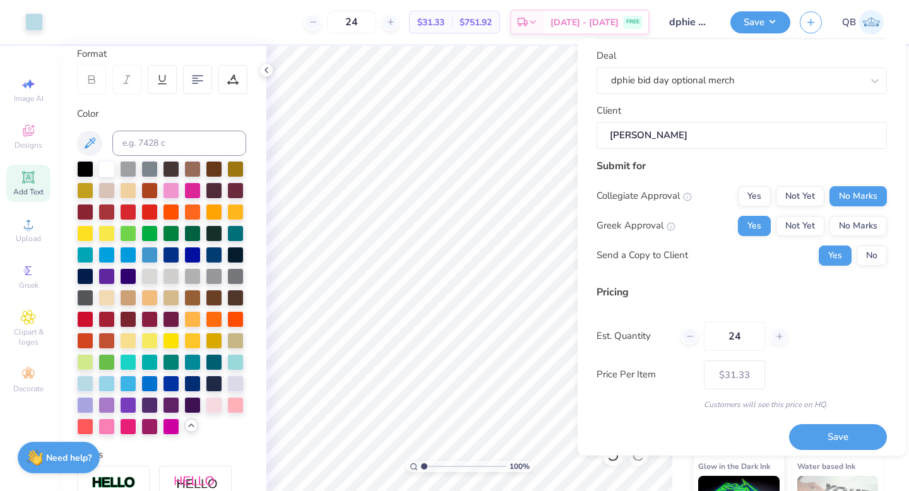
scroll to position [64, 0]
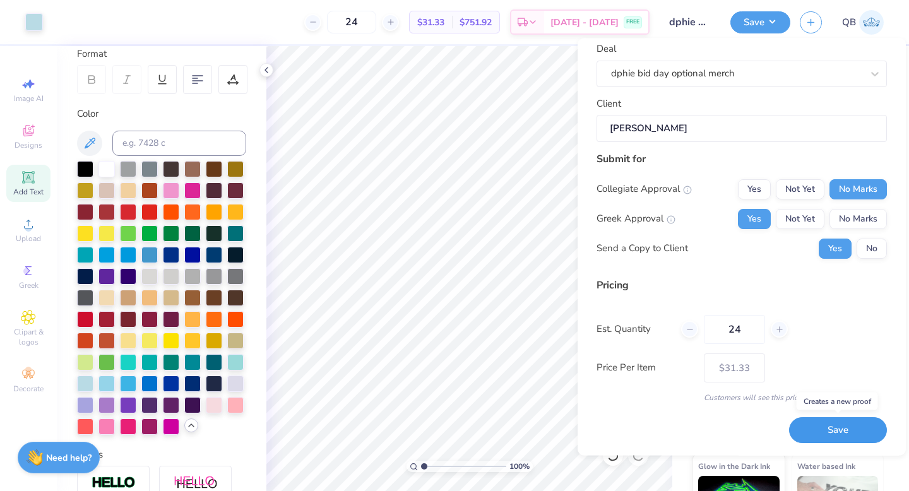
click at [814, 428] on button "Save" at bounding box center [838, 431] width 98 height 26
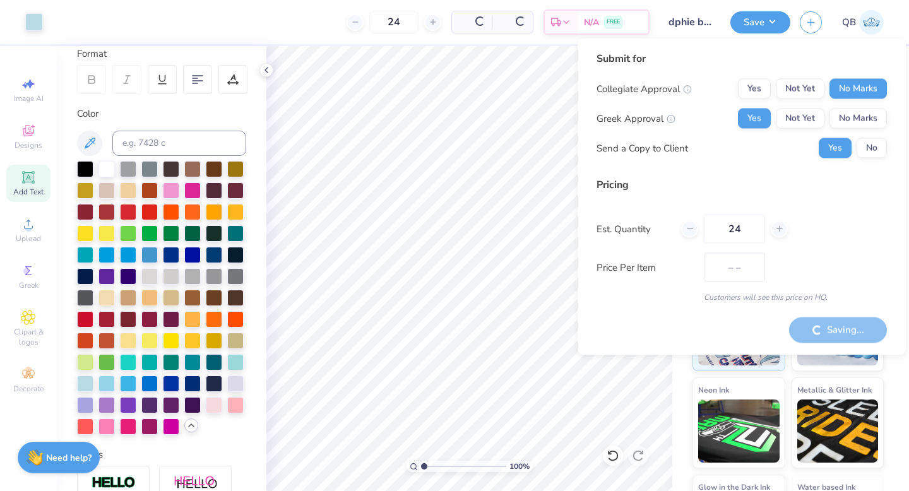
type input "$31.33"
